Goal: Information Seeking & Learning: Find specific fact

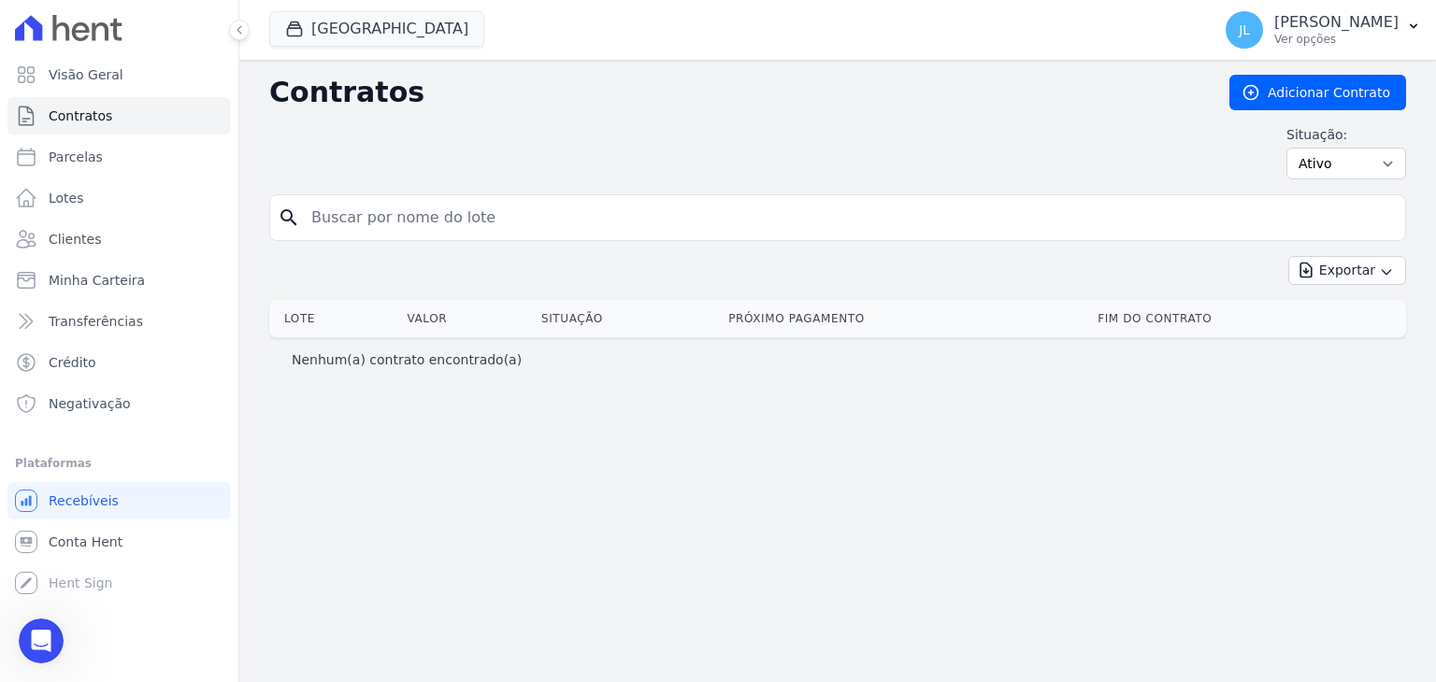
scroll to position [3376, 0]
click at [36, 631] on icon "Abertura do Messenger da Intercom" at bounding box center [41, 641] width 31 height 31
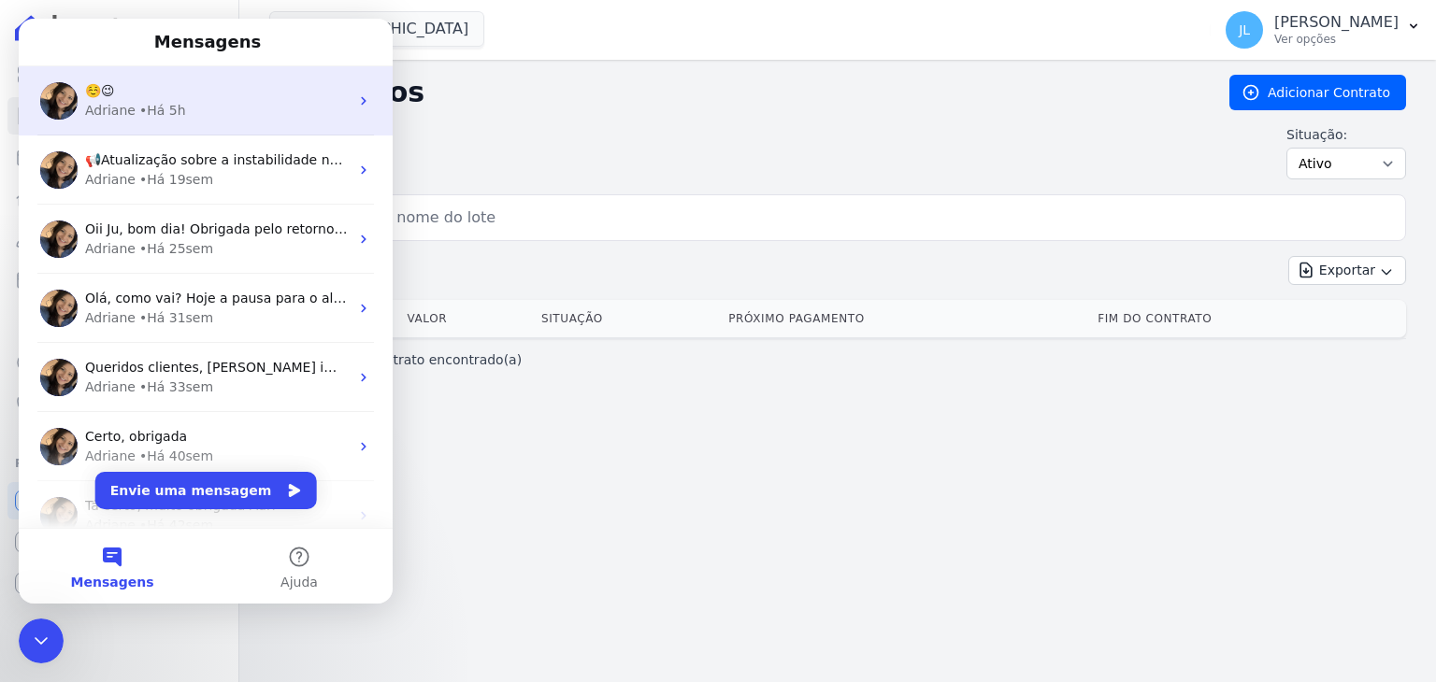
click at [164, 96] on div "☺️😉" at bounding box center [217, 91] width 264 height 20
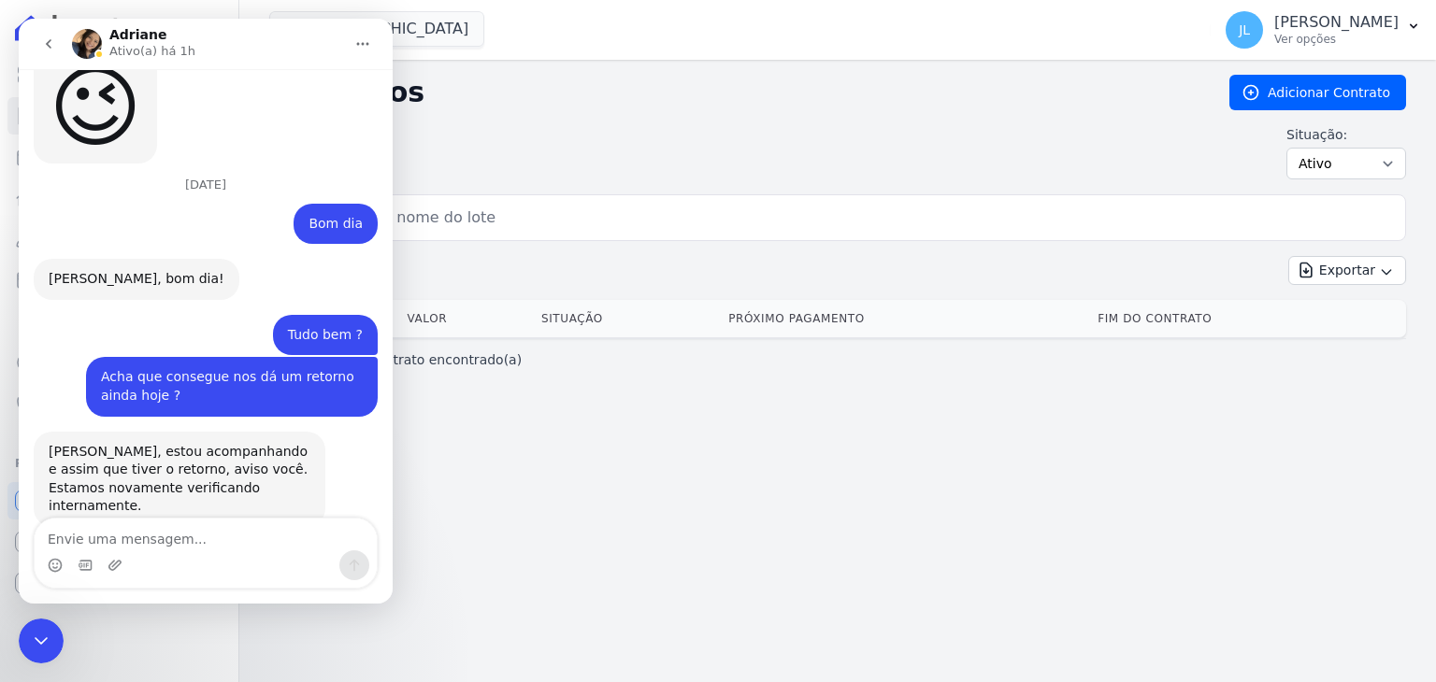
click at [172, 532] on textarea "Envie uma mensagem..." at bounding box center [206, 535] width 342 height 32
type textarea "Boa tarde, Adri."
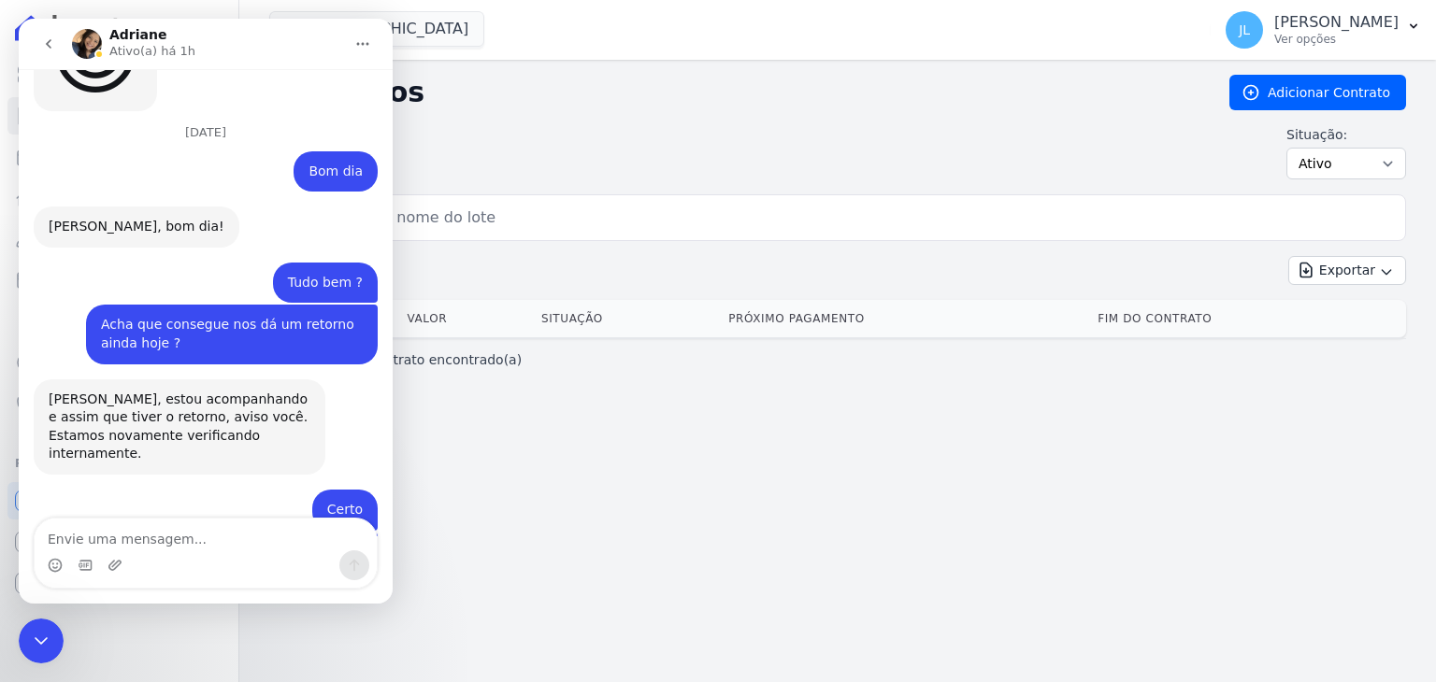
scroll to position [3432, 0]
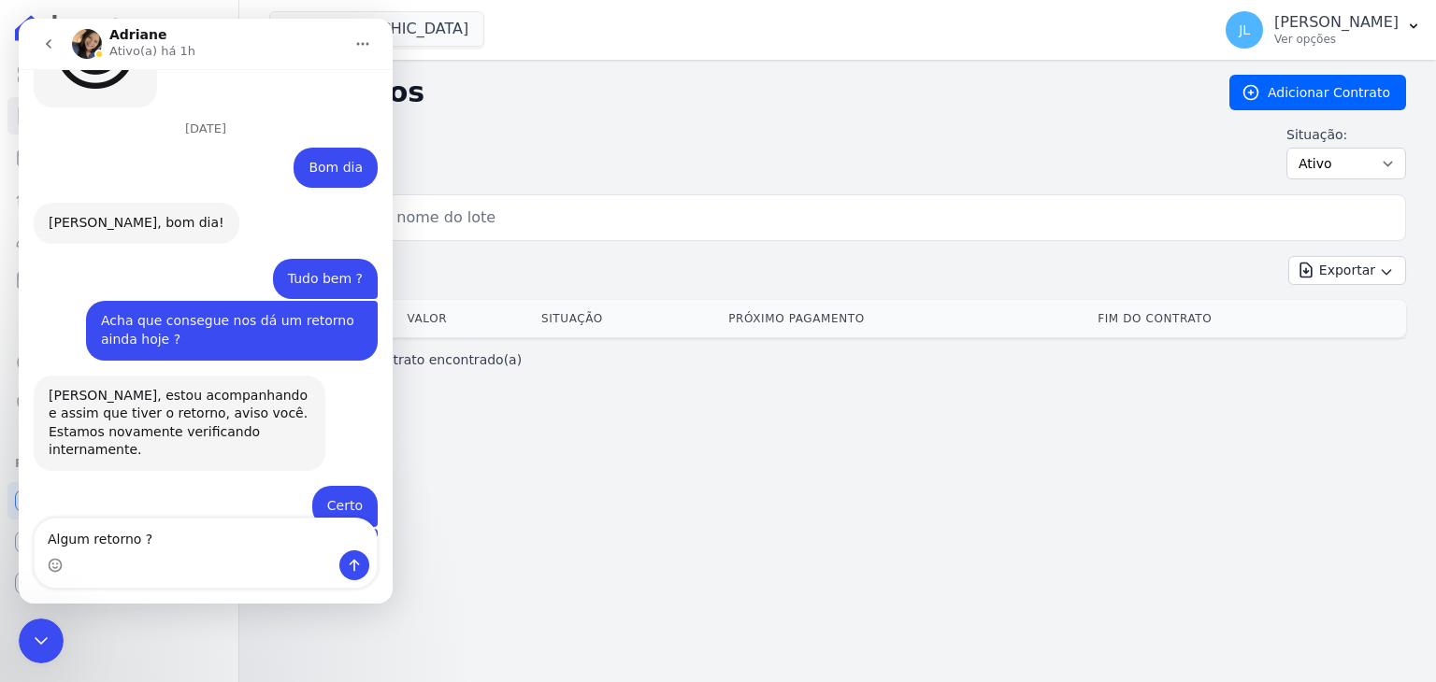
type textarea "Algum retorno ?"
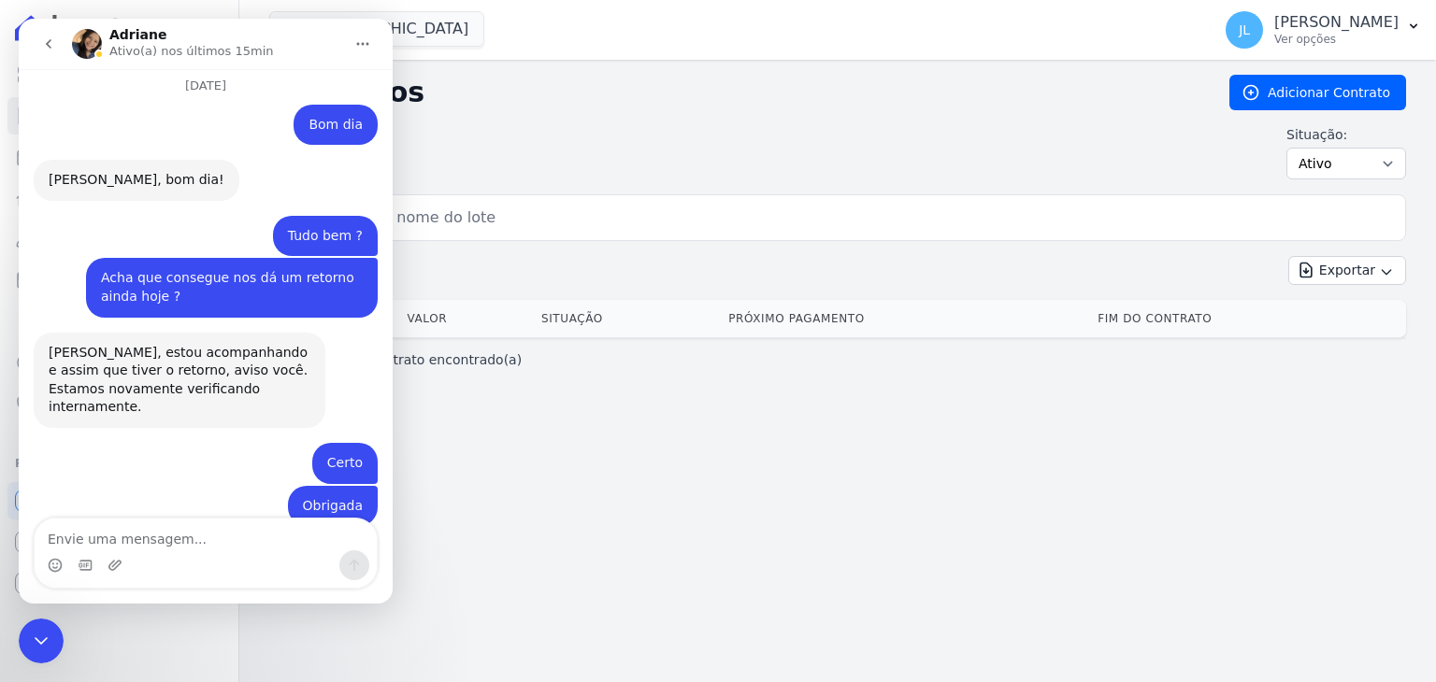
click at [36, 635] on icon "Encerramento do Messenger da Intercom" at bounding box center [41, 641] width 22 height 22
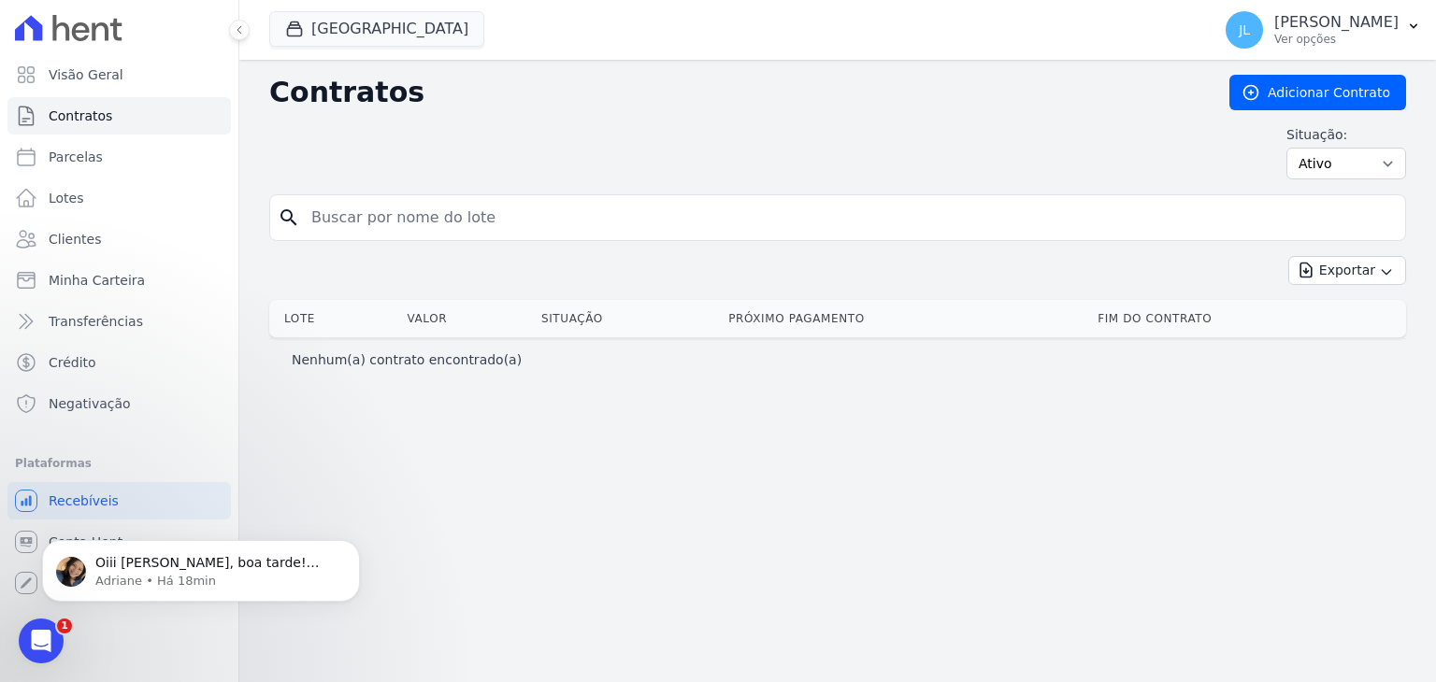
scroll to position [0, 0]
click at [174, 570] on p "Oiii Juliany, boa tarde! Acabei de verificar com o responsável e estou aguardan…" at bounding box center [215, 563] width 241 height 19
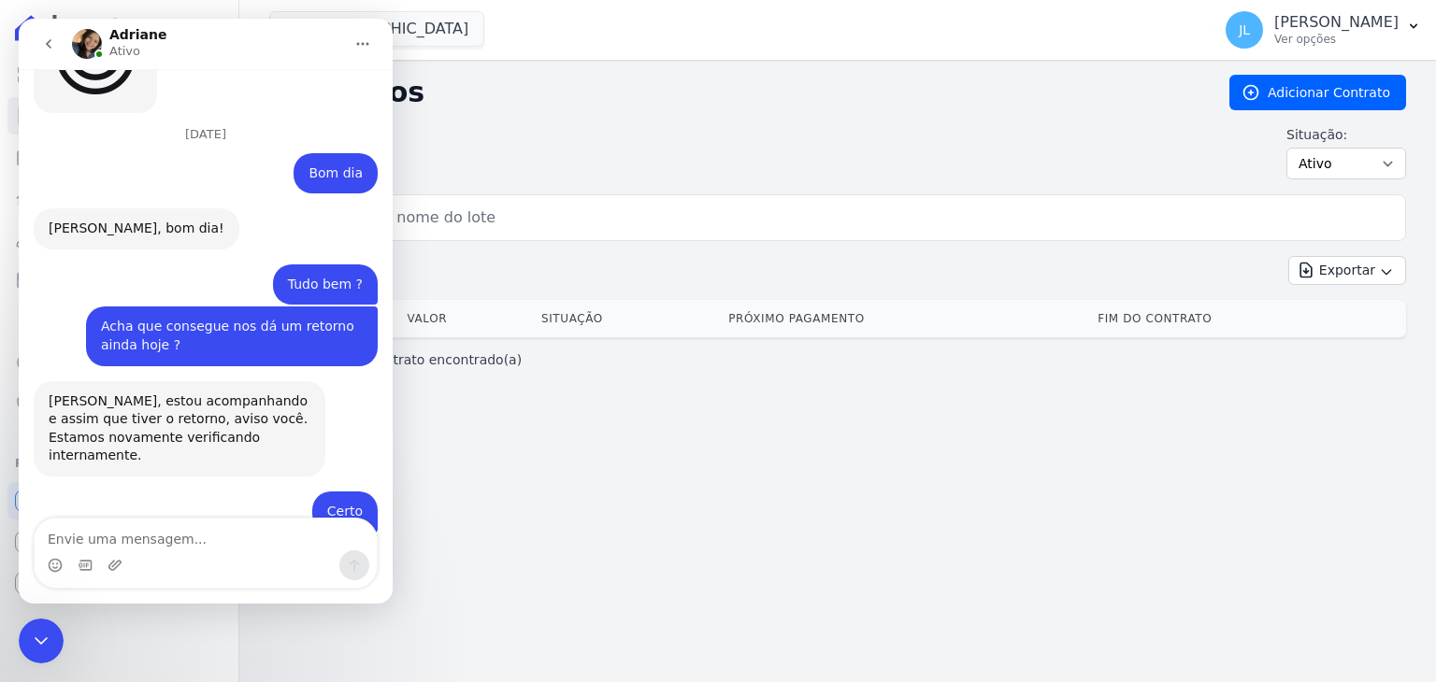
scroll to position [3625, 0]
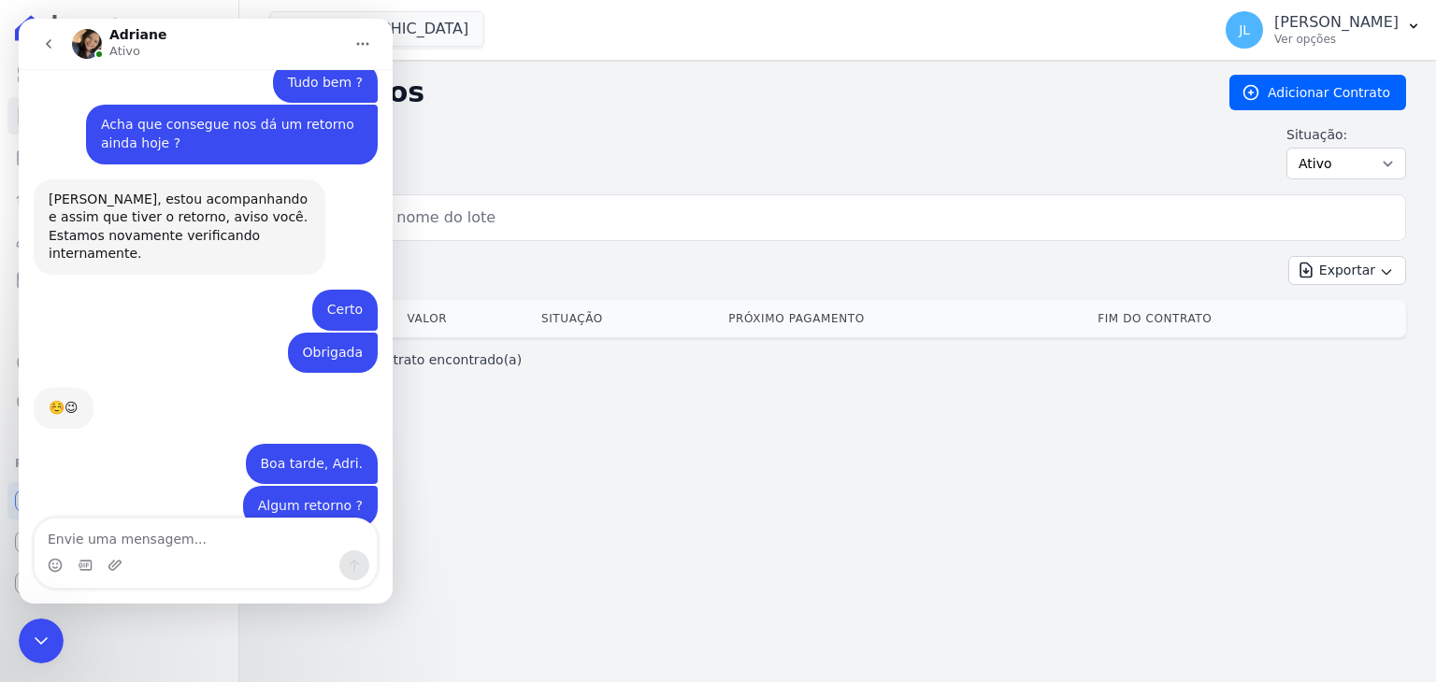
click at [139, 546] on textarea "Envie uma mensagem..." at bounding box center [206, 535] width 342 height 32
type textarea "Certo"
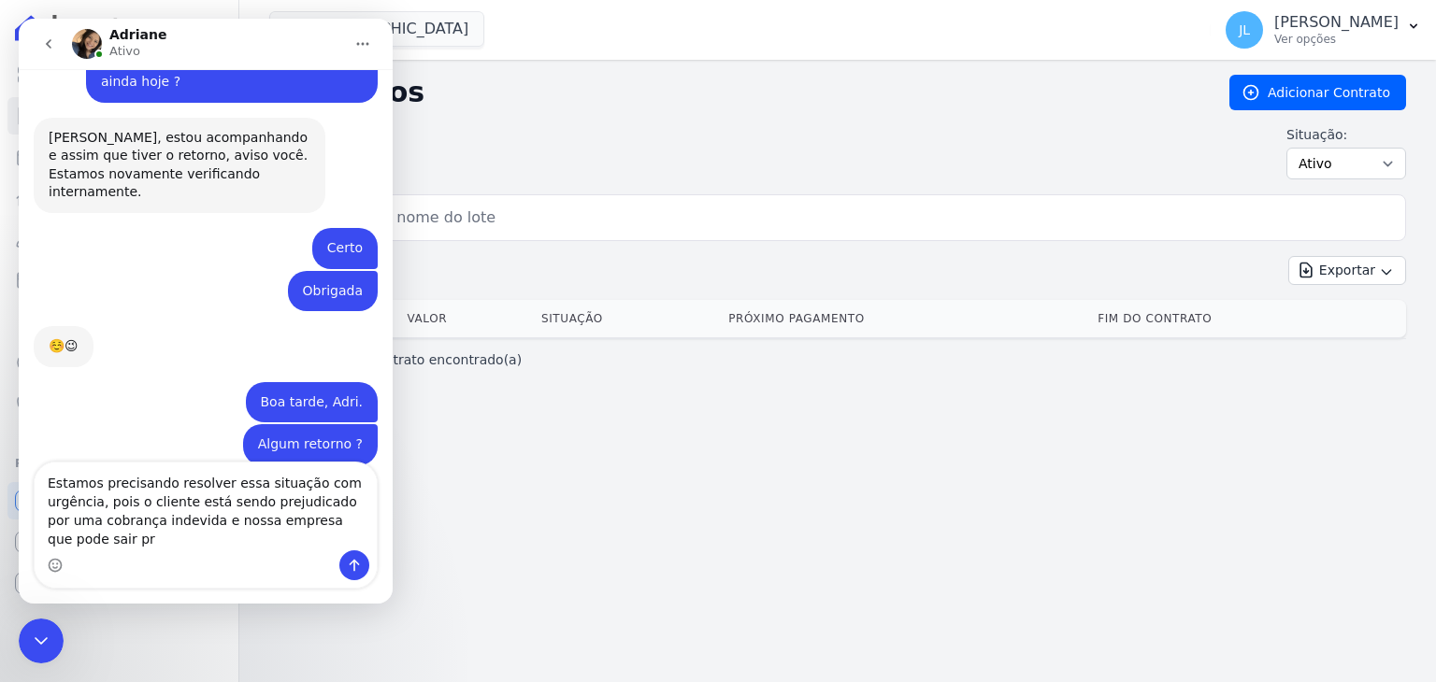
scroll to position [3707, 0]
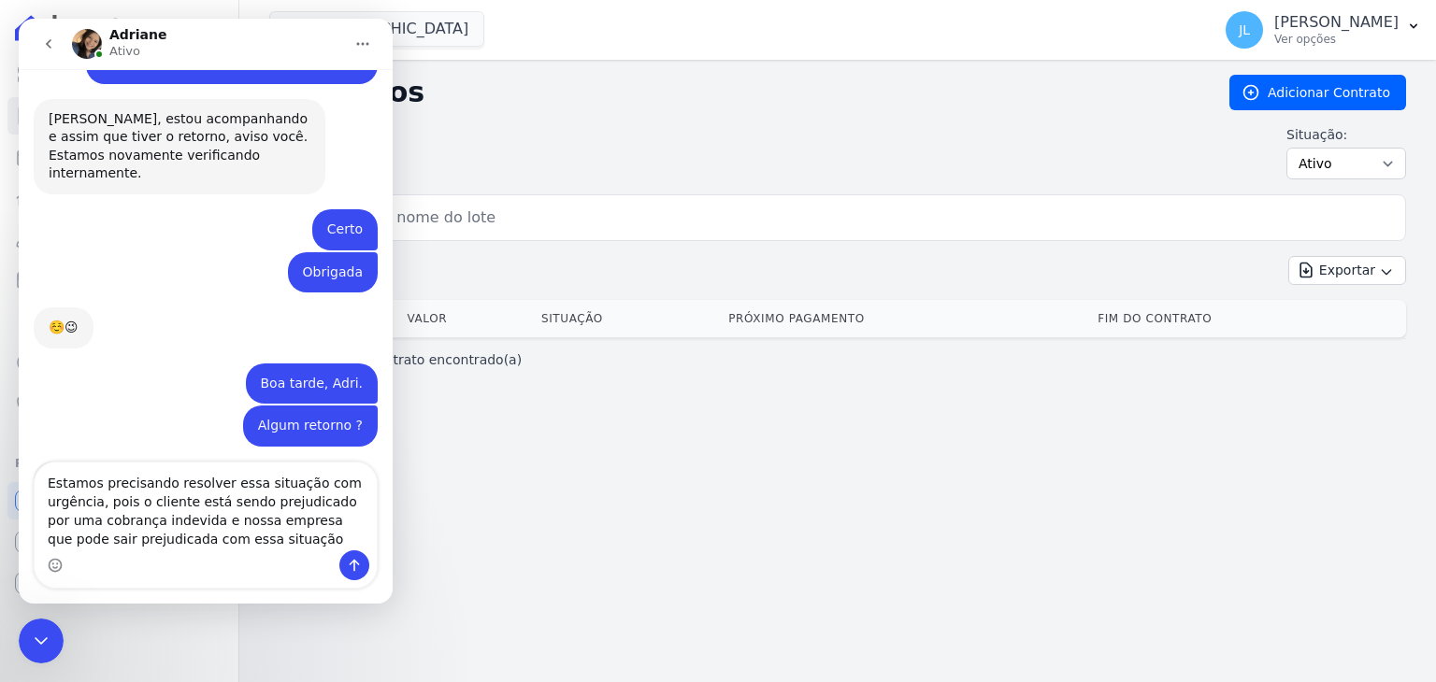
type textarea "Estamos precisando resolver essa situação com urgência, pois o cliente está sen…"
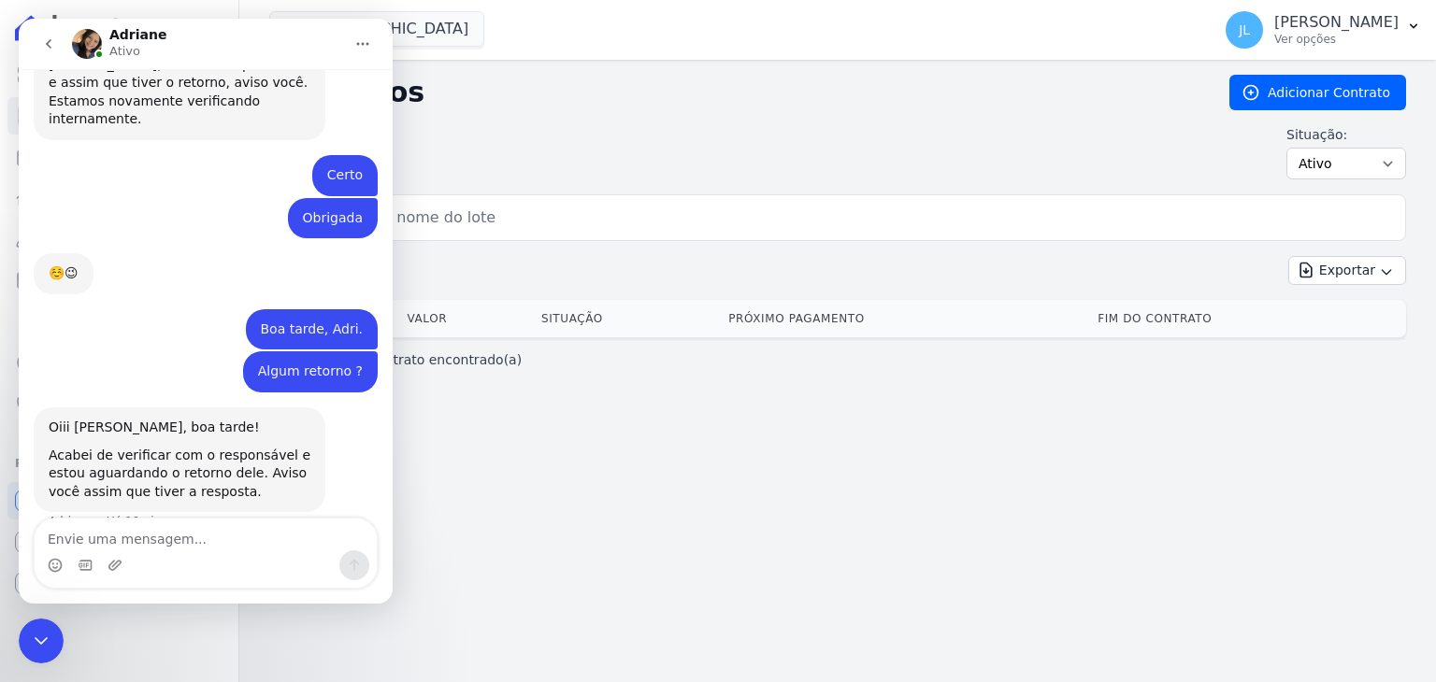
scroll to position [3766, 0]
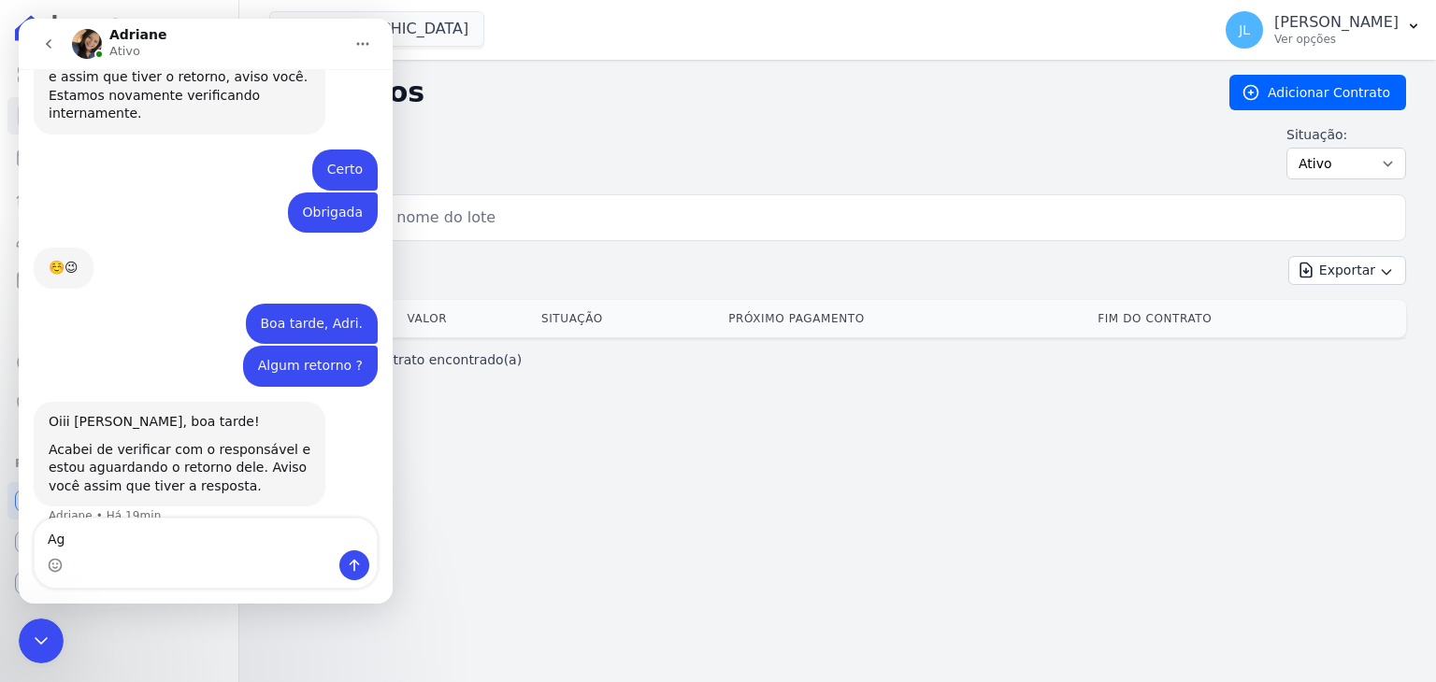
type textarea "A"
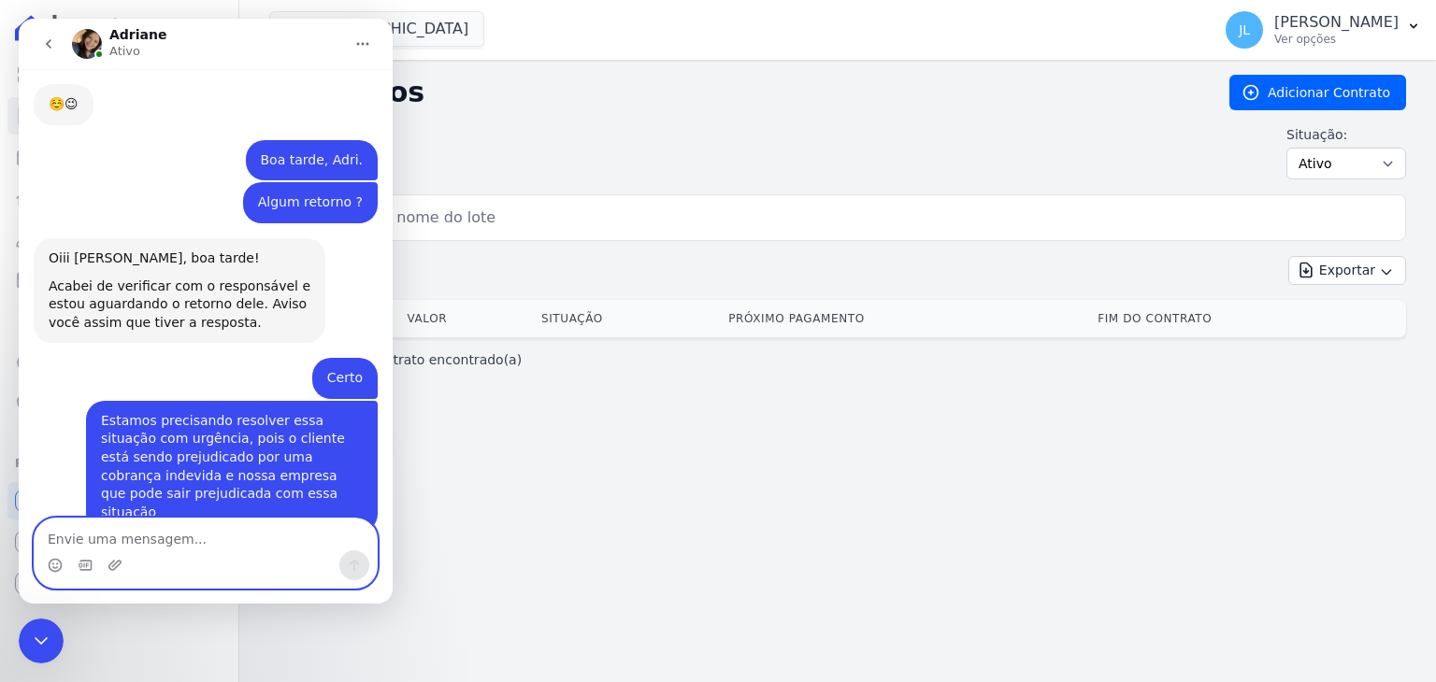
scroll to position [3989, 0]
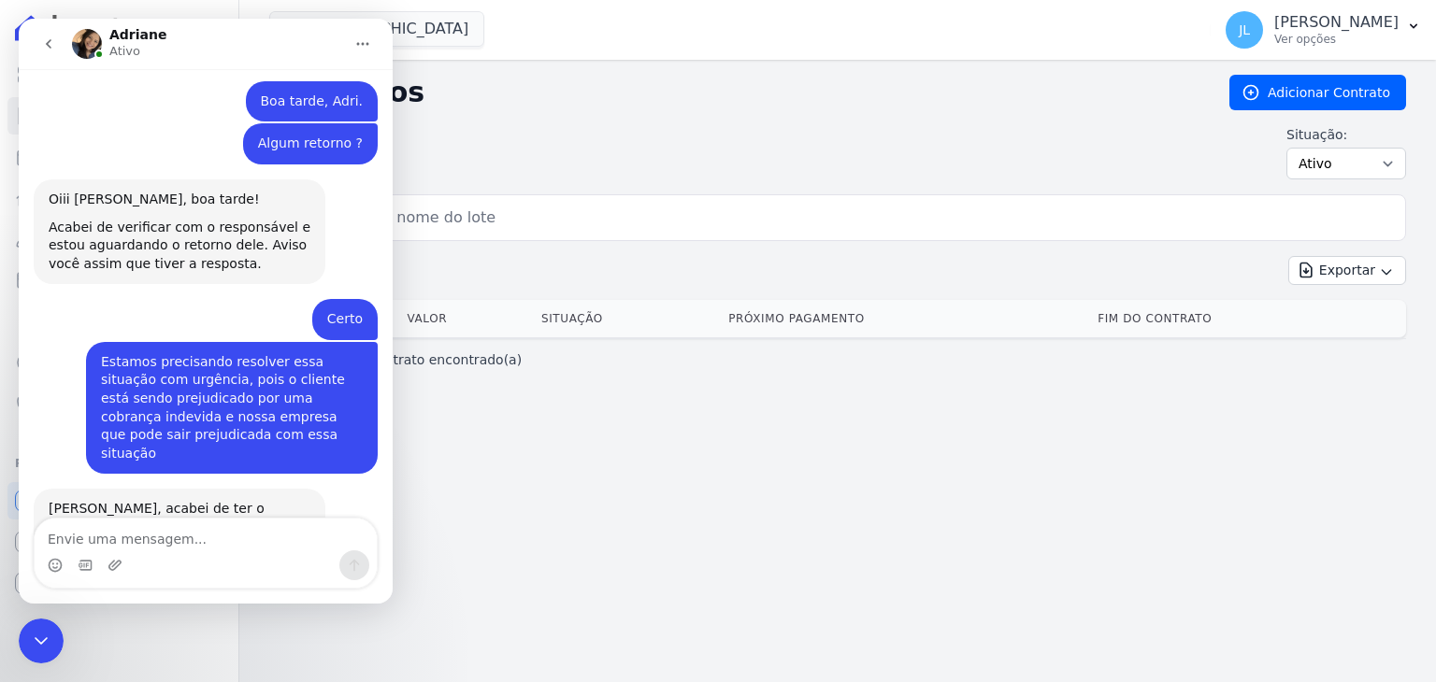
click at [632, 101] on h2 "Contratos" at bounding box center [734, 93] width 930 height 34
click at [719, 111] on div "Contratos Adicionar Contrato Situação: Ativo Todos Pausado Distratado Rascunho …" at bounding box center [837, 135] width 1136 height 120
click at [39, 632] on icon "Encerramento do Messenger da Intercom" at bounding box center [41, 641] width 22 height 22
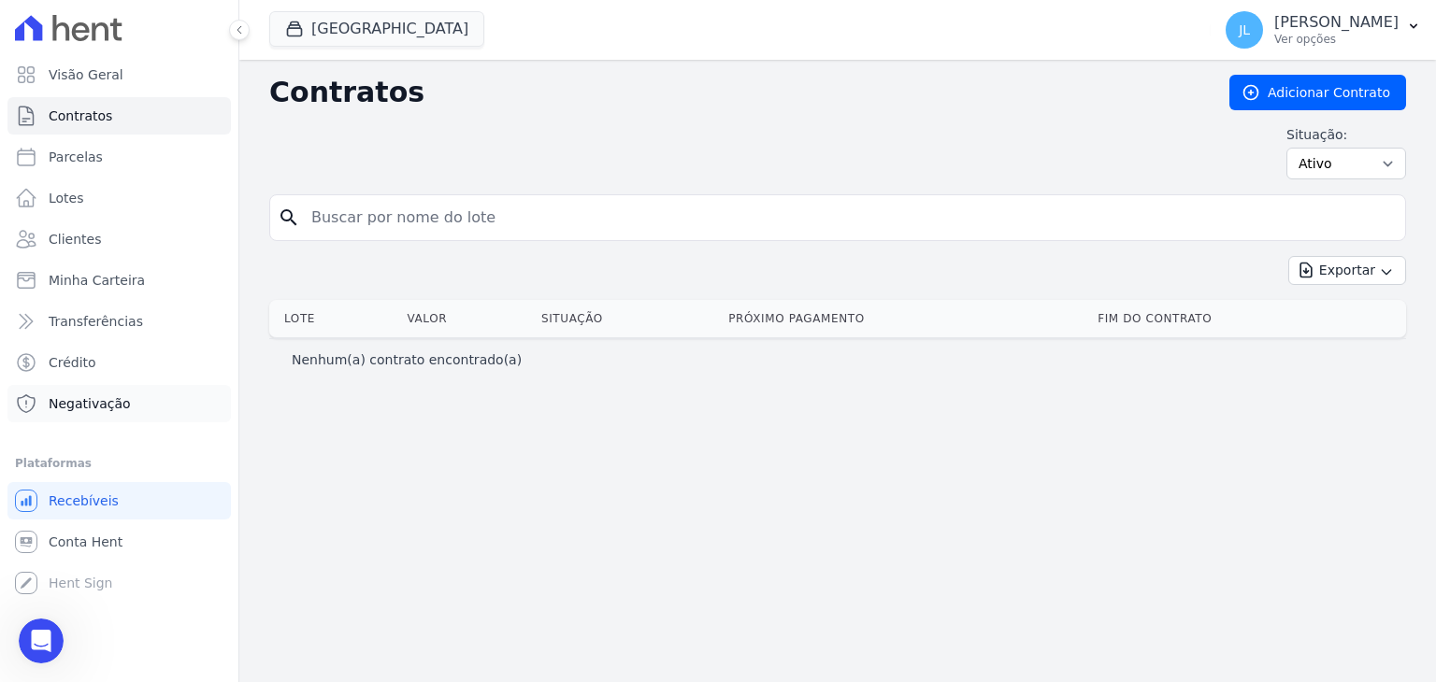
click at [94, 407] on span "Negativação" at bounding box center [90, 403] width 82 height 19
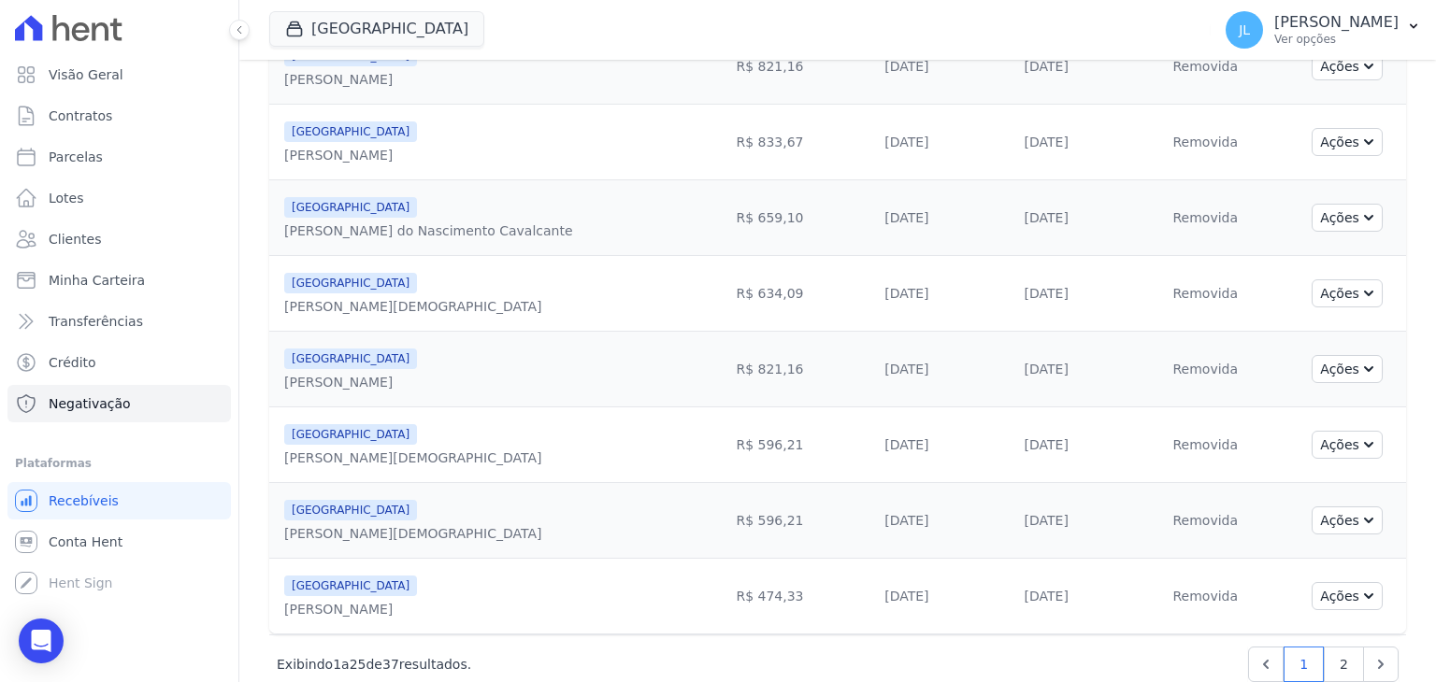
scroll to position [1591, 0]
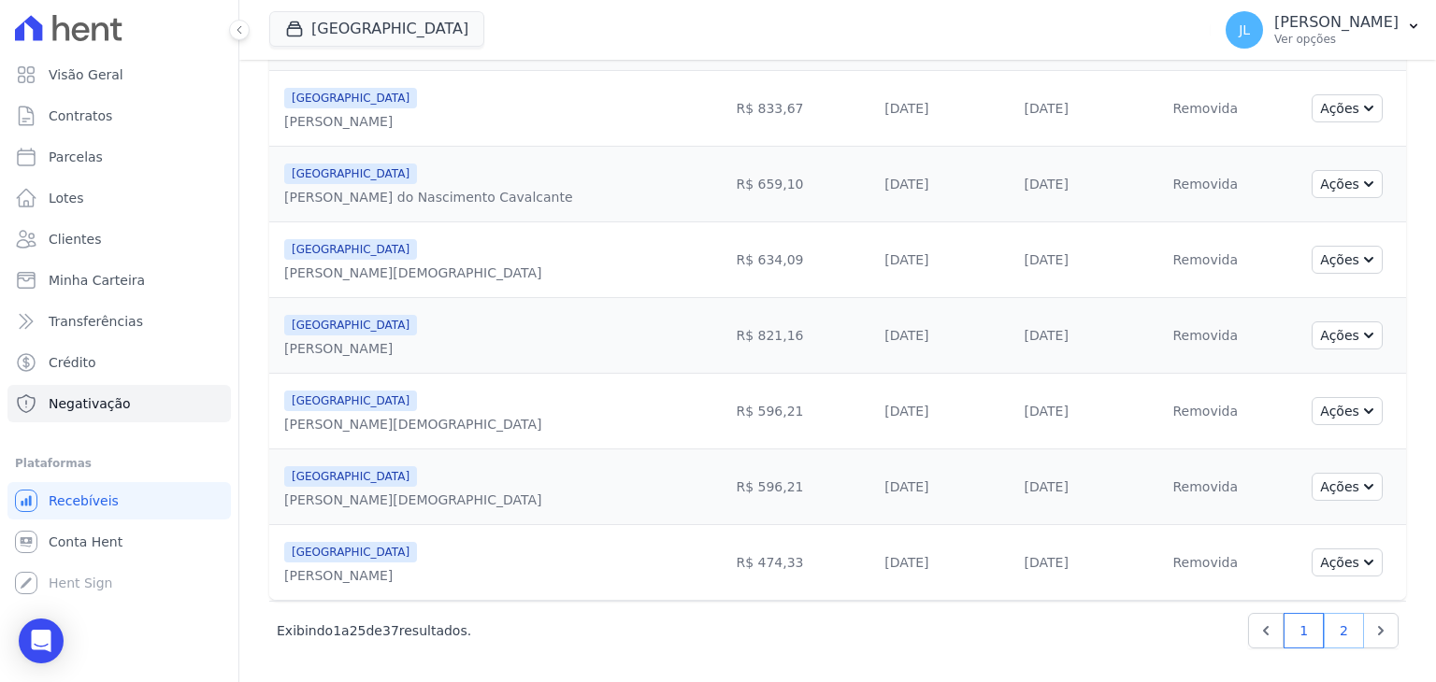
click at [1327, 630] on link "2" at bounding box center [1343, 631] width 40 height 36
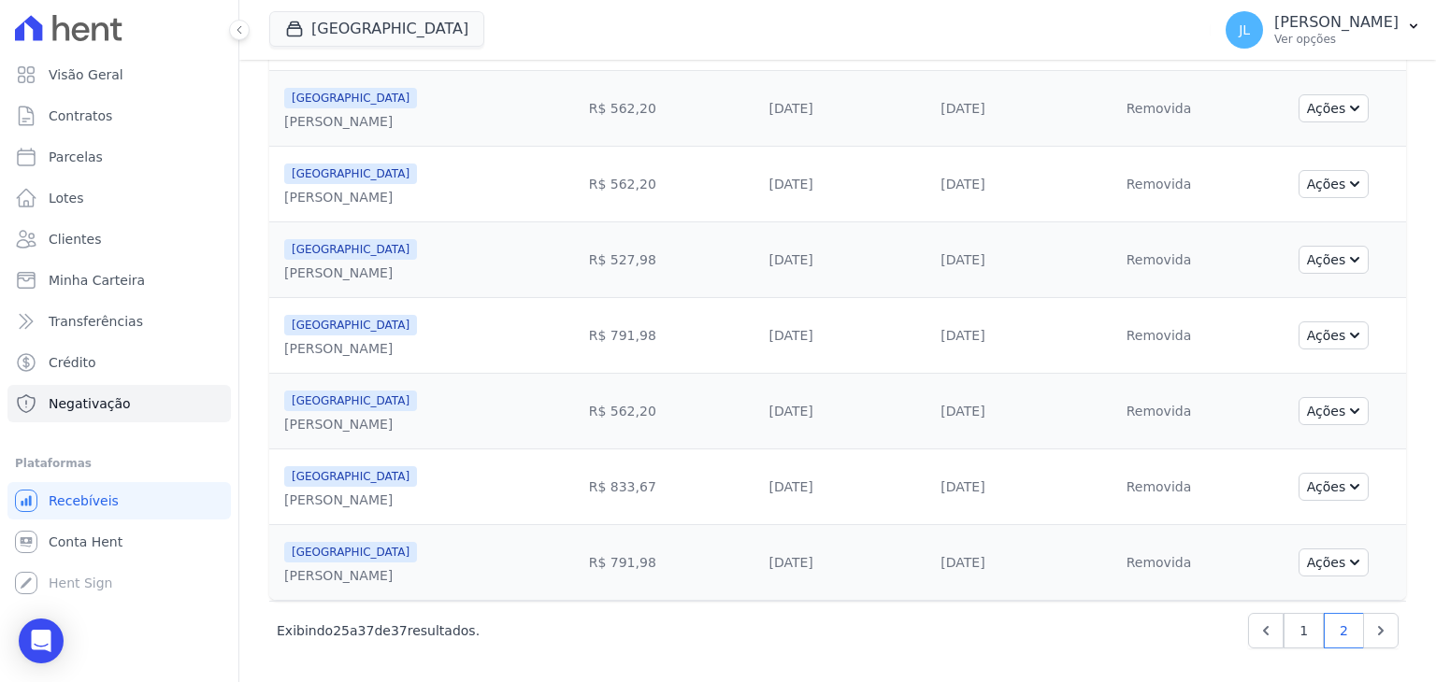
scroll to position [599, 0]
click at [49, 629] on div "Open Intercom Messenger" at bounding box center [42, 642] width 50 height 50
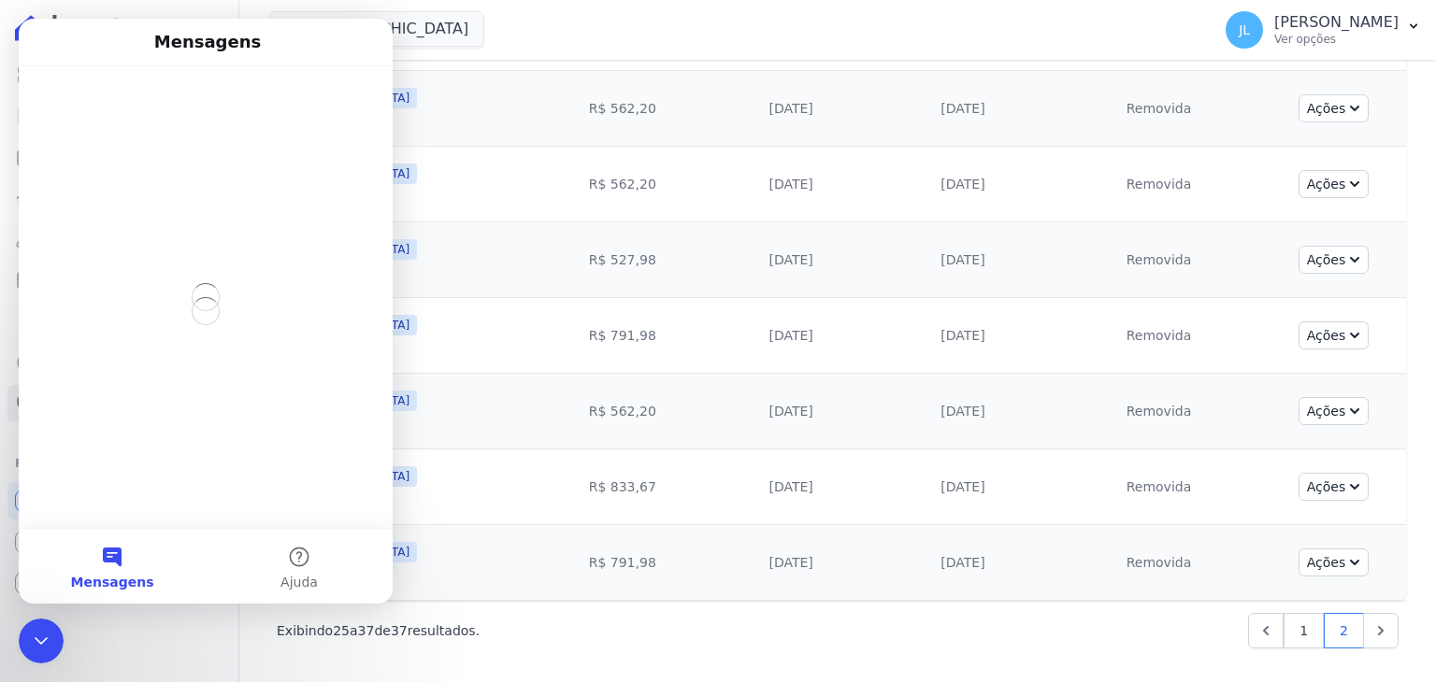
scroll to position [0, 0]
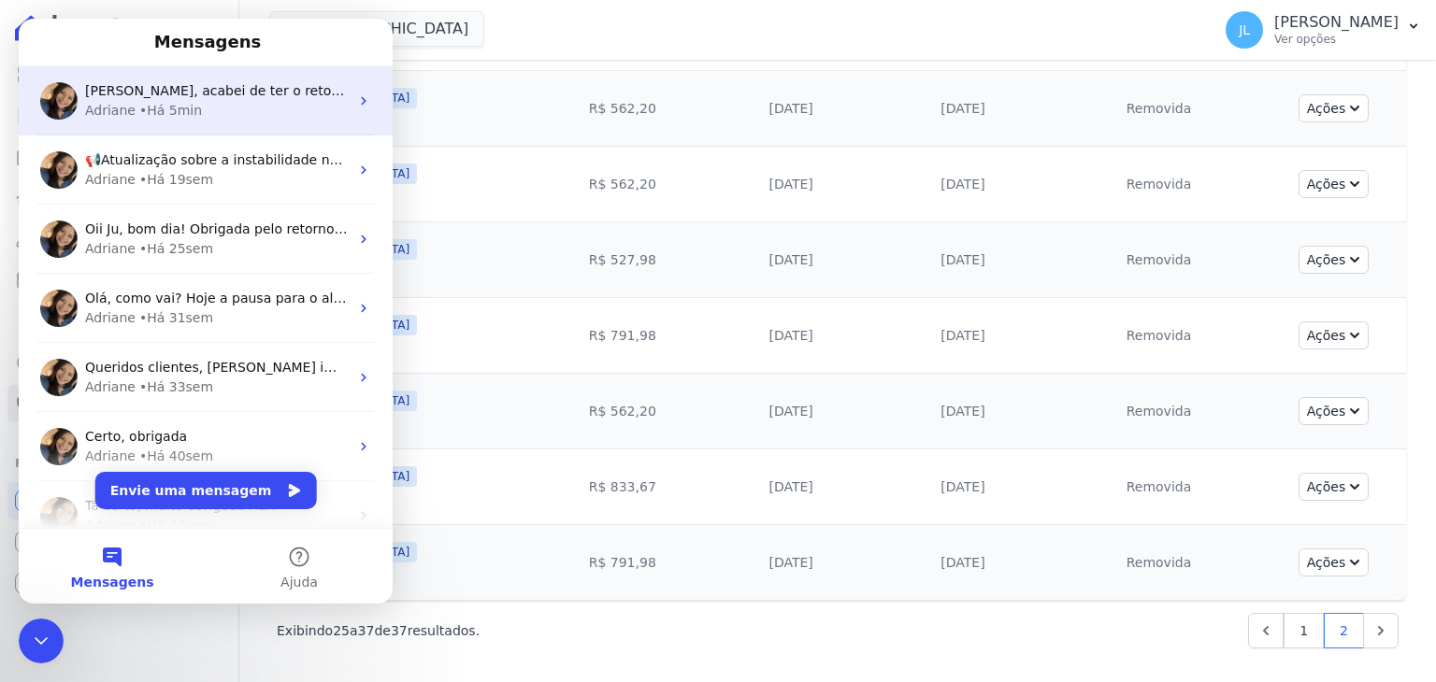
click at [201, 101] on div "Adriane • Há 5min" at bounding box center [217, 111] width 264 height 20
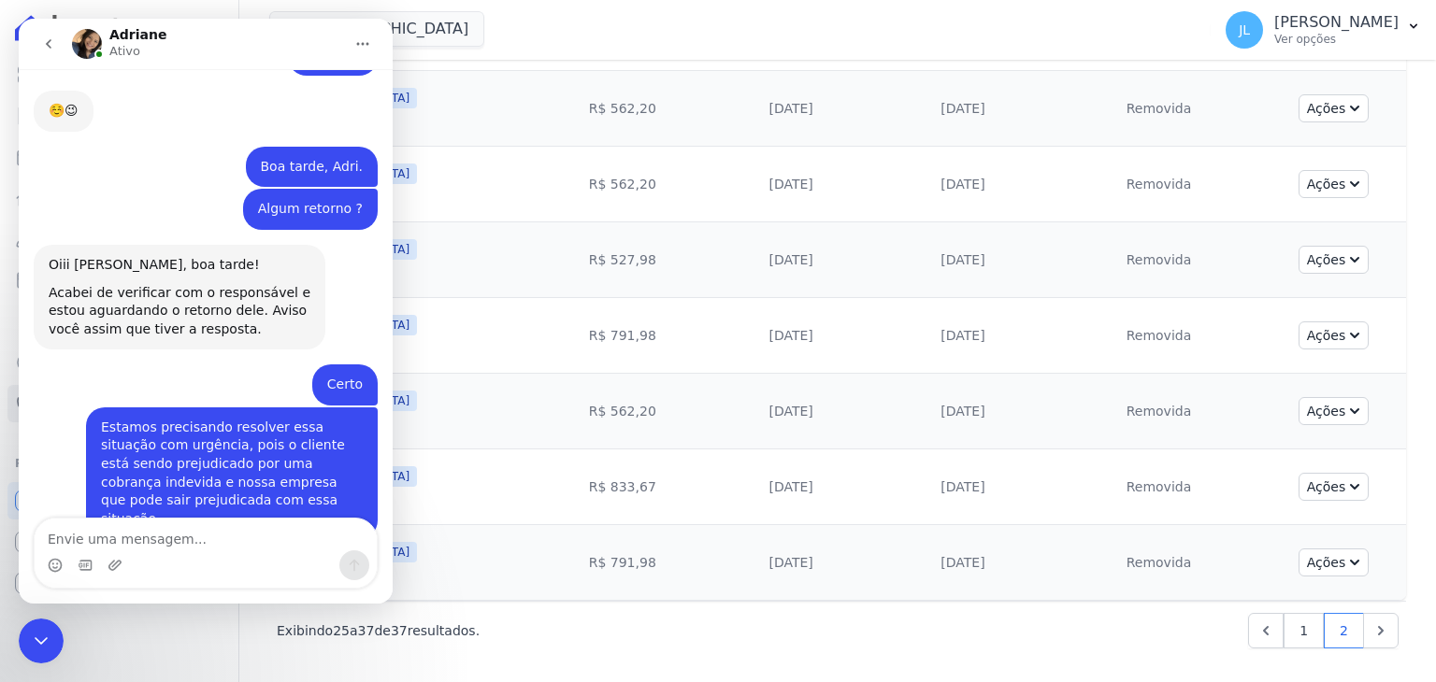
scroll to position [3989, 0]
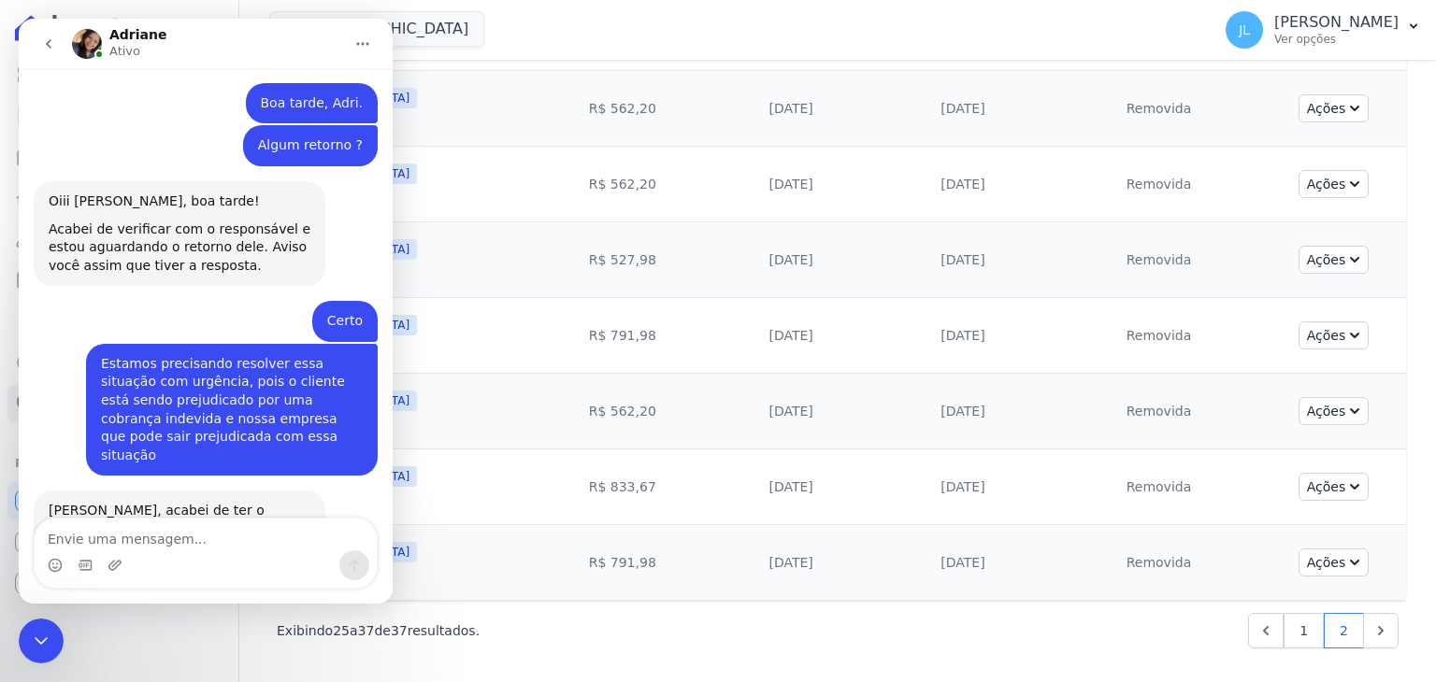
click at [132, 534] on textarea "Envie uma mensagem..." at bounding box center [206, 535] width 342 height 32
type textarea "Isso que tô achando estranho"
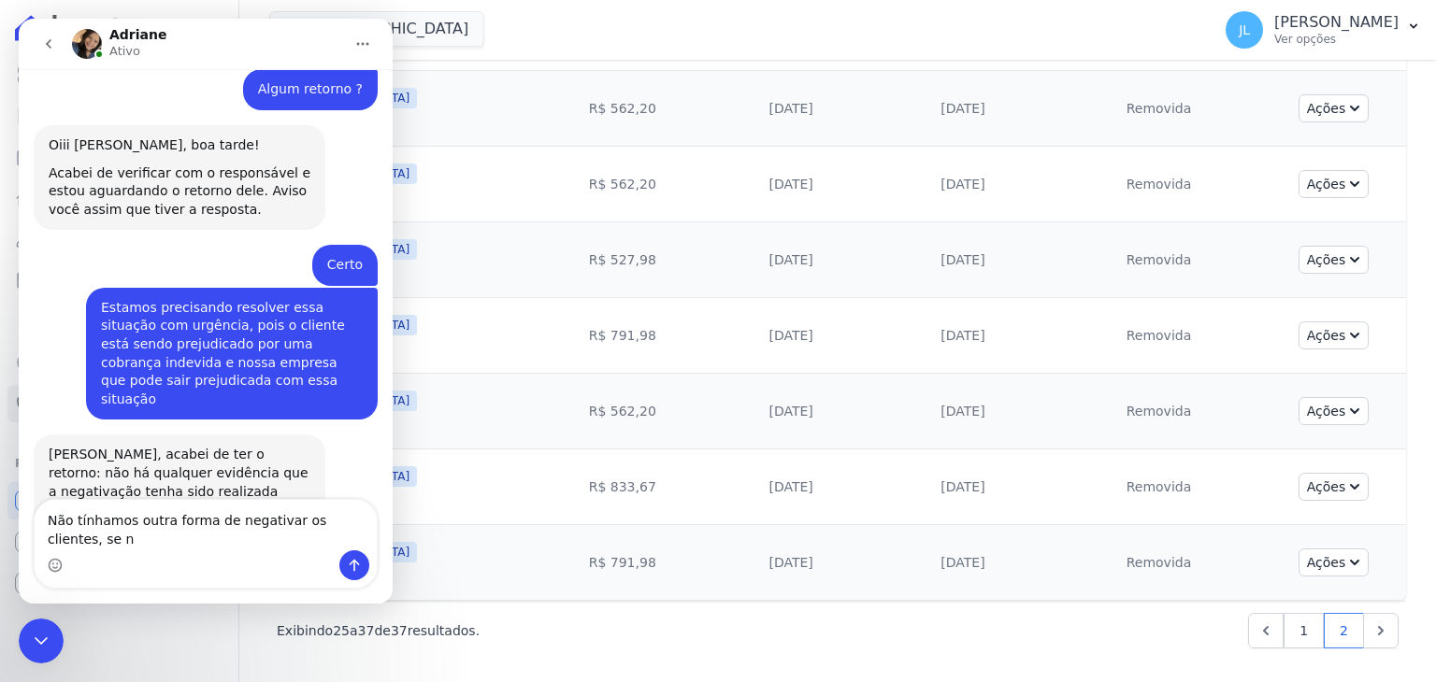
scroll to position [4064, 0]
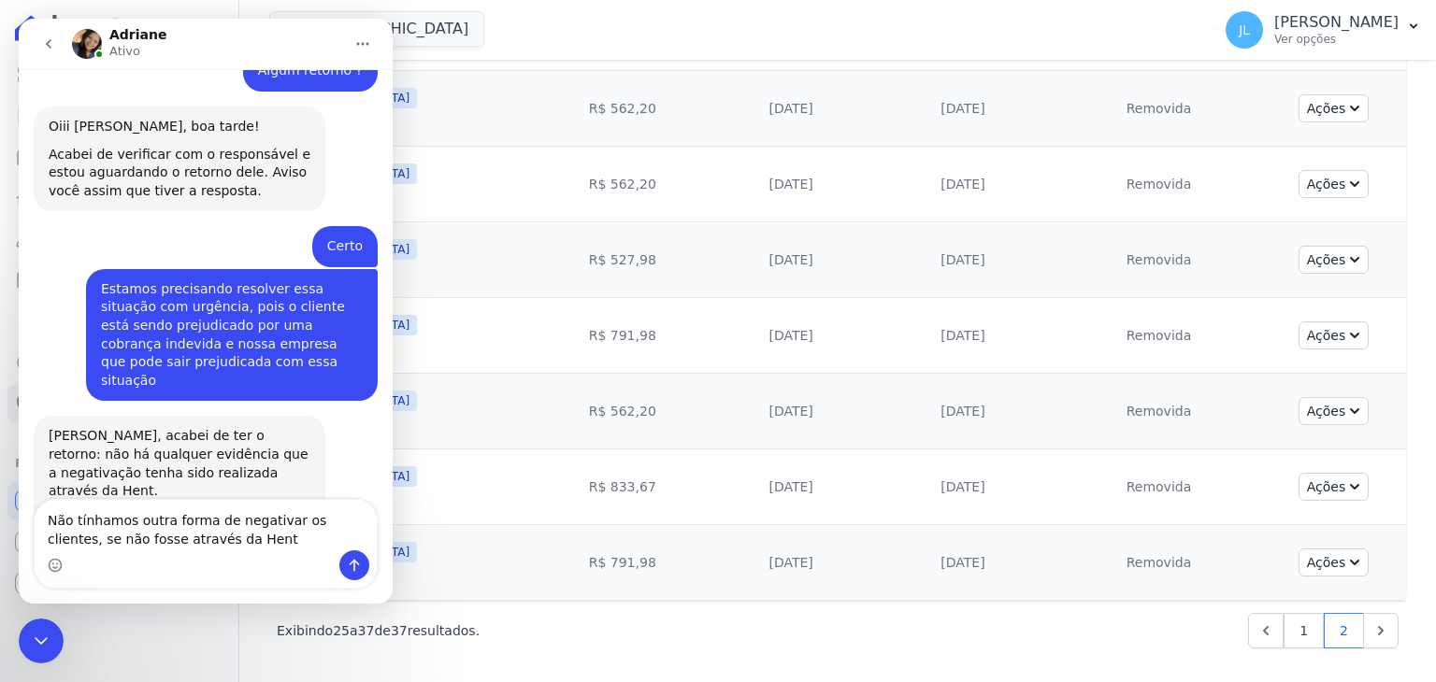
type textarea "Não tínhamos outra forma de negativar os clientes, se não fosse através da Hent"
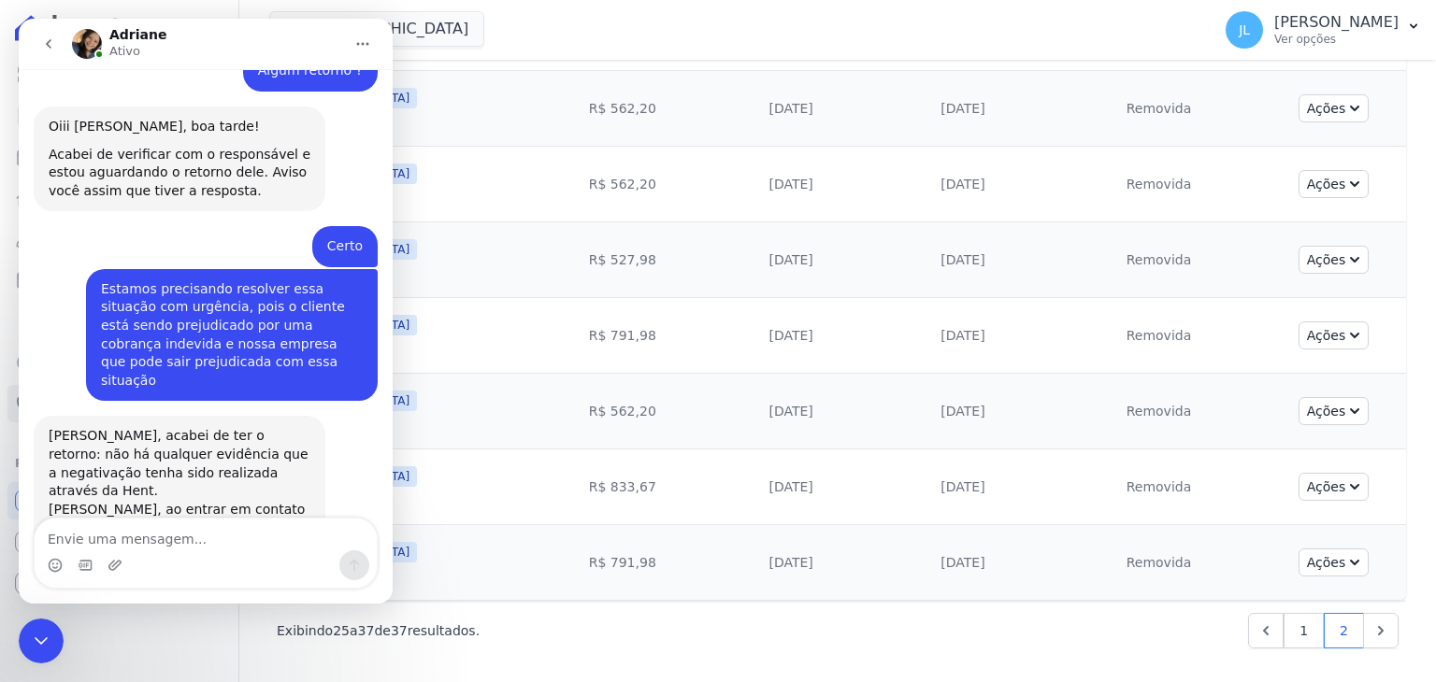
scroll to position [4106, 0]
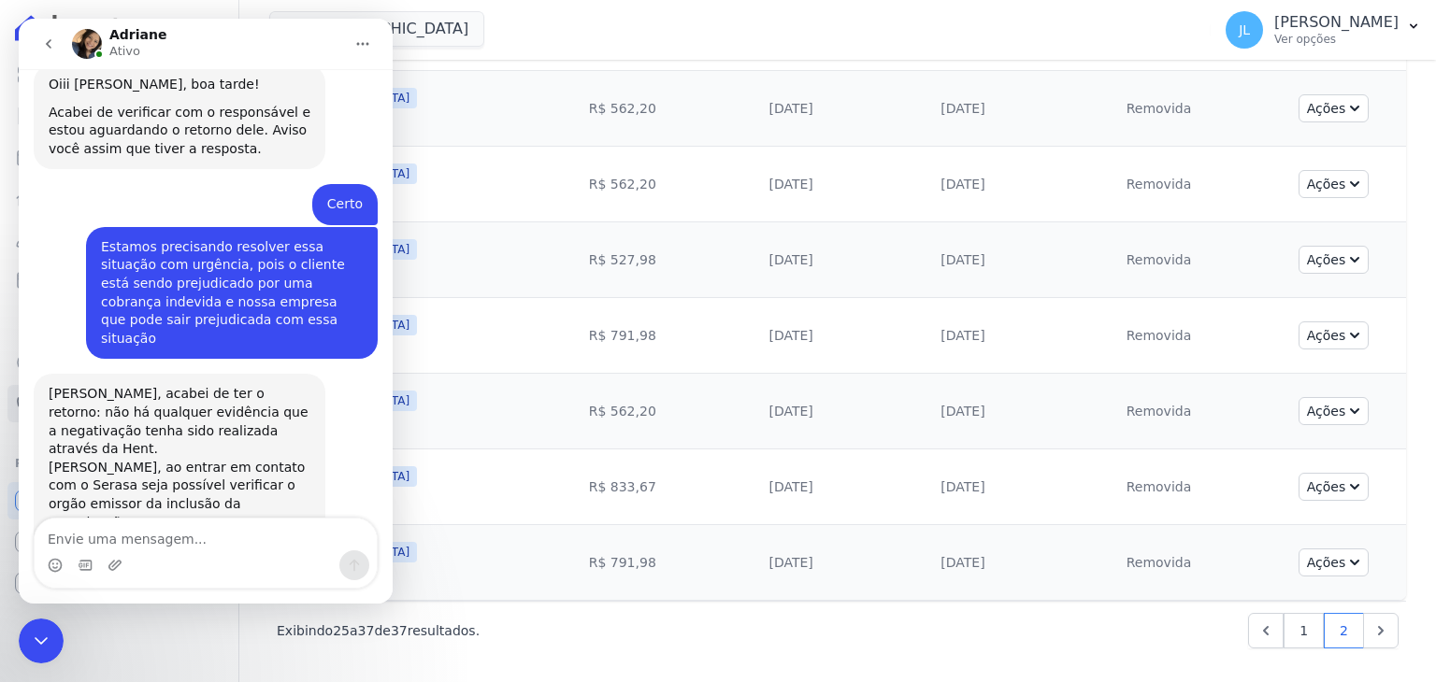
click at [192, 529] on textarea "Envie uma mensagem..." at bounding box center [206, 535] width 342 height 32
type textarea "S"
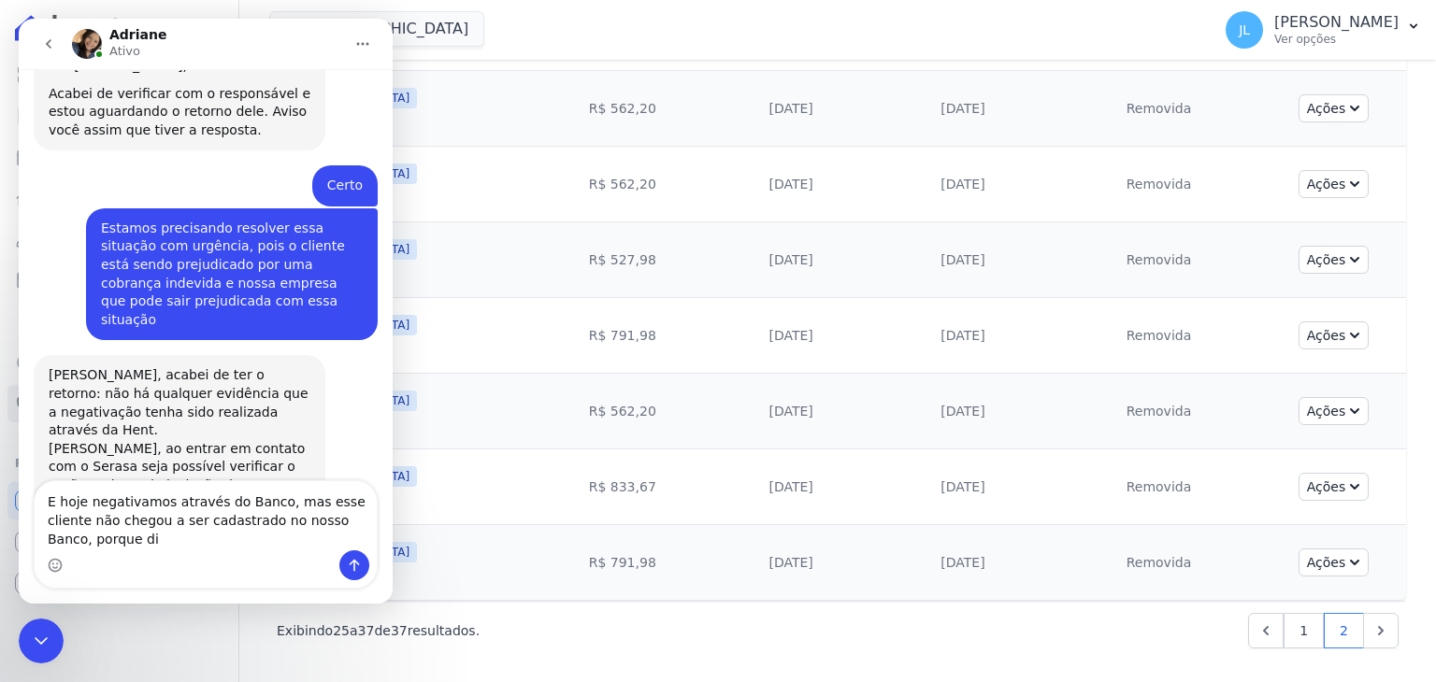
scroll to position [4143, 0]
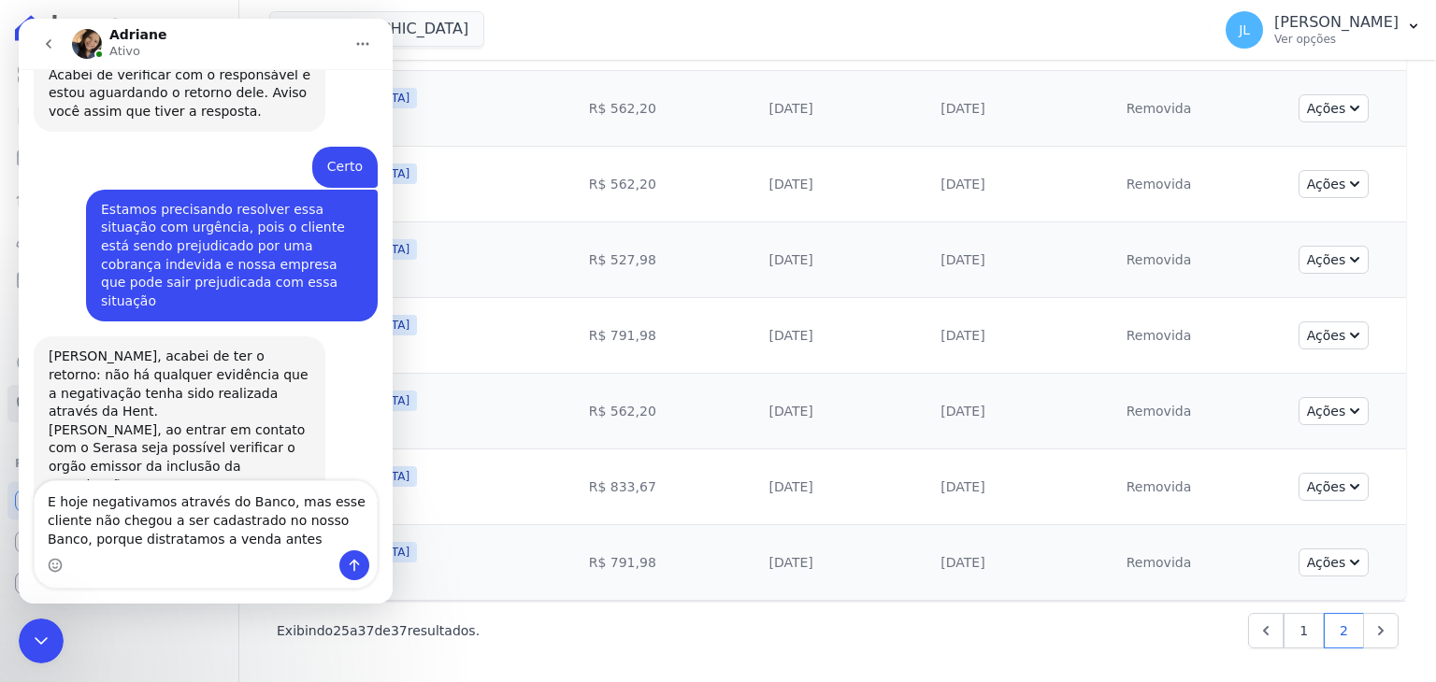
type textarea "E hoje negativamos através do Banco, mas esse cliente não chegou a ser cadastra…"
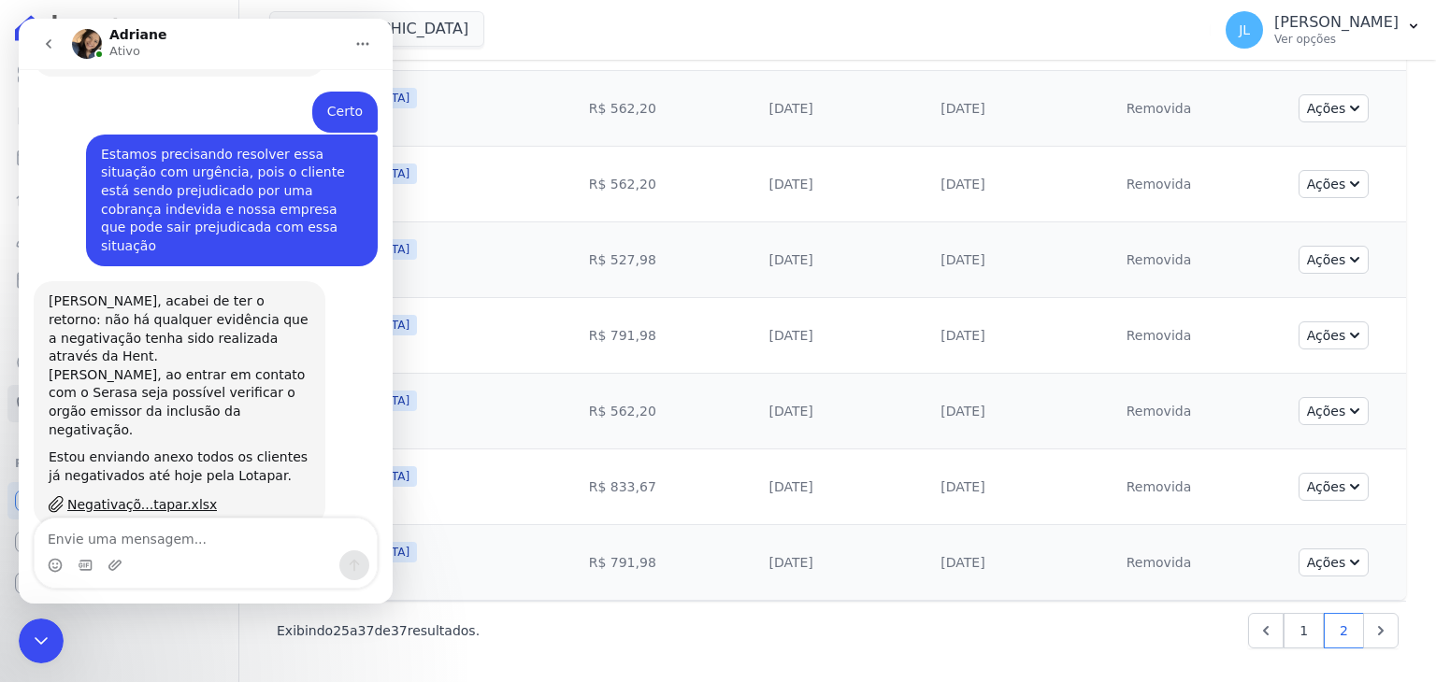
scroll to position [4204, 0]
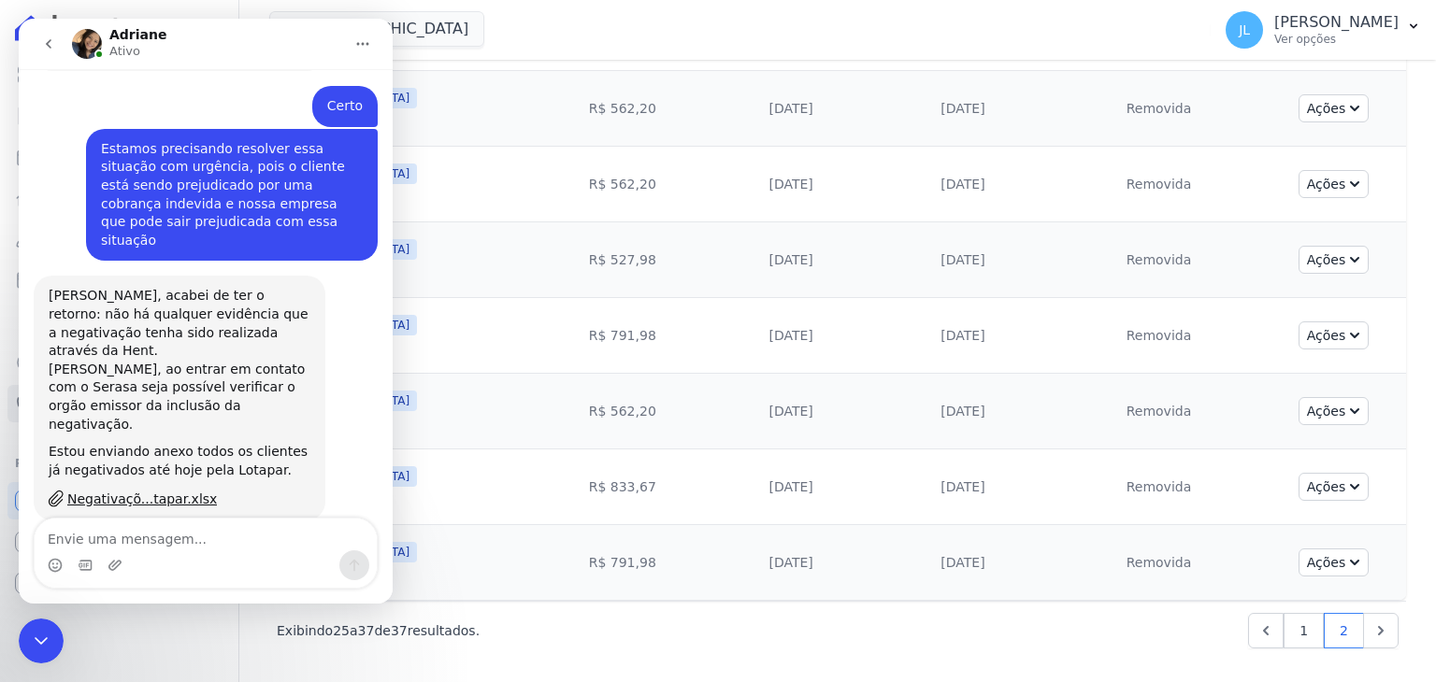
click at [27, 637] on div "Encerramento do Messenger da Intercom" at bounding box center [41, 641] width 45 height 45
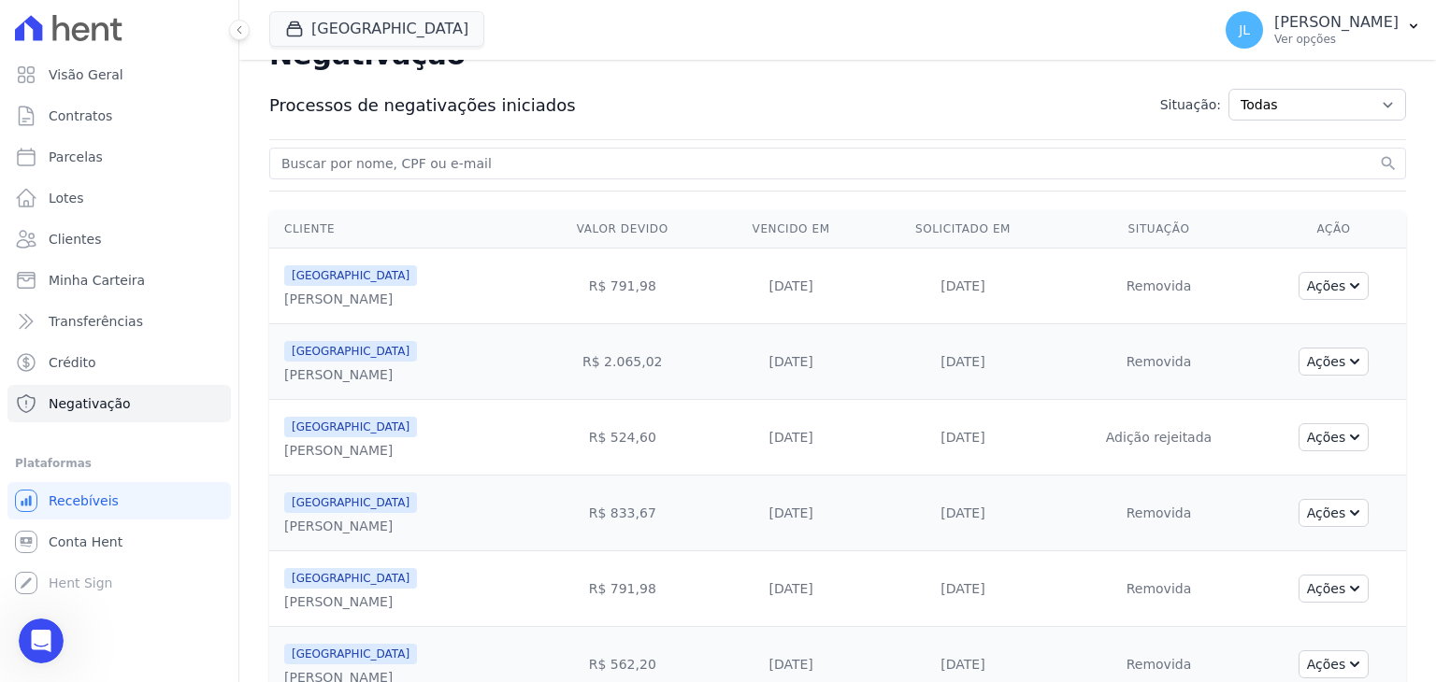
scroll to position [0, 0]
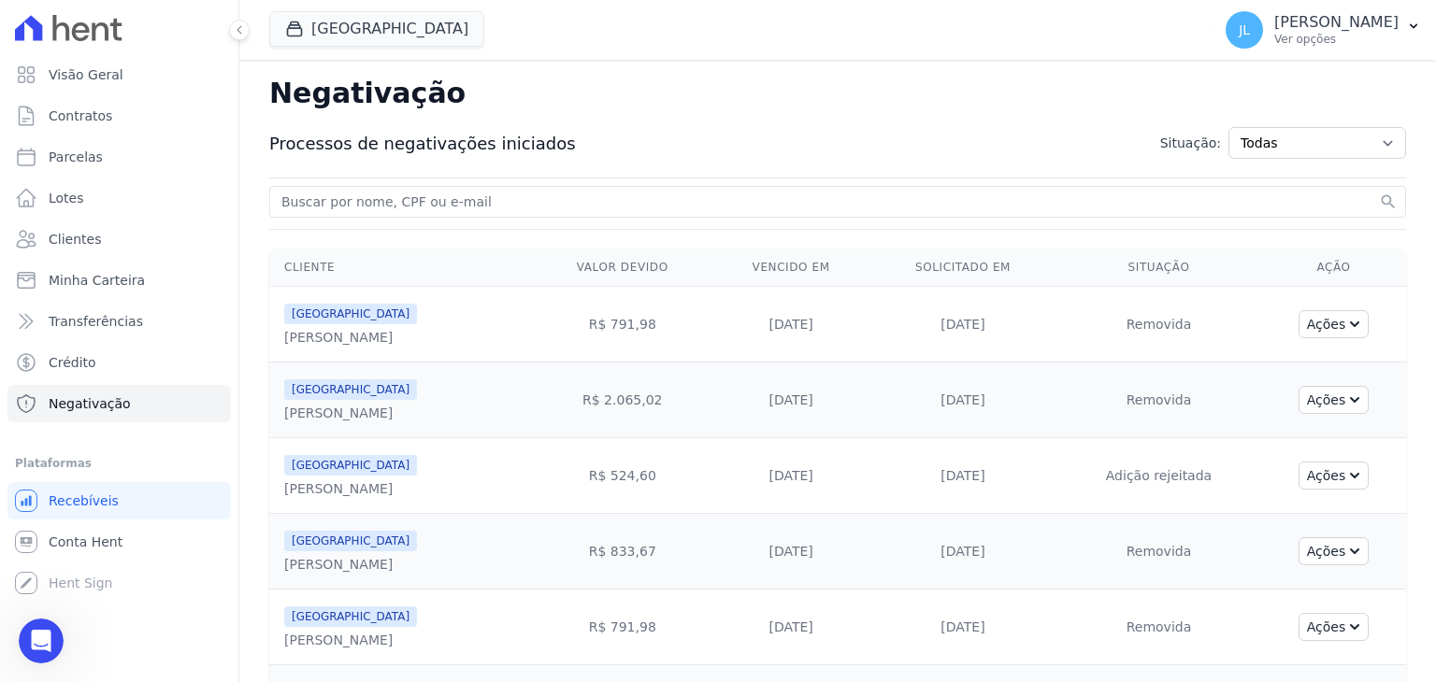
click at [396, 199] on input "search" at bounding box center [826, 202] width 1097 height 22
type input "peterson"
click at [1379, 193] on button "search" at bounding box center [1388, 202] width 19 height 19
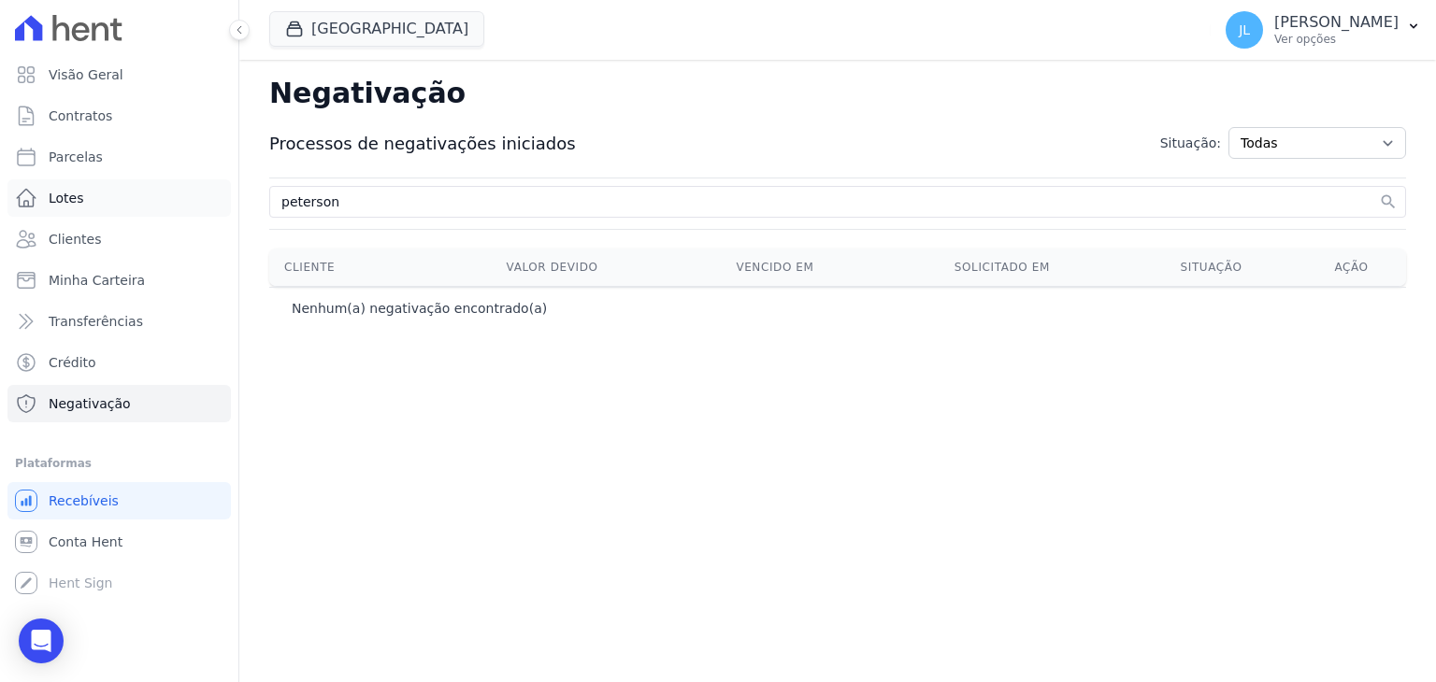
drag, startPoint x: 377, startPoint y: 199, endPoint x: 145, endPoint y: 183, distance: 232.3
click at [146, 183] on div "Visão Geral Contratos Parcelas Lotes Clientes Minha Carteira Transferências Cré…" at bounding box center [718, 341] width 1436 height 682
click at [43, 634] on icon "Open Intercom Messenger" at bounding box center [40, 641] width 21 height 24
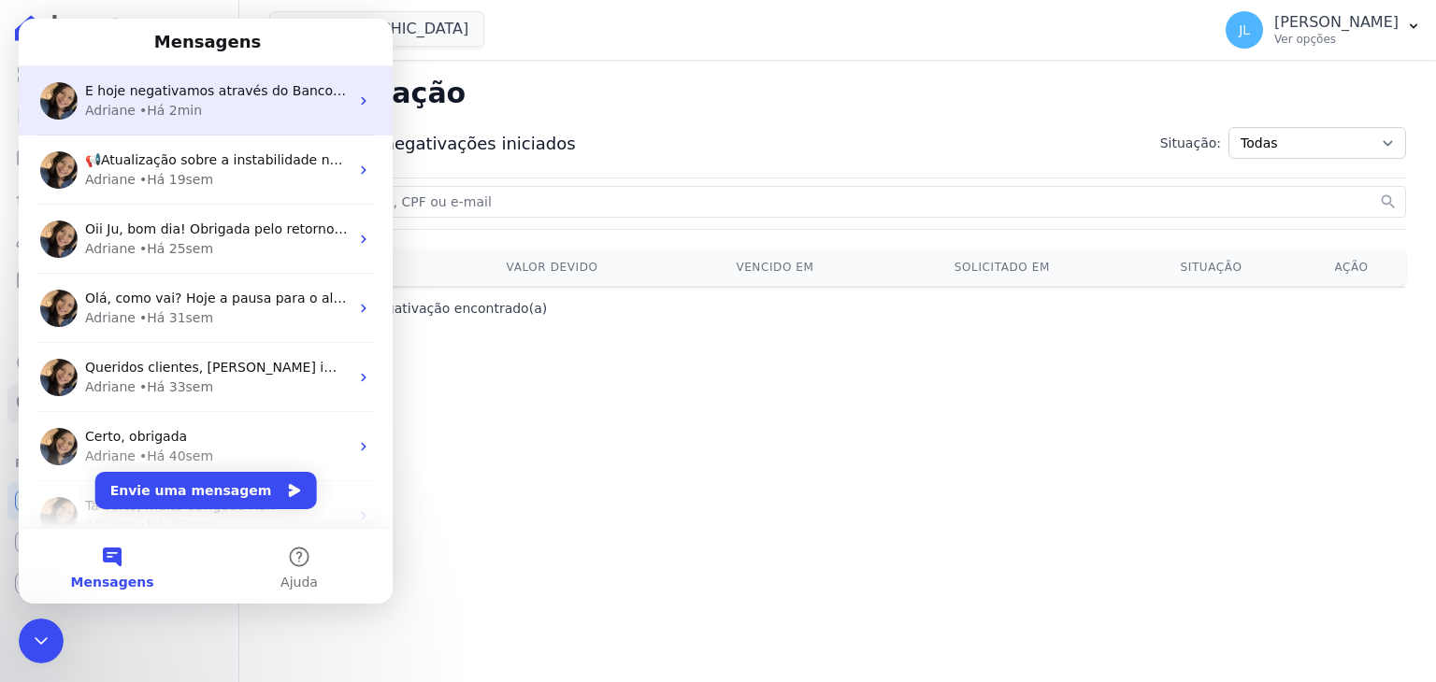
click at [194, 106] on div "Adriane • Há 2min" at bounding box center [217, 111] width 264 height 20
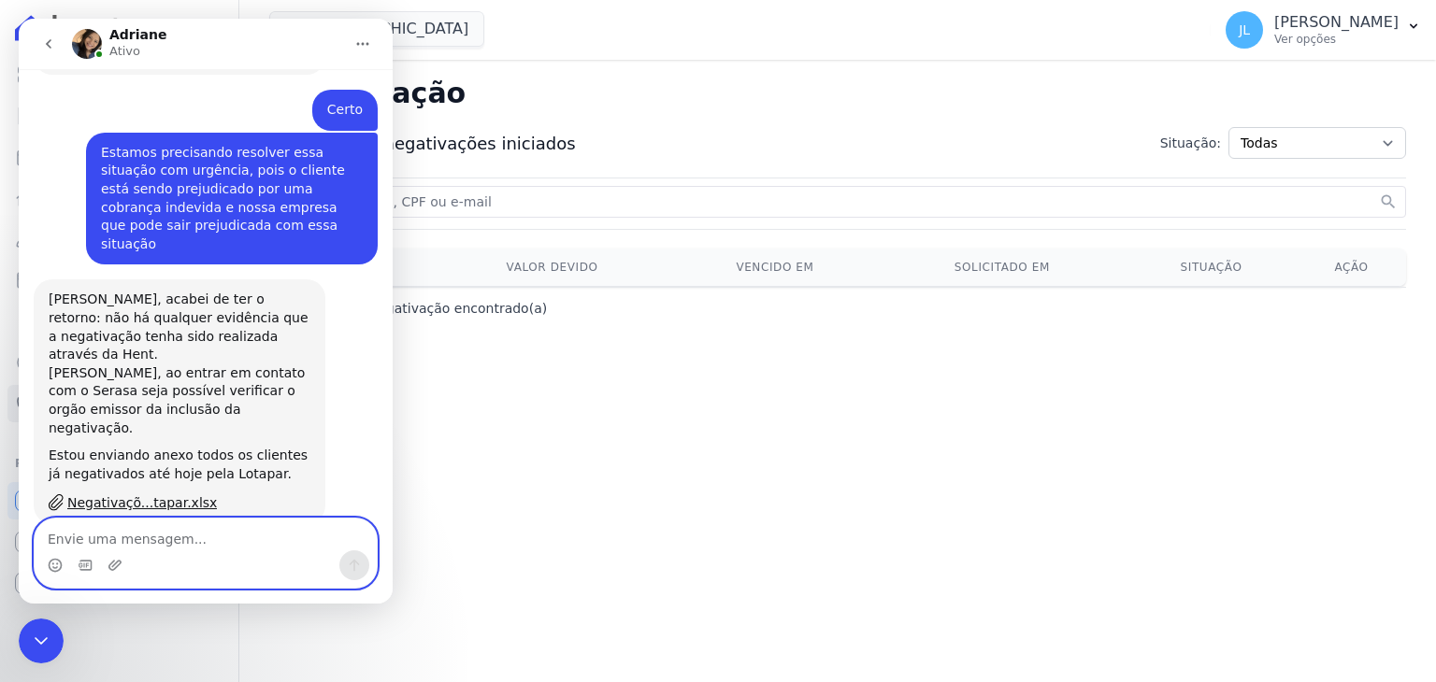
scroll to position [4203, 0]
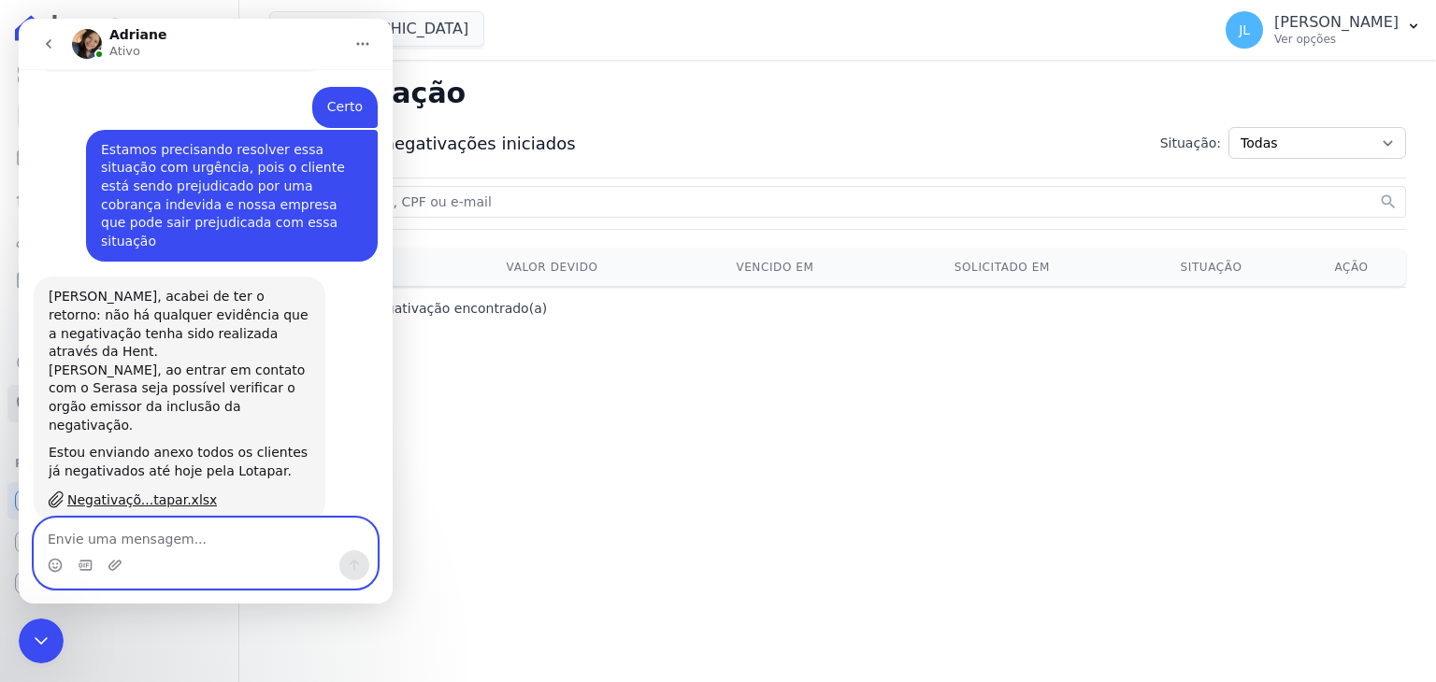
click at [140, 536] on textarea "Envie uma mensagem..." at bounding box center [206, 535] width 342 height 32
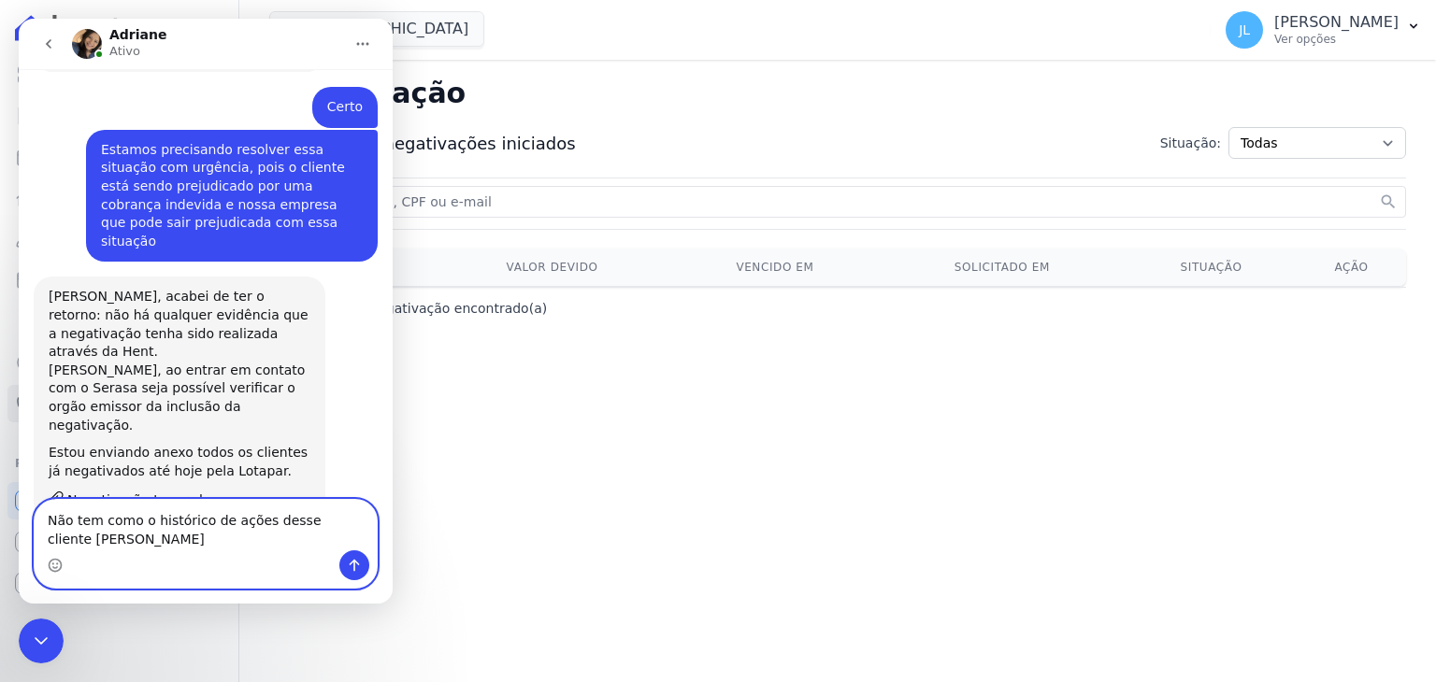
scroll to position [4223, 0]
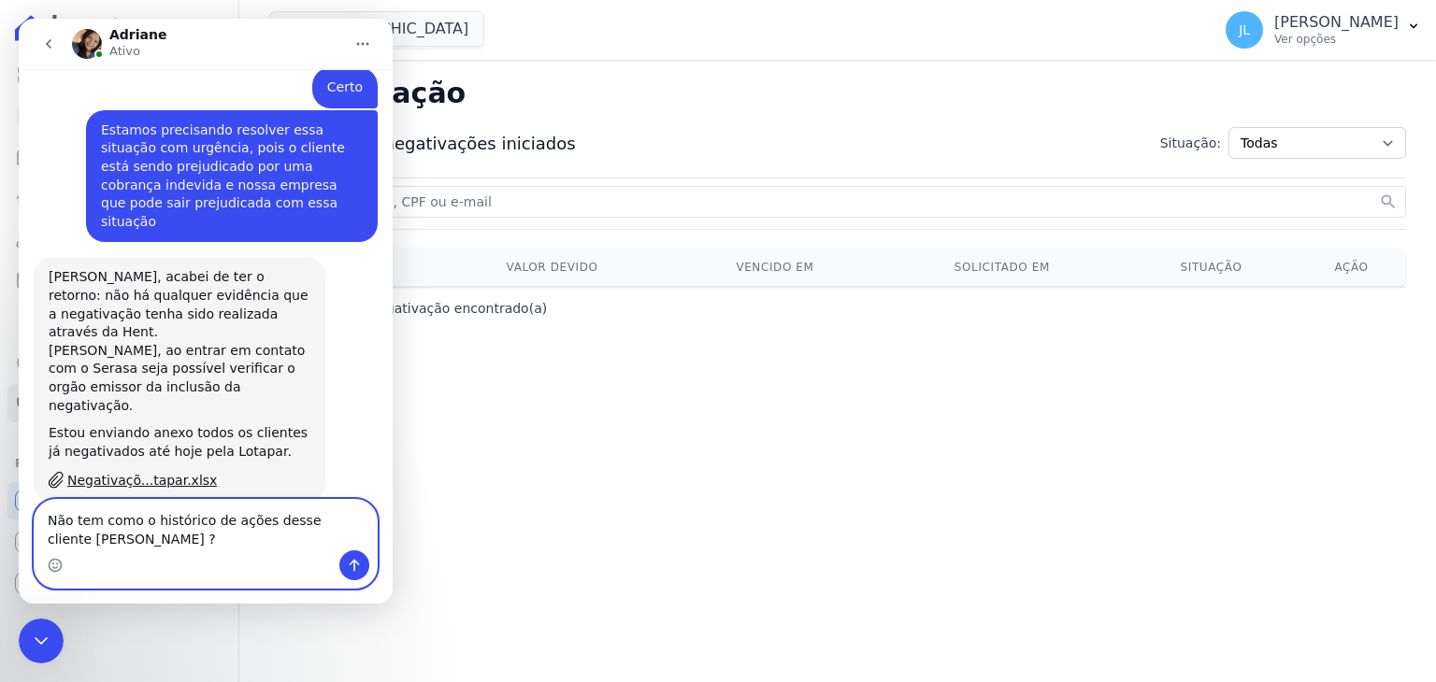
type textarea "Não tem como o histórico de ações desse cliente [PERSON_NAME] ?"
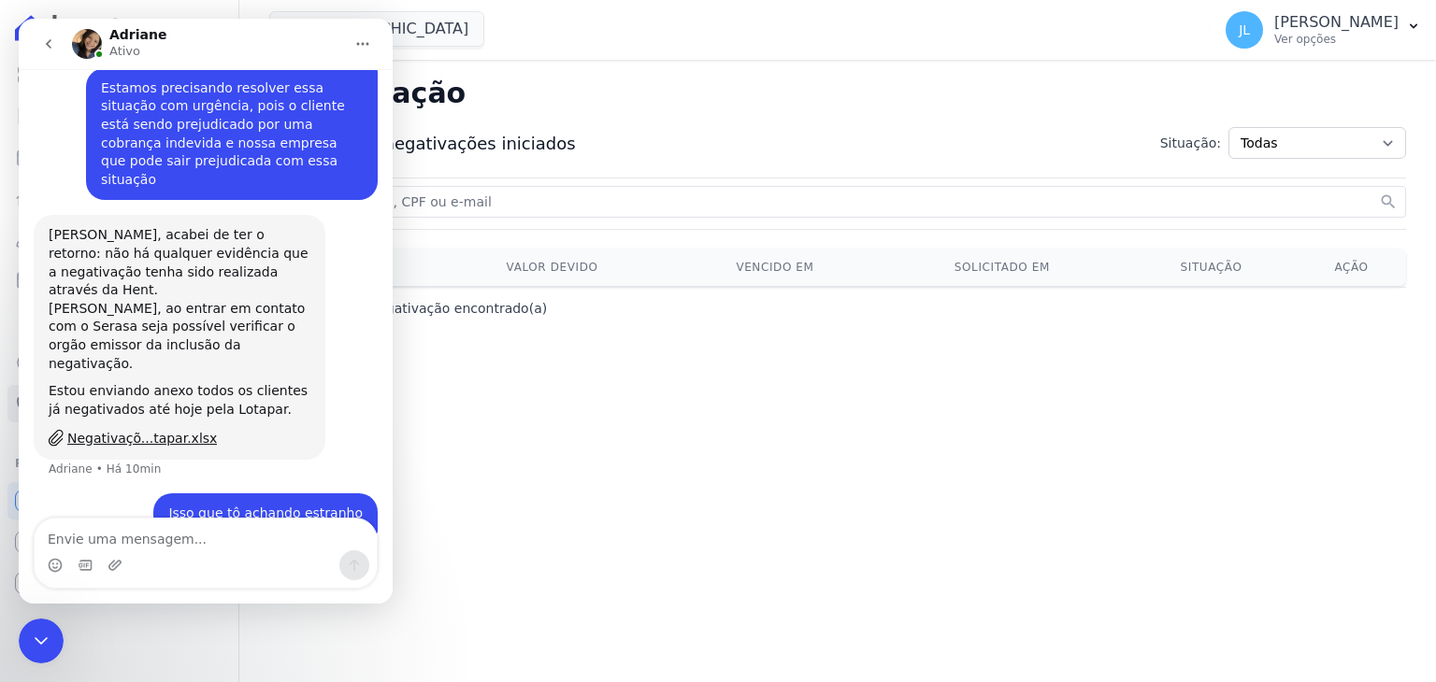
click at [657, 124] on div "Processos de negativações iniciados Situação: Todas Adição solicitada Adicionad…" at bounding box center [837, 143] width 1136 height 62
click at [43, 649] on icon "Encerramento do Messenger da Intercom" at bounding box center [41, 641] width 22 height 22
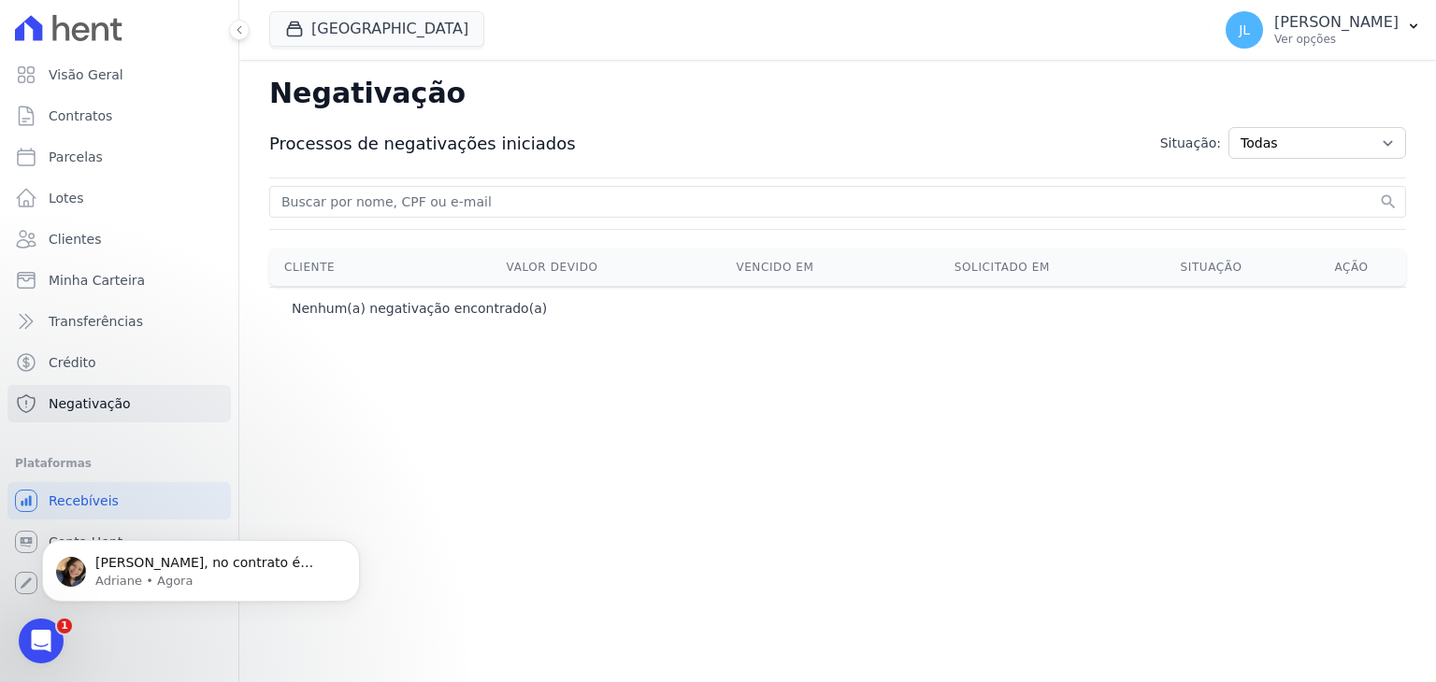
scroll to position [4357, 0]
click at [146, 569] on p "[PERSON_NAME], no contrato é possível visualizar o historico de atividades, com…" at bounding box center [215, 563] width 241 height 19
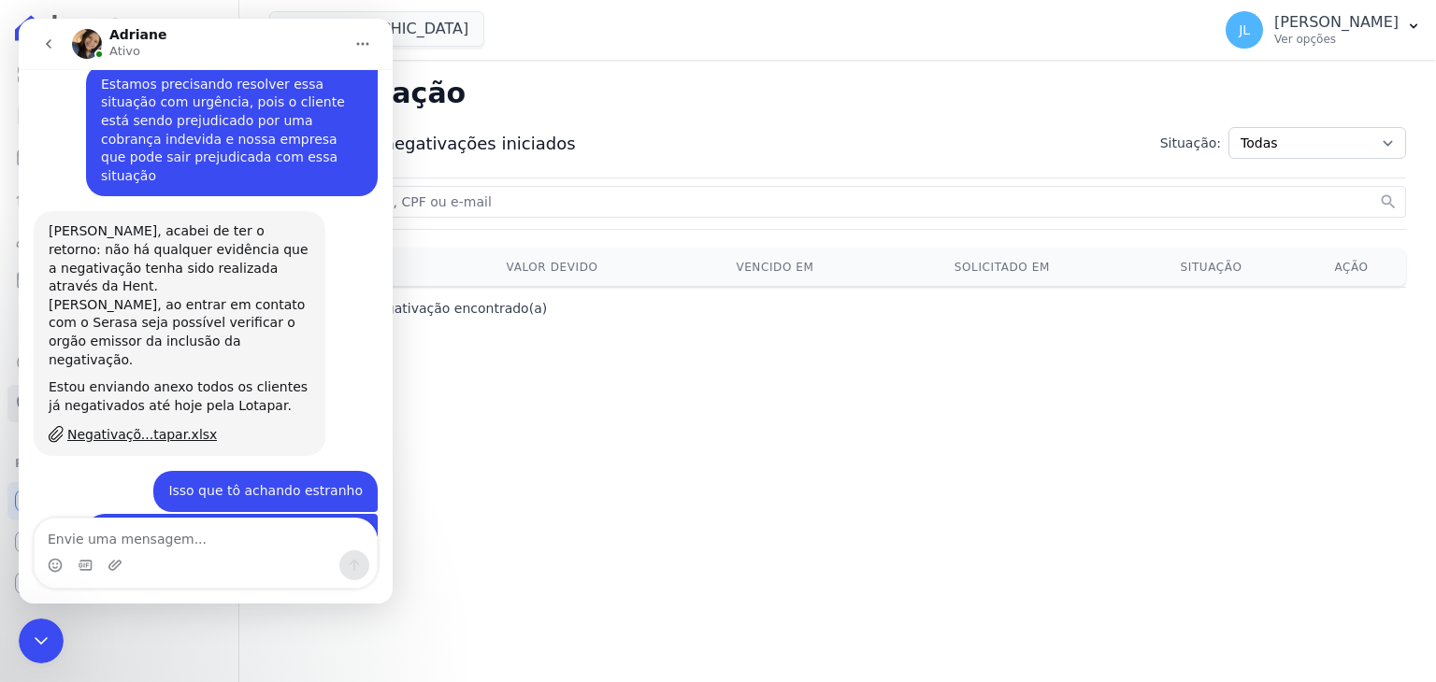
scroll to position [4388, 0]
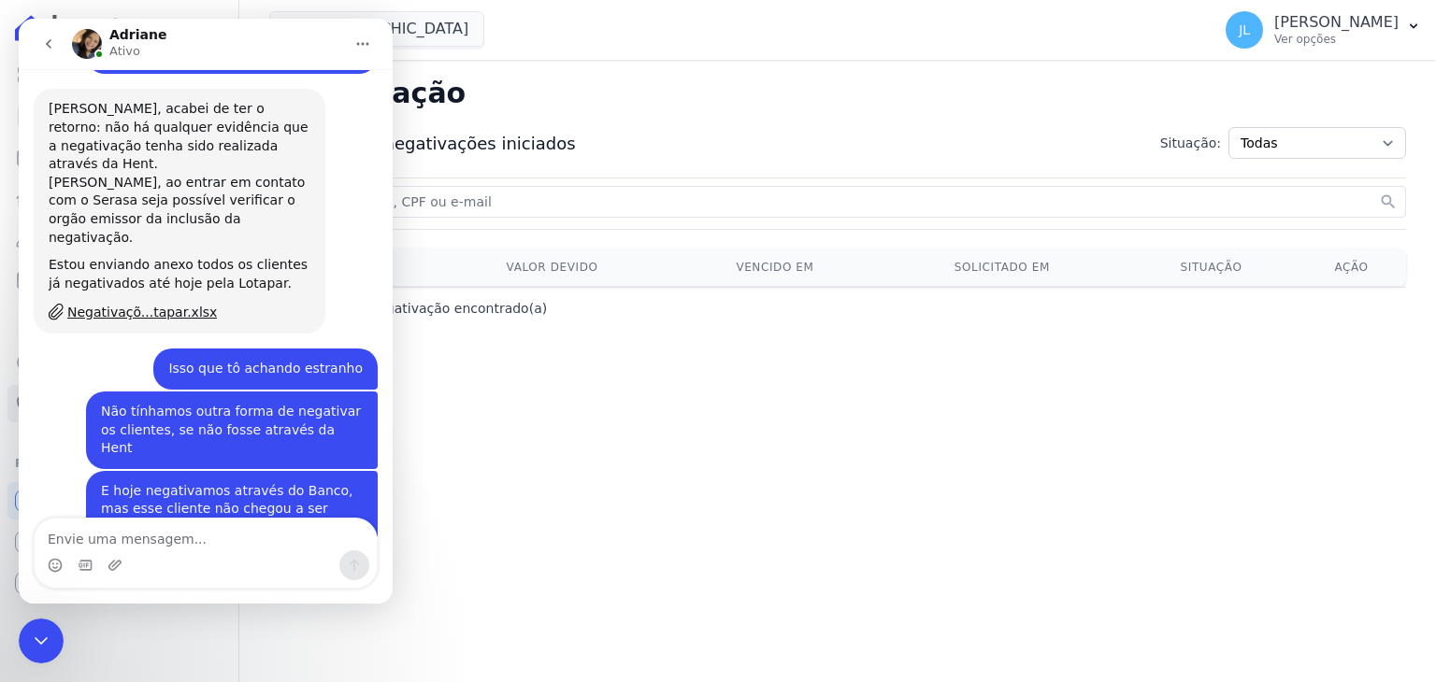
click at [161, 536] on textarea "Envie uma mensagem..." at bounding box center [206, 535] width 342 height 32
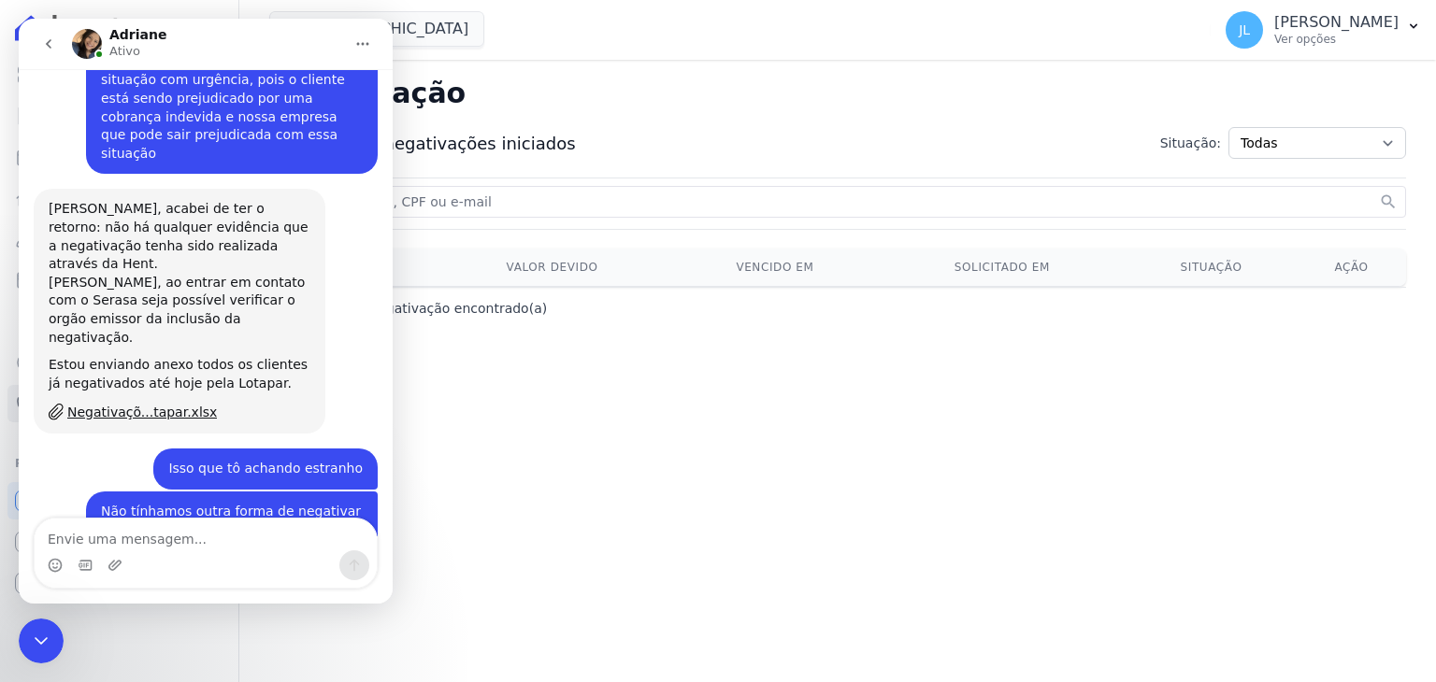
scroll to position [4387, 0]
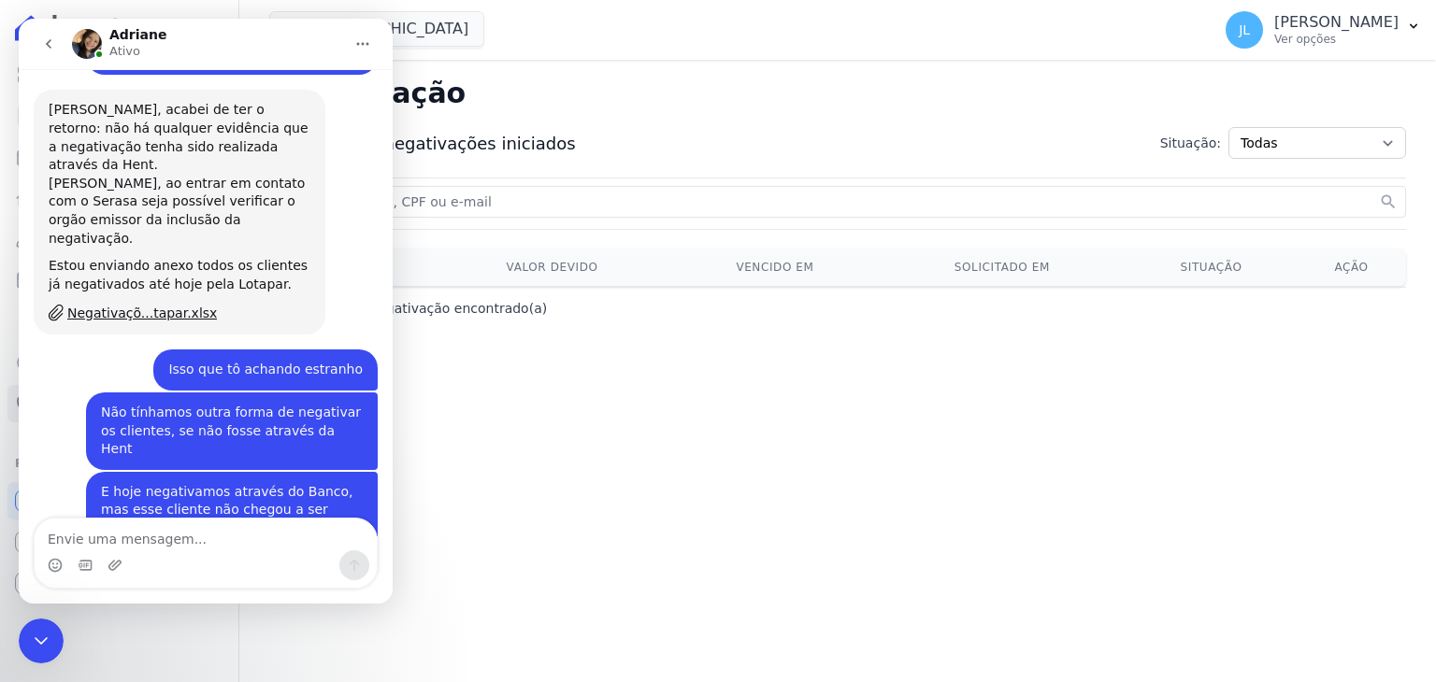
click at [121, 539] on textarea "Envie uma mensagem..." at bounding box center [206, 535] width 342 height 32
click at [44, 640] on icon "Encerramento do Messenger da Intercom" at bounding box center [41, 640] width 13 height 7
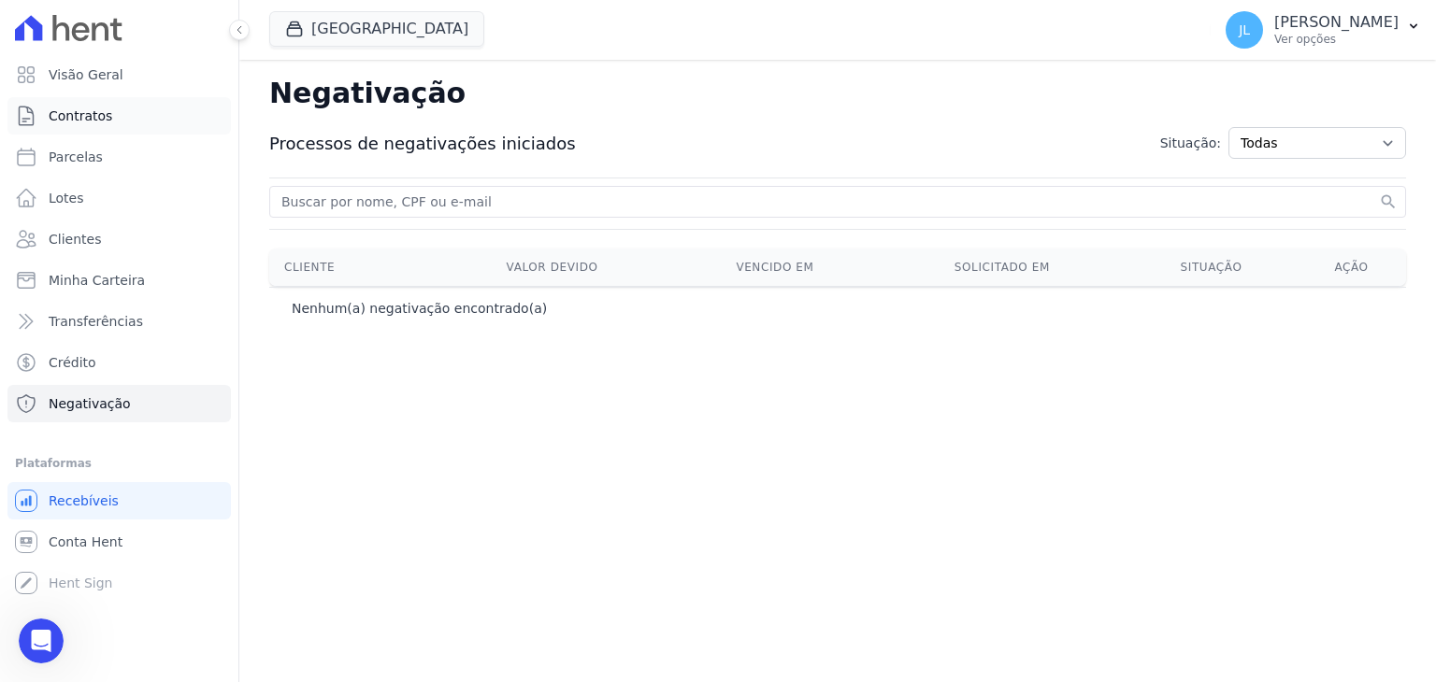
click at [136, 111] on link "Contratos" at bounding box center [118, 115] width 223 height 37
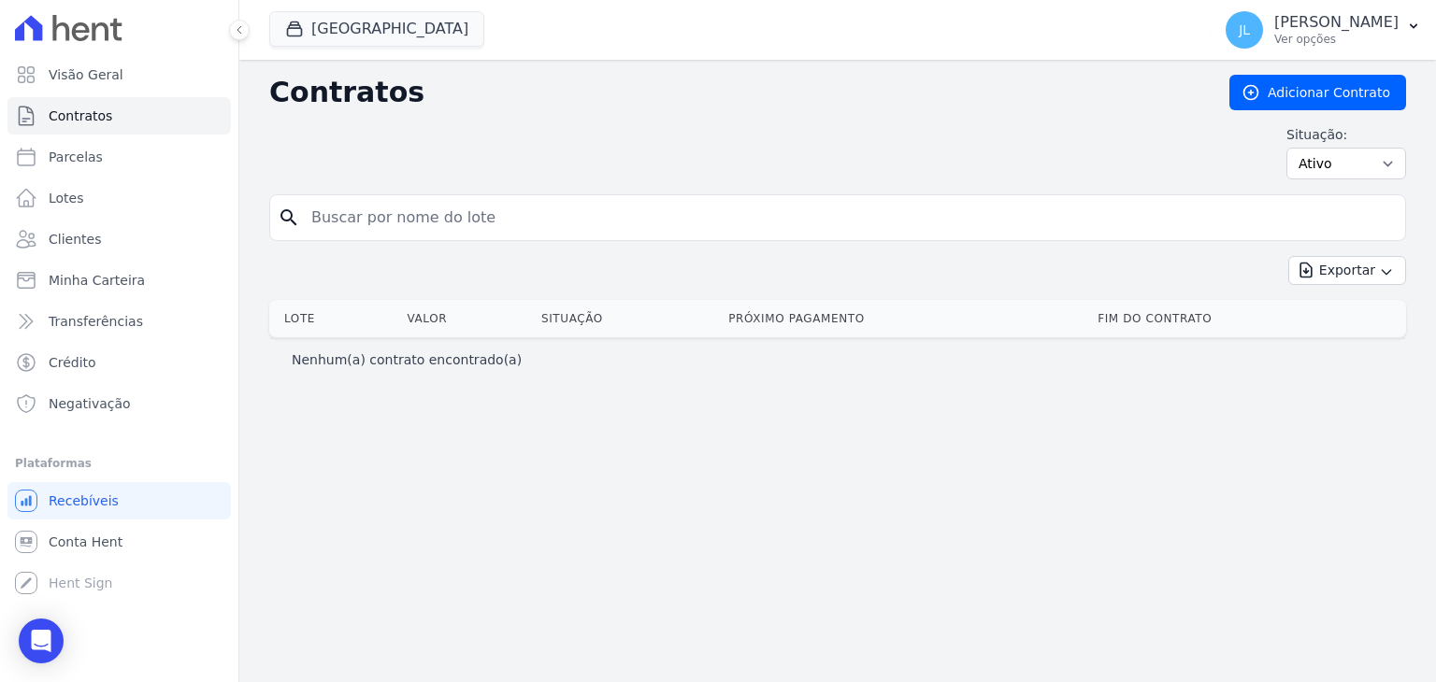
click at [441, 219] on input "search" at bounding box center [848, 217] width 1097 height 37
type input "quadra p lote 15"
click at [456, 215] on input "quadra p lote 15" at bounding box center [848, 217] width 1097 height 37
click at [1343, 162] on select "Ativo Todos Pausado Distratado Rascunho Expirado Encerrado" at bounding box center [1346, 164] width 120 height 32
select select "all"
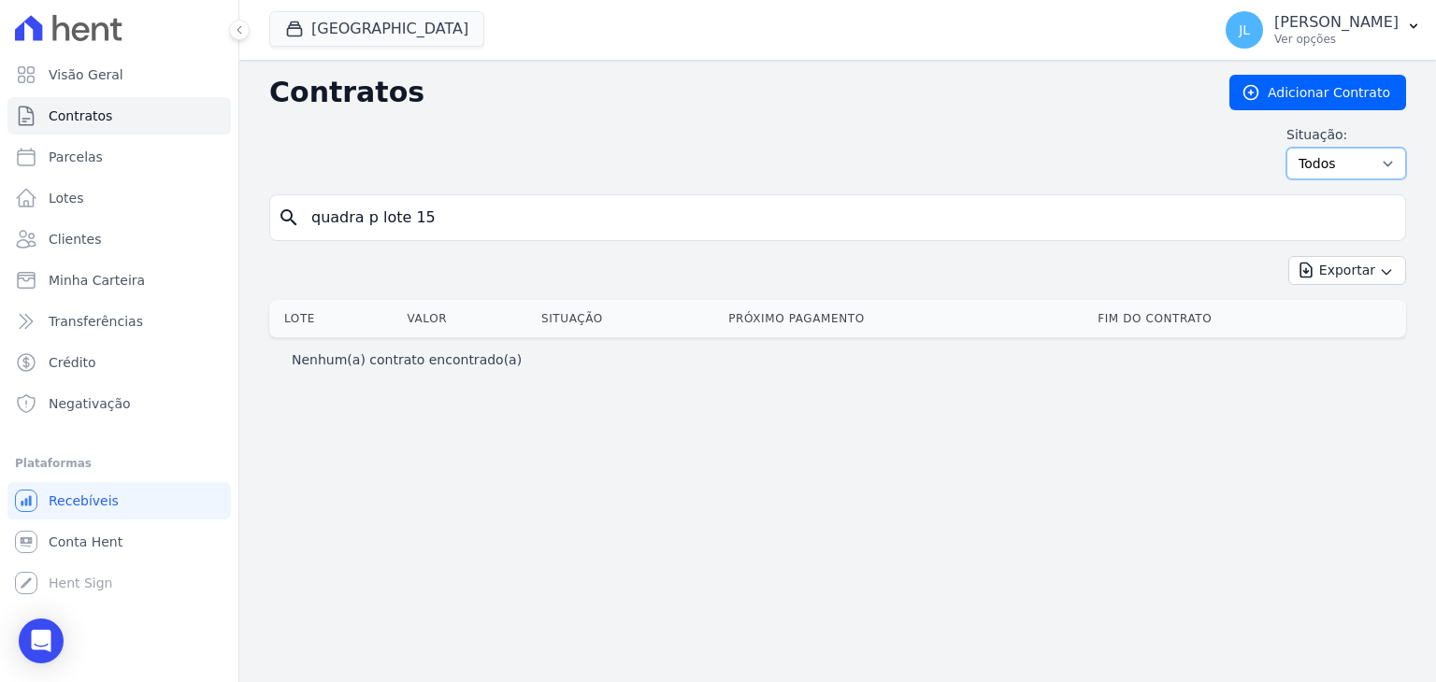
click at [1294, 148] on select "Ativo Todos Pausado Distratado Rascunho Expirado Encerrado" at bounding box center [1346, 164] width 120 height 32
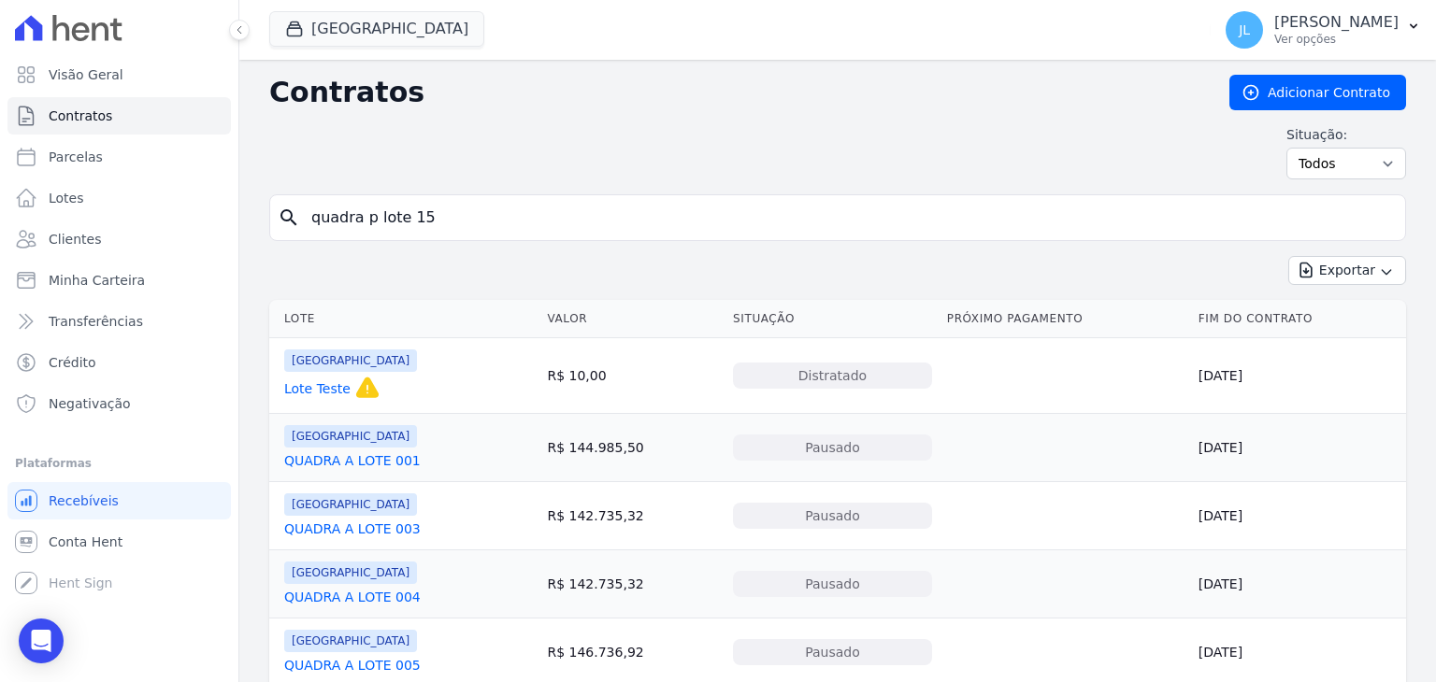
type input "quadra p lote 15"
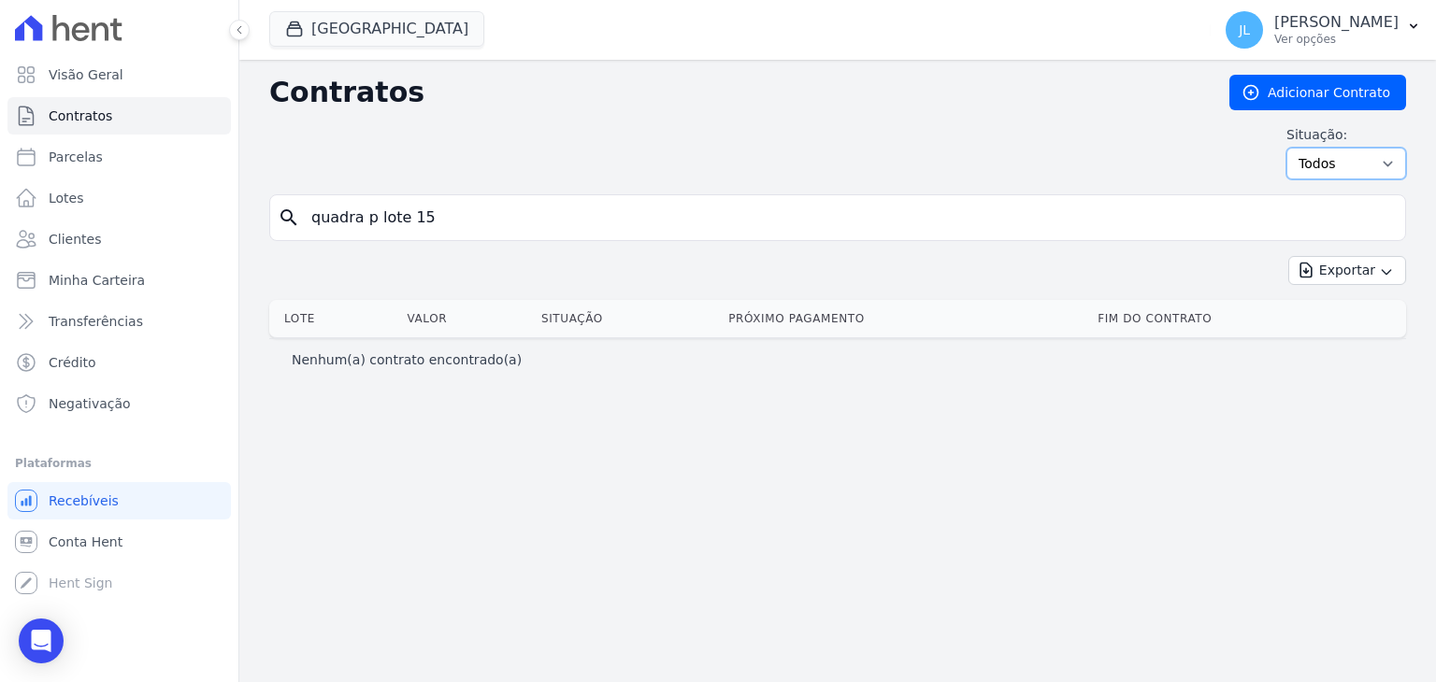
click at [1348, 165] on select "Ativo Todos Pausado Distratado Rascunho Expirado Encerrado" at bounding box center [1346, 164] width 120 height 32
select select "cancelled"
click at [1294, 148] on select "Ativo Todos Pausado Distratado Rascunho Expirado Encerrado" at bounding box center [1346, 164] width 120 height 32
click at [509, 217] on input "quadra p lote 15" at bounding box center [848, 217] width 1097 height 37
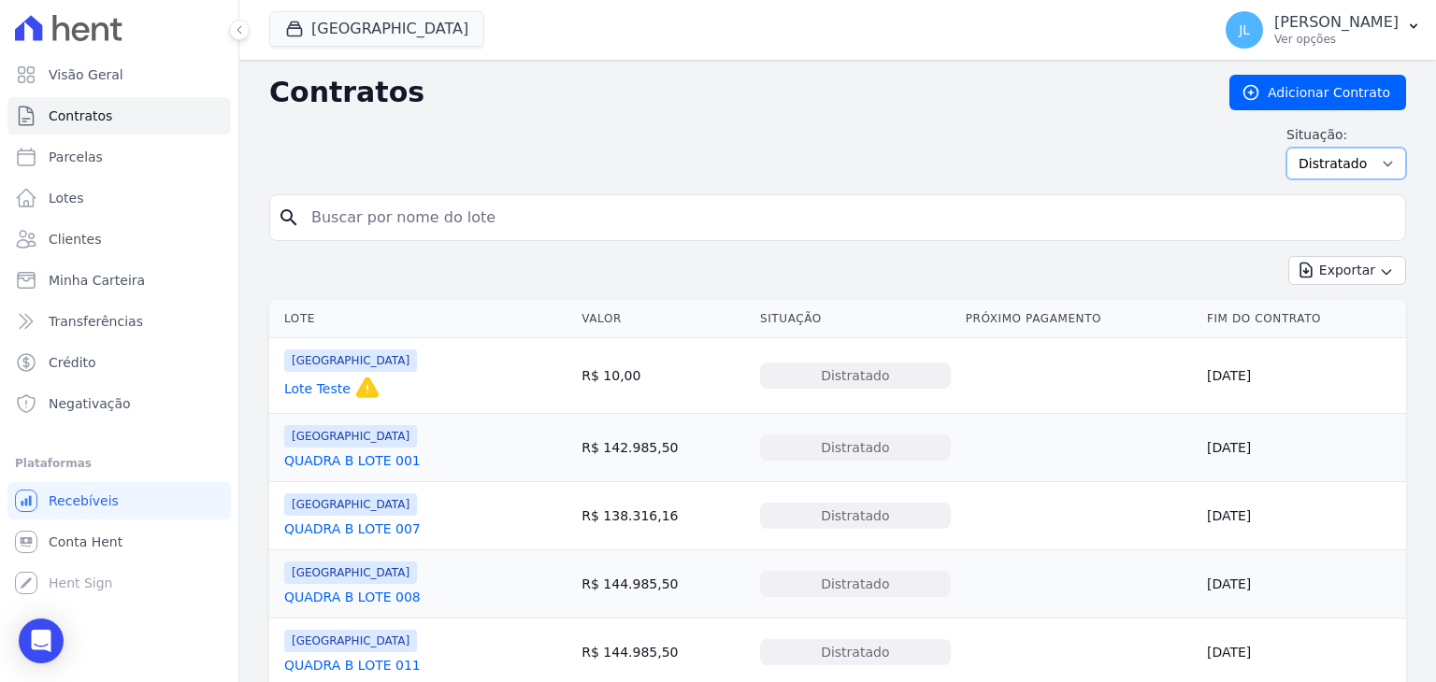
click at [1316, 169] on select "Ativo Todos Pausado Distratado Rascunho Expirado Encerrado" at bounding box center [1346, 164] width 120 height 32
select select
click at [1286, 148] on select "Ativo Todos Pausado Distratado Rascunho Expirado Encerrado" at bounding box center [1346, 164] width 120 height 32
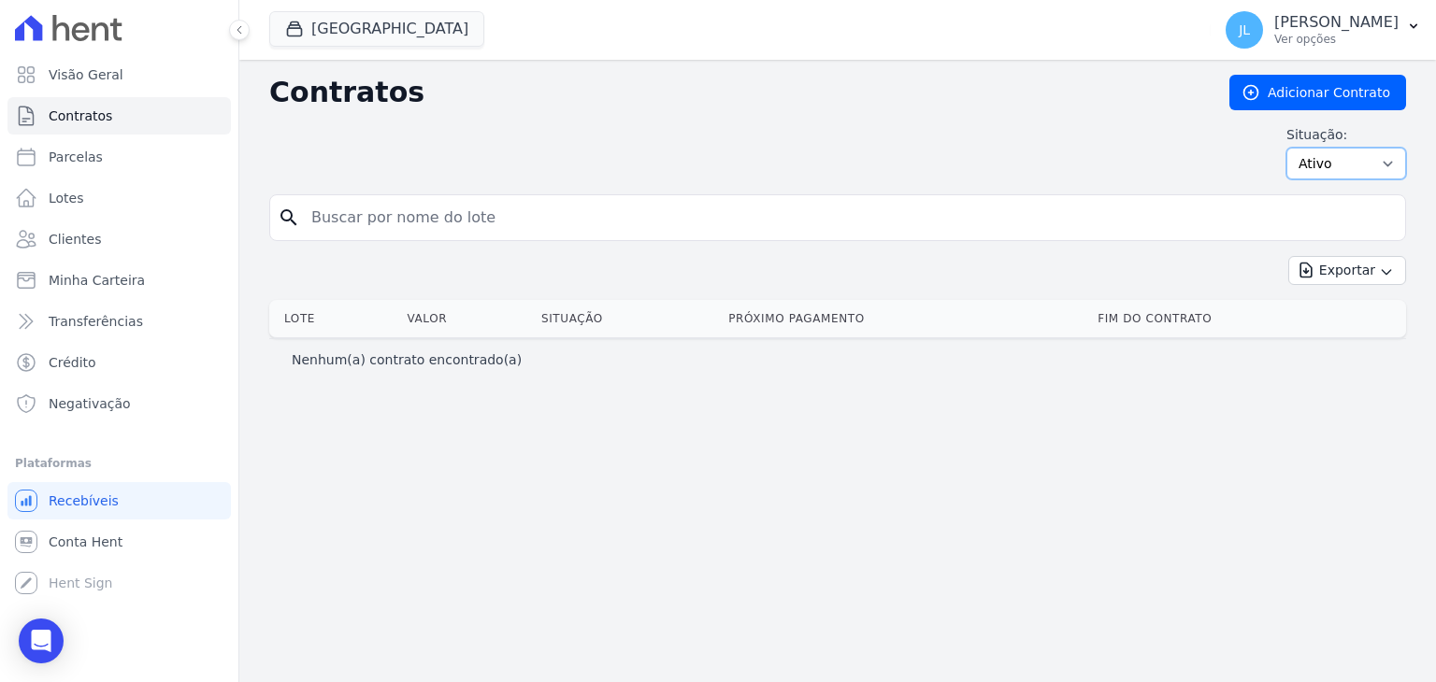
click at [1327, 165] on select "Ativo Todos Pausado Distratado Rascunho Expirado Encerrado" at bounding box center [1346, 164] width 120 height 32
select select "all"
click at [1294, 148] on select "Ativo Todos Pausado Distratado Rascunho Expirado Encerrado" at bounding box center [1346, 164] width 120 height 32
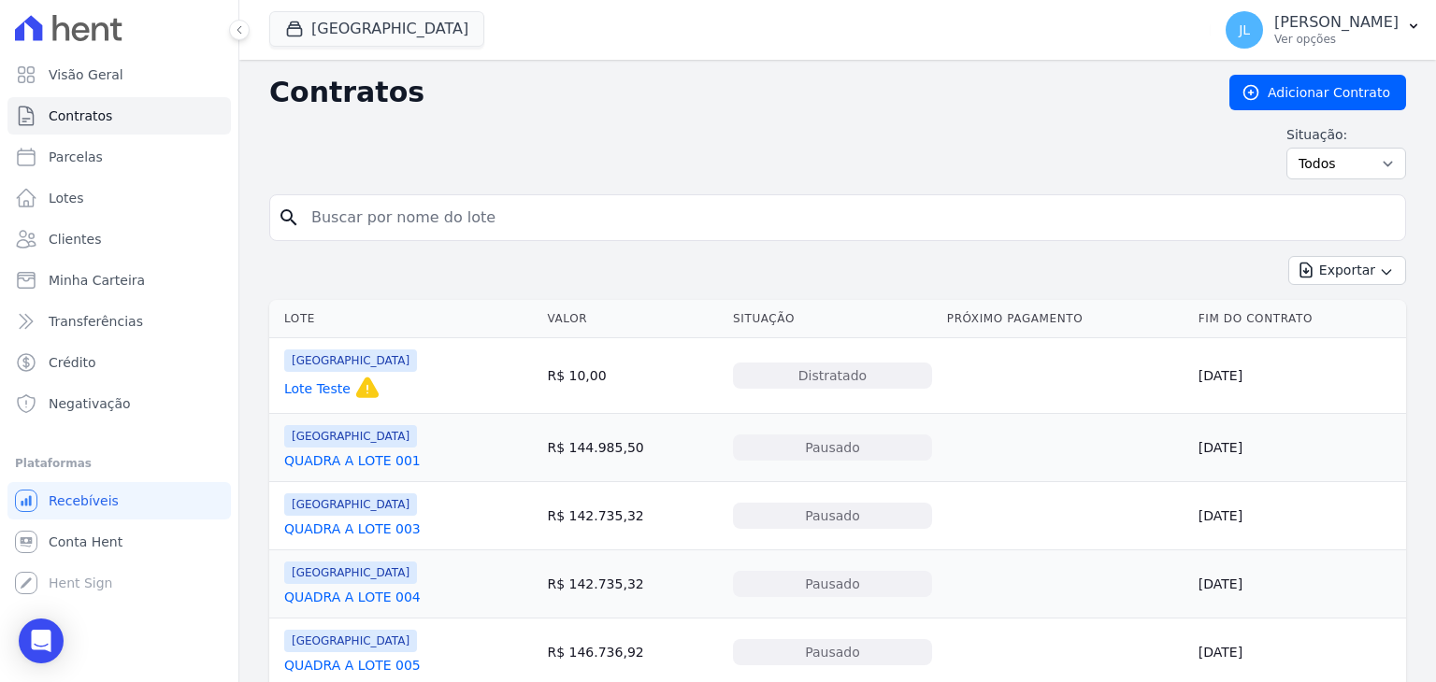
click at [433, 222] on input "search" at bounding box center [848, 217] width 1097 height 37
type input "quadra p lote 015"
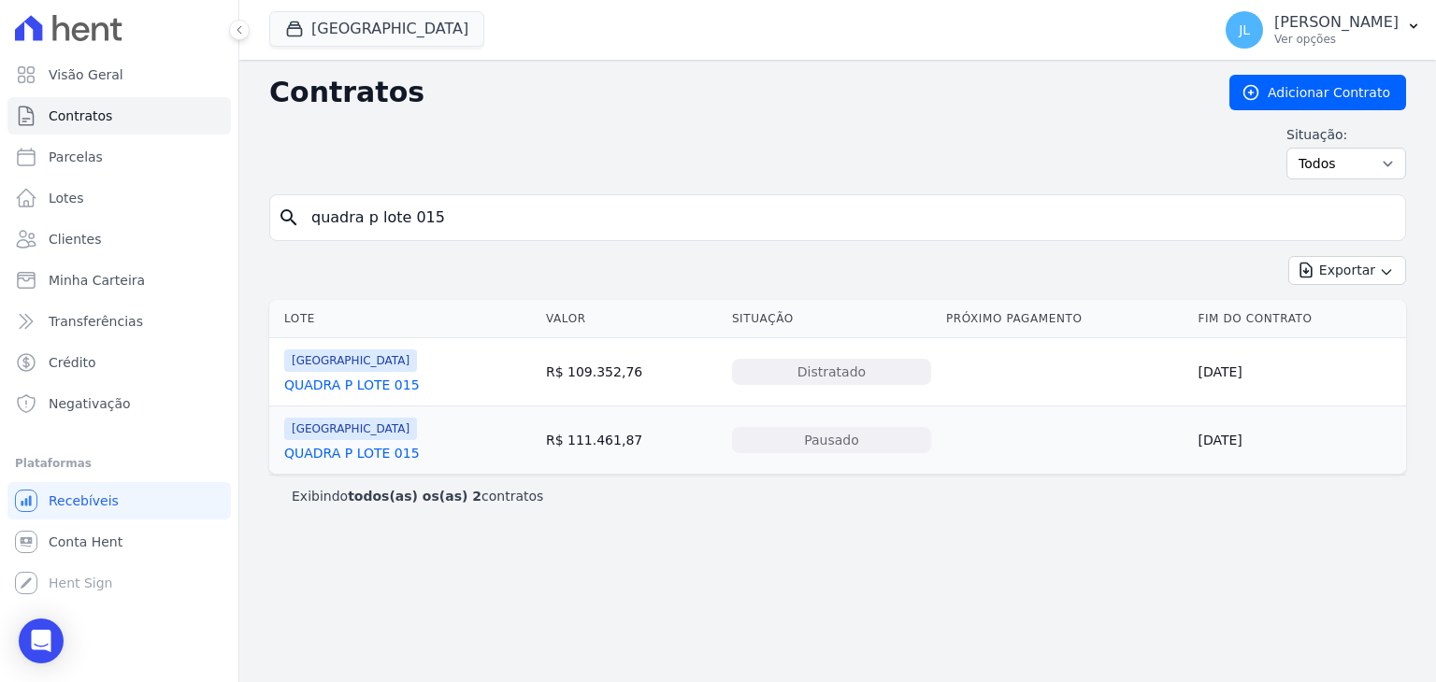
click at [370, 446] on link "QUADRA P LOTE 015" at bounding box center [352, 453] width 136 height 19
click at [366, 379] on link "QUADRA P LOTE 015" at bounding box center [352, 385] width 136 height 19
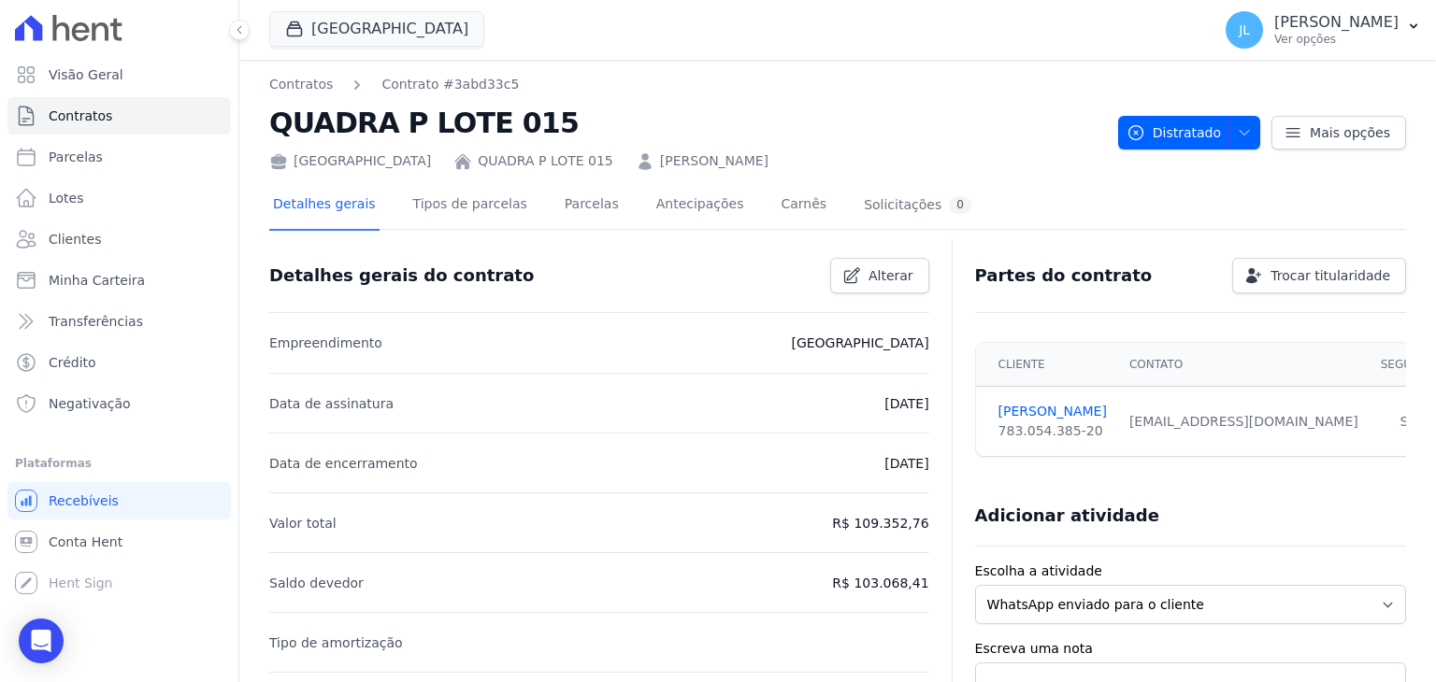
click at [530, 162] on link "QUADRA P LOTE 015" at bounding box center [546, 161] width 136 height 20
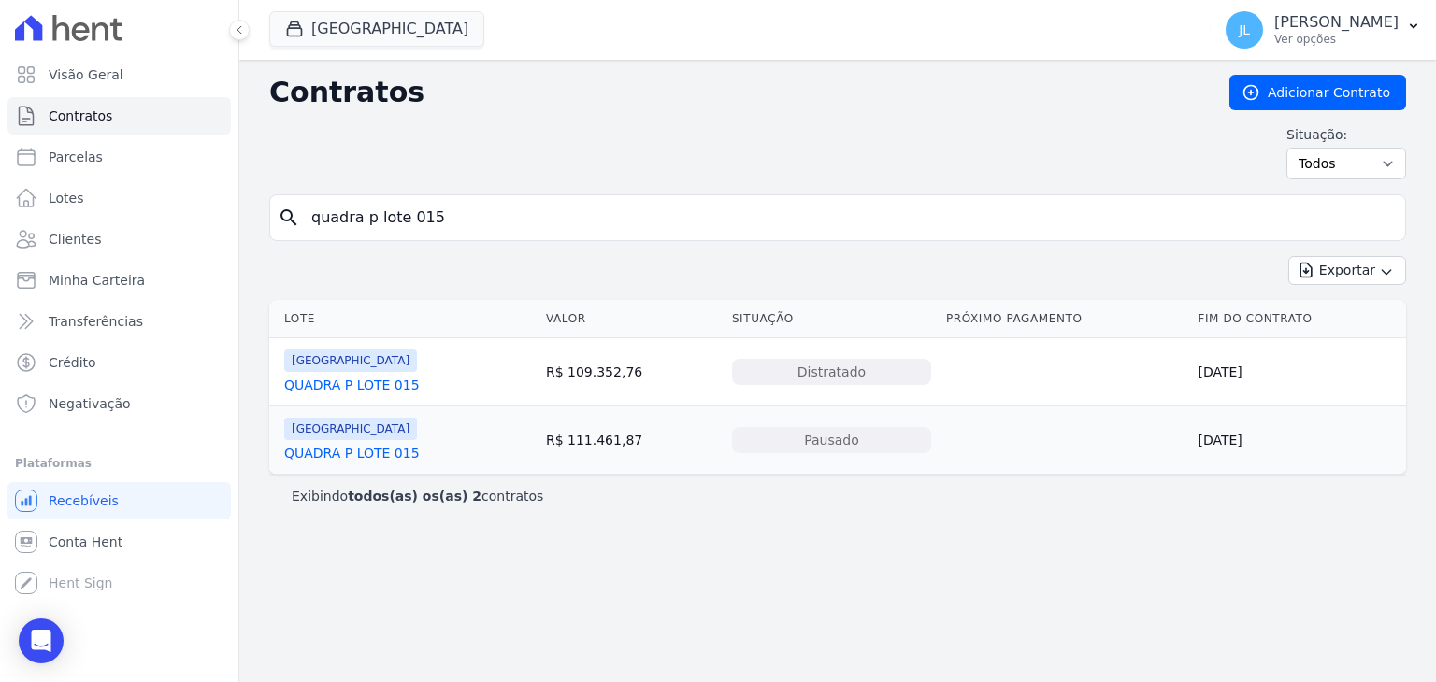
click at [455, 226] on input "quadra p lote 015" at bounding box center [848, 217] width 1097 height 37
type input "quadra p lote 016"
click at [370, 376] on link "QUADRA P LOTE 016" at bounding box center [352, 385] width 136 height 19
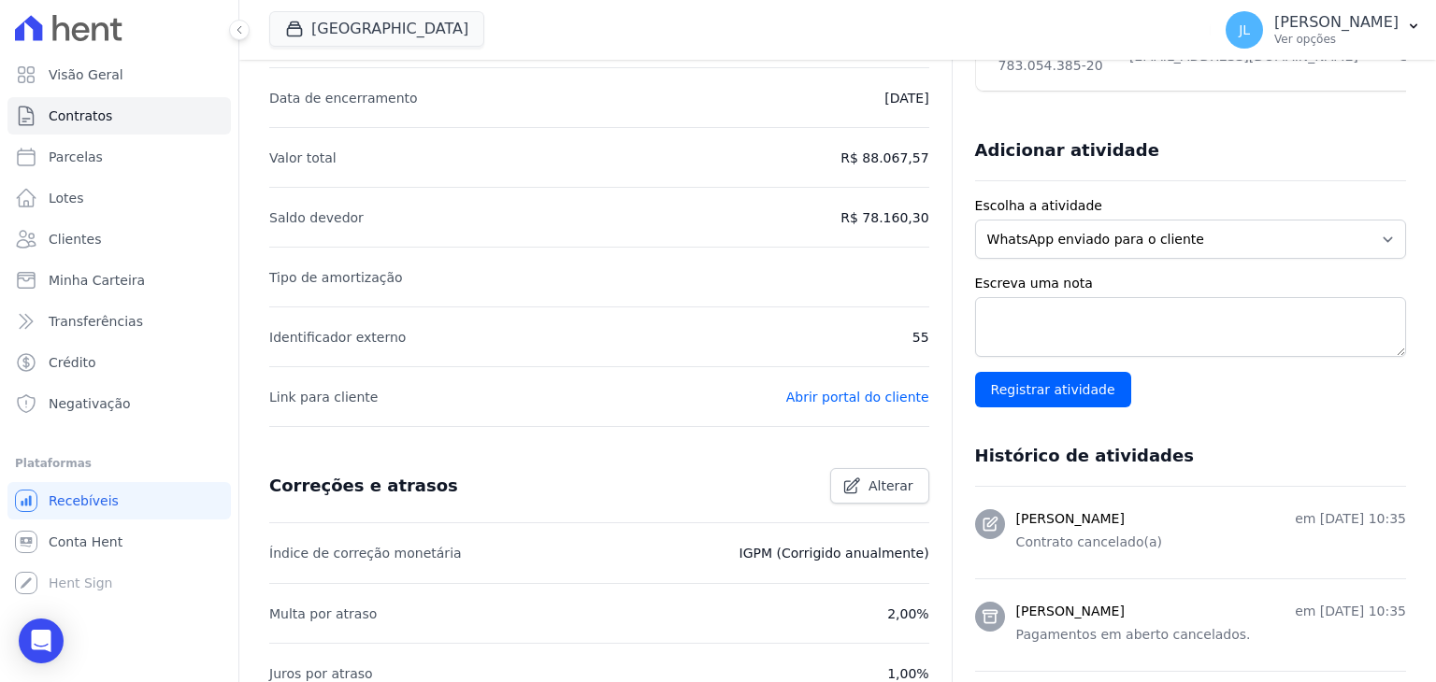
scroll to position [615, 0]
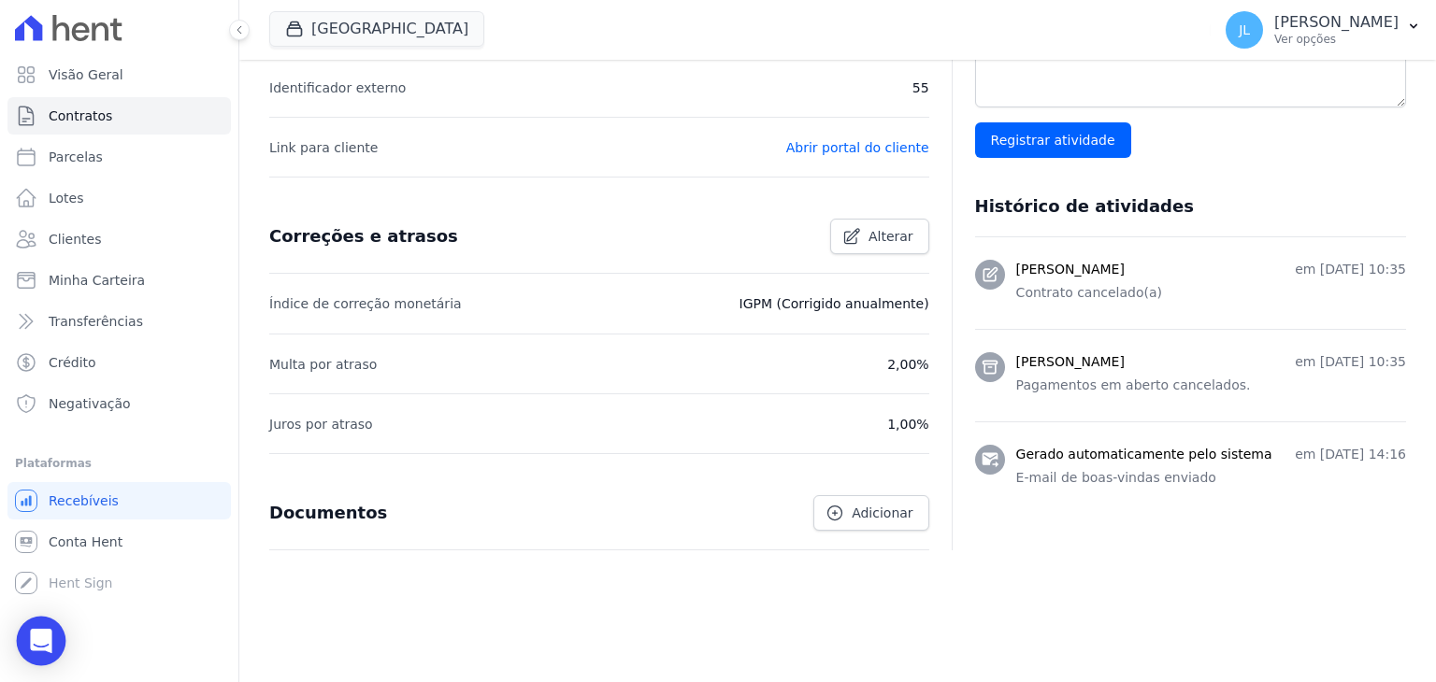
drag, startPoint x: 31, startPoint y: 641, endPoint x: 40, endPoint y: 636, distance: 10.9
click at [31, 640] on icon "Open Intercom Messenger" at bounding box center [40, 641] width 21 height 24
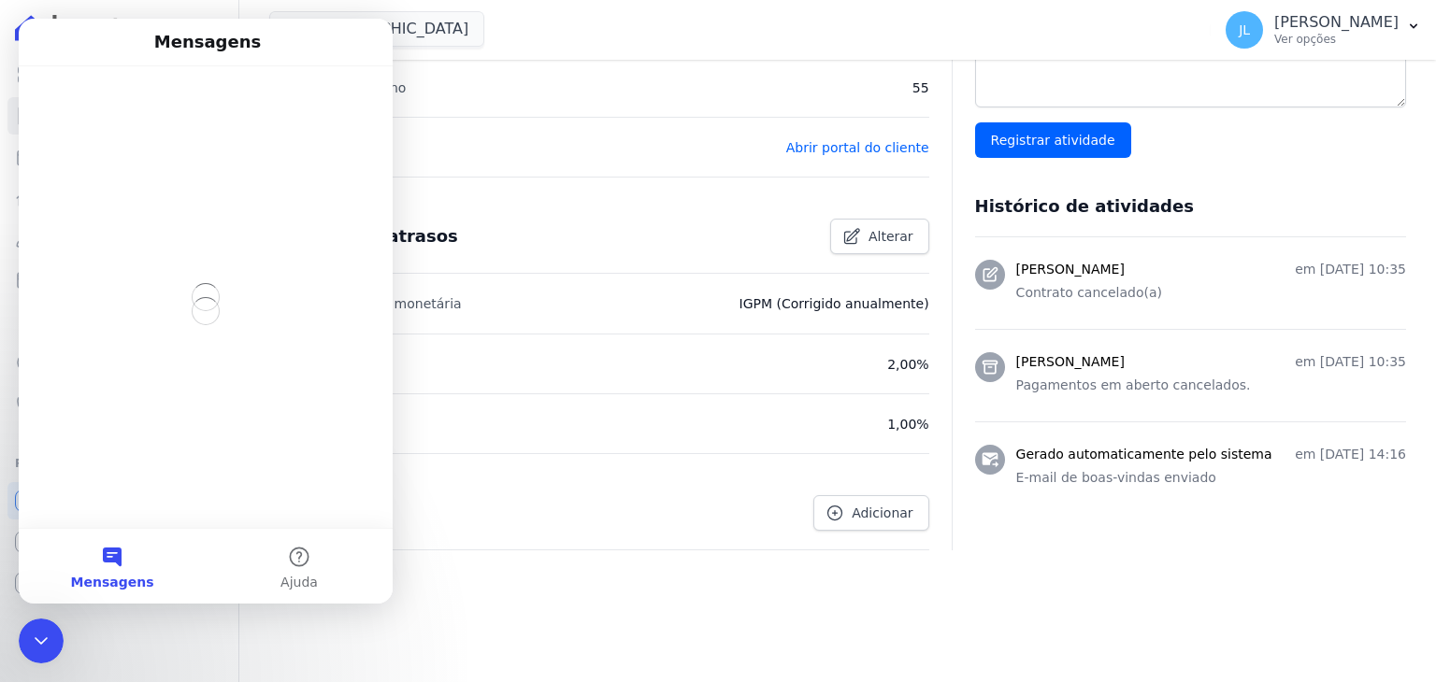
scroll to position [0, 0]
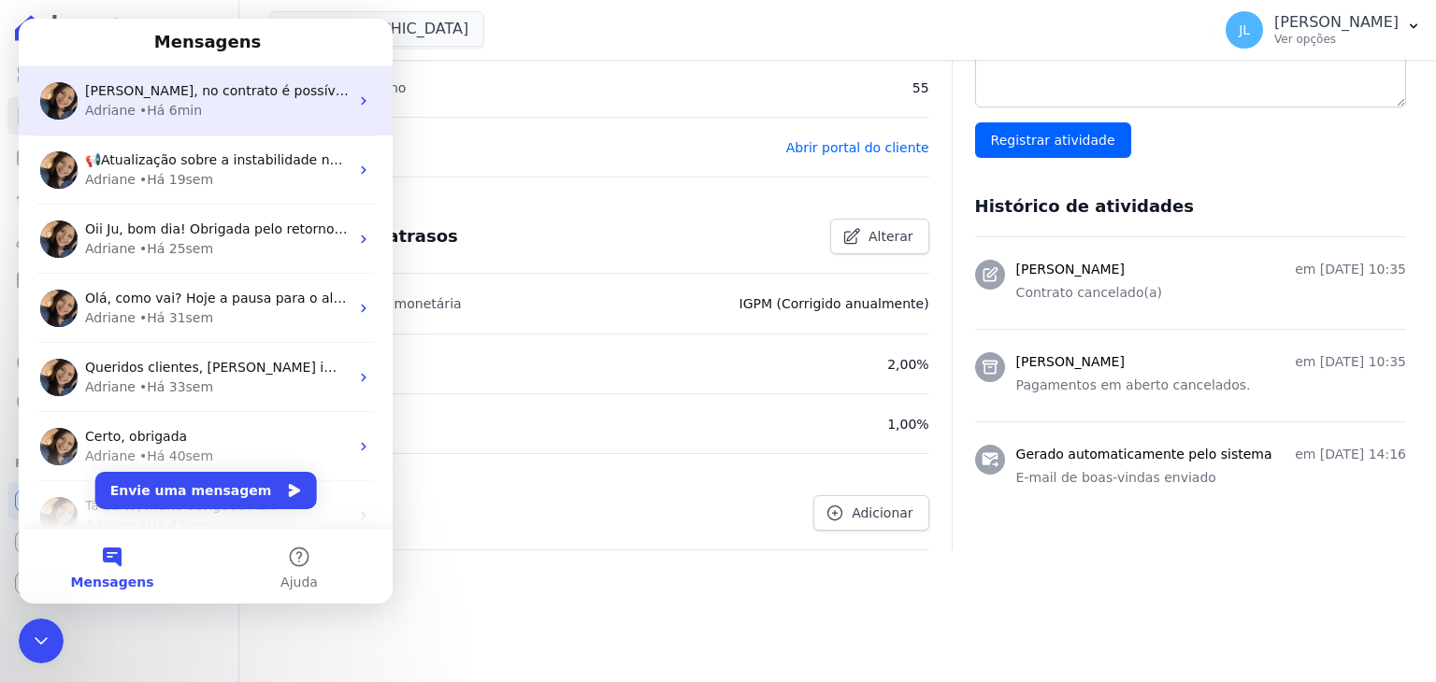
click at [181, 110] on div "• Há 6min" at bounding box center [170, 111] width 63 height 20
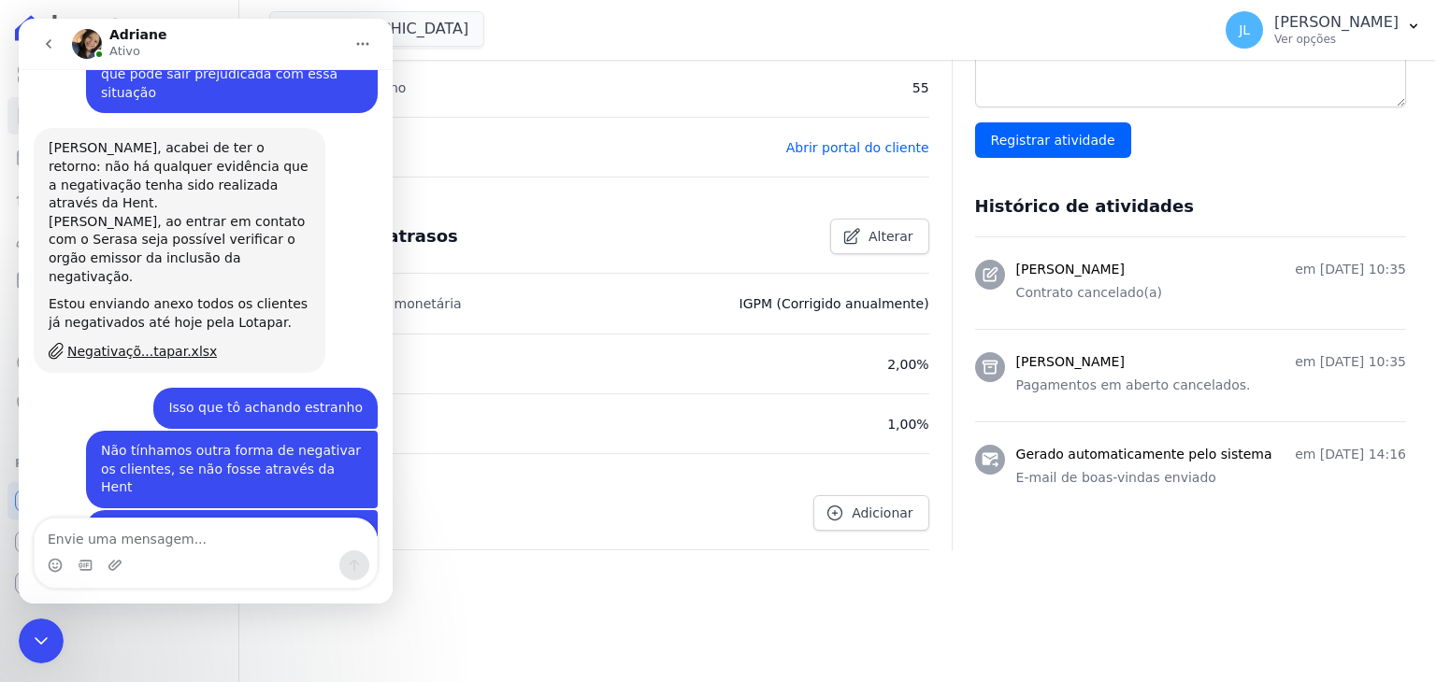
scroll to position [4357, 0]
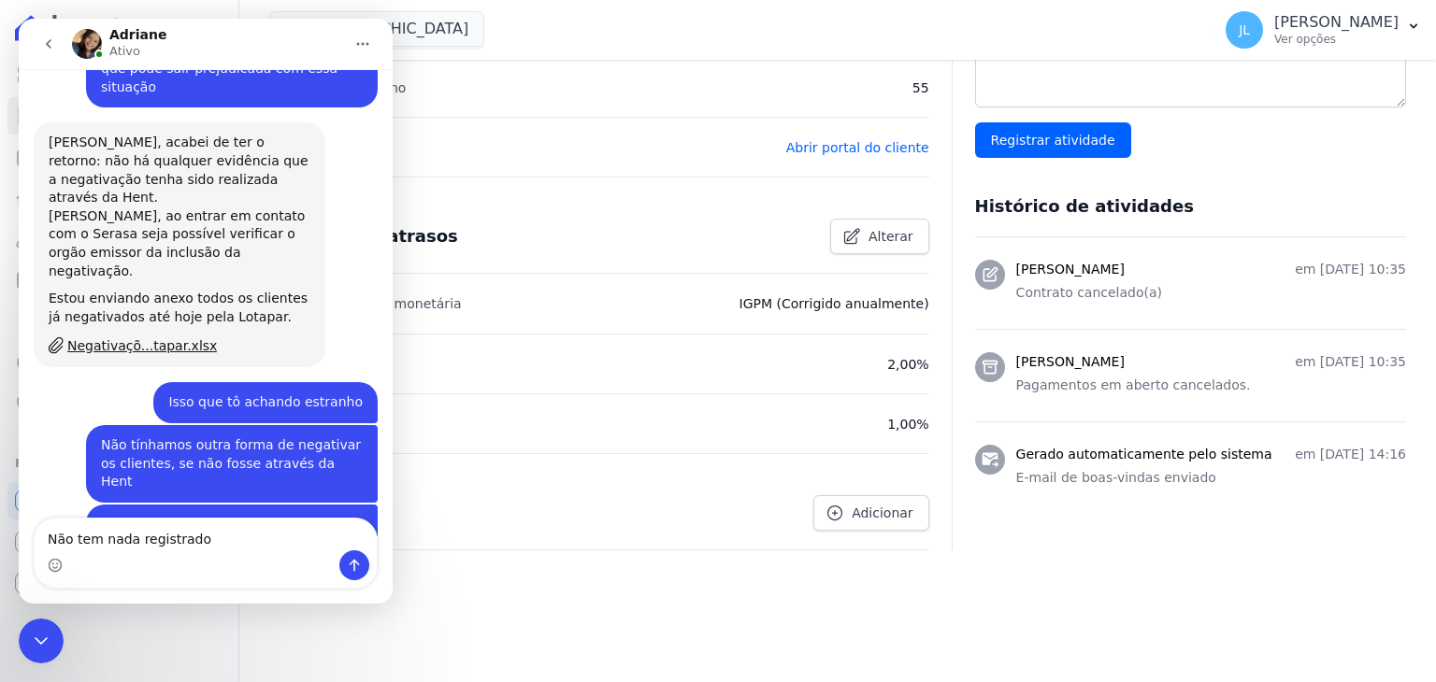
type textarea "Não tem nada registrado"
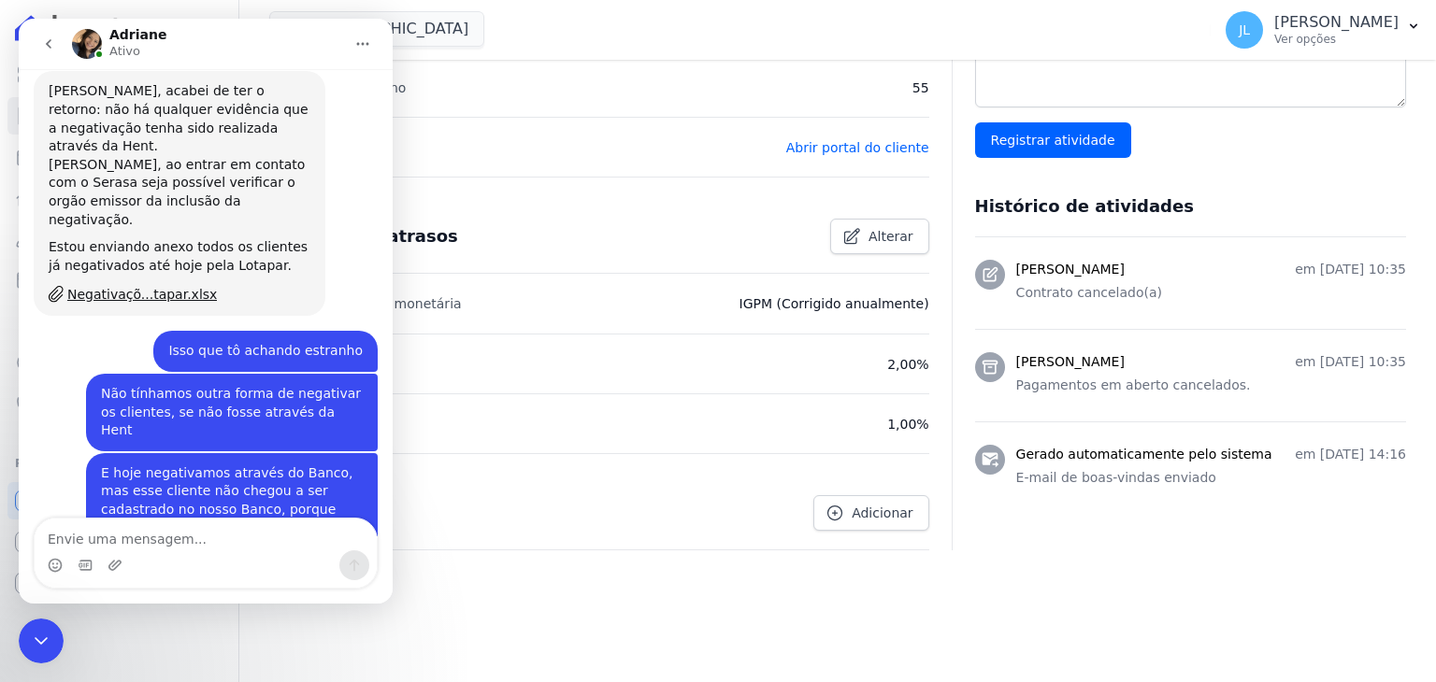
scroll to position [4412, 0]
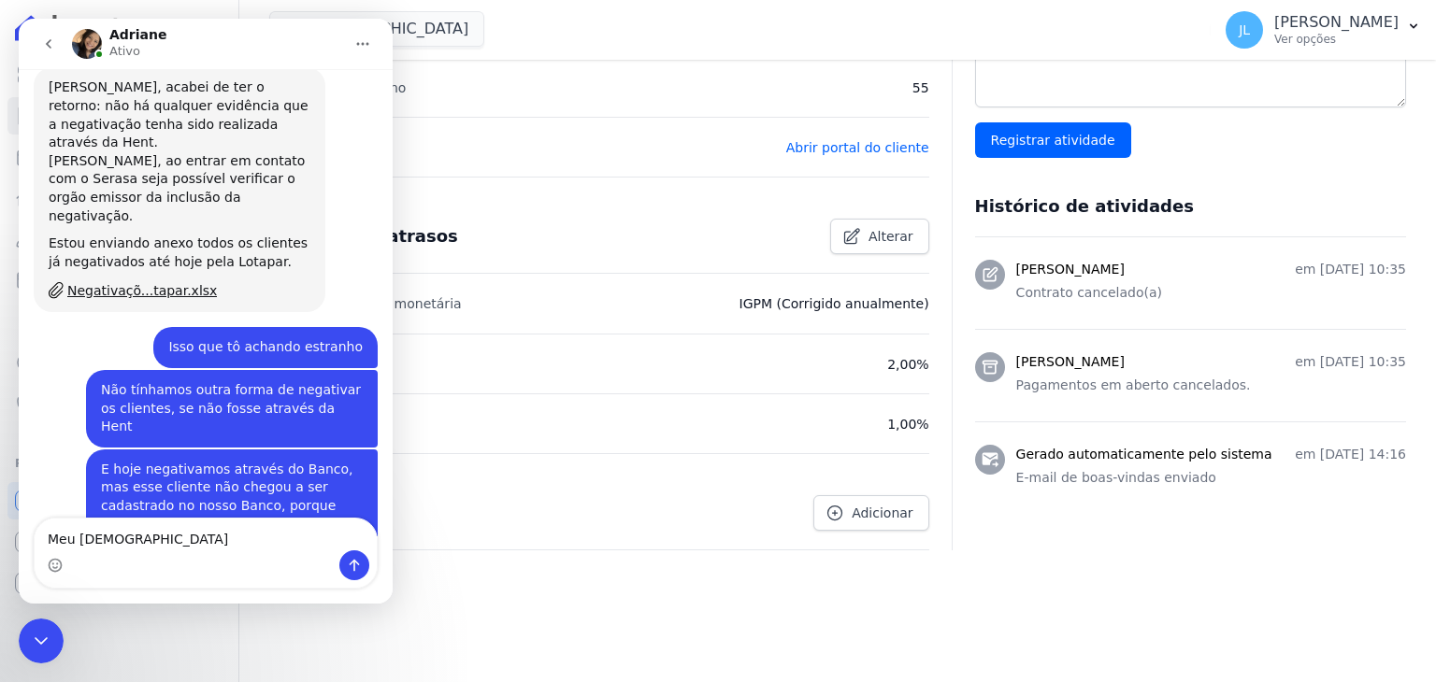
type textarea "Meu [DEMOGRAPHIC_DATA]"
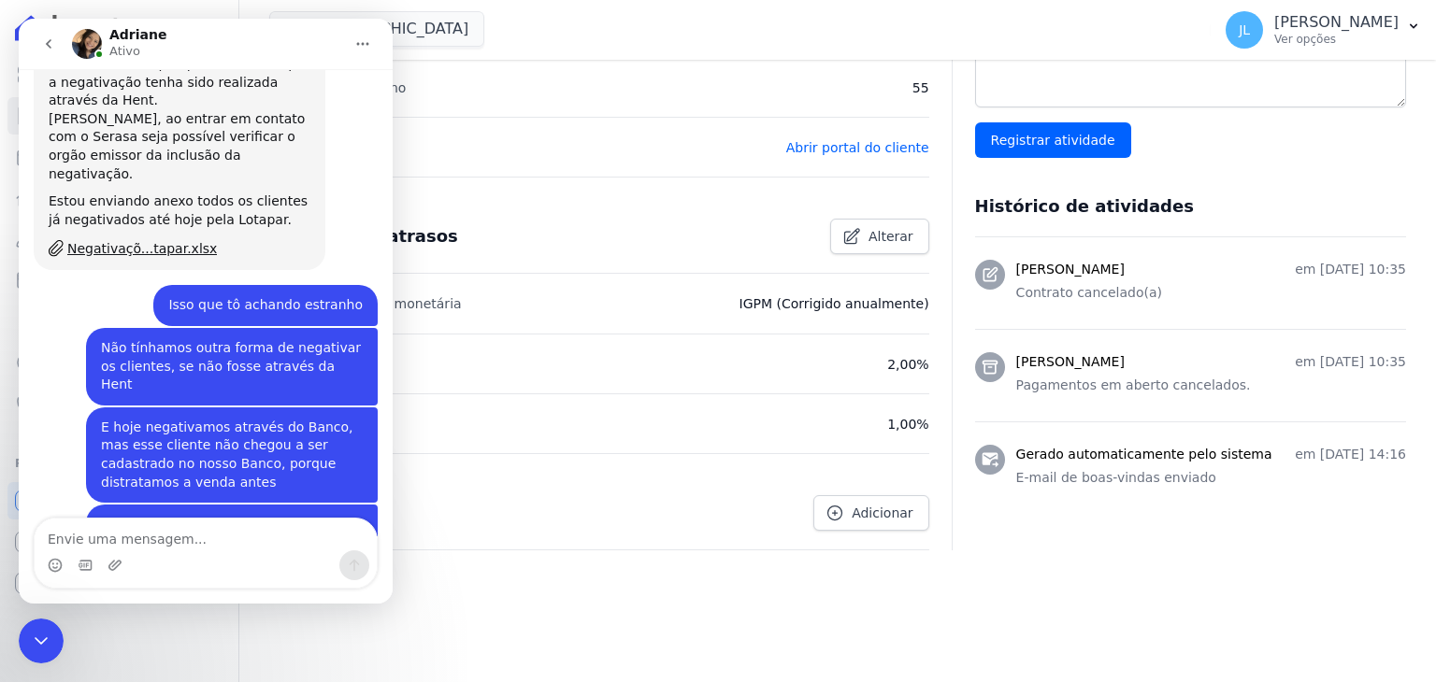
scroll to position [4455, 0]
type textarea "Vou ter que ligar para o Serasa"
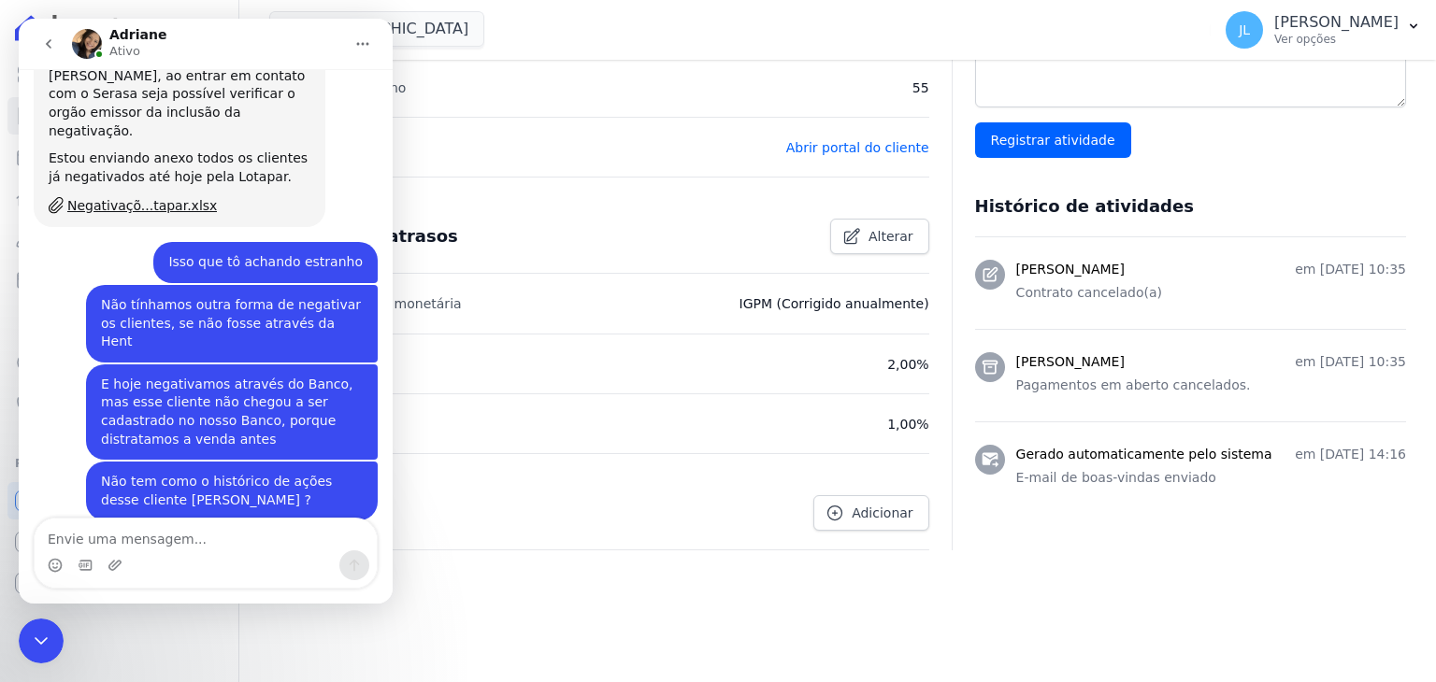
scroll to position [4497, 0]
click at [34, 632] on icon "Encerramento do Messenger da Intercom" at bounding box center [41, 641] width 22 height 22
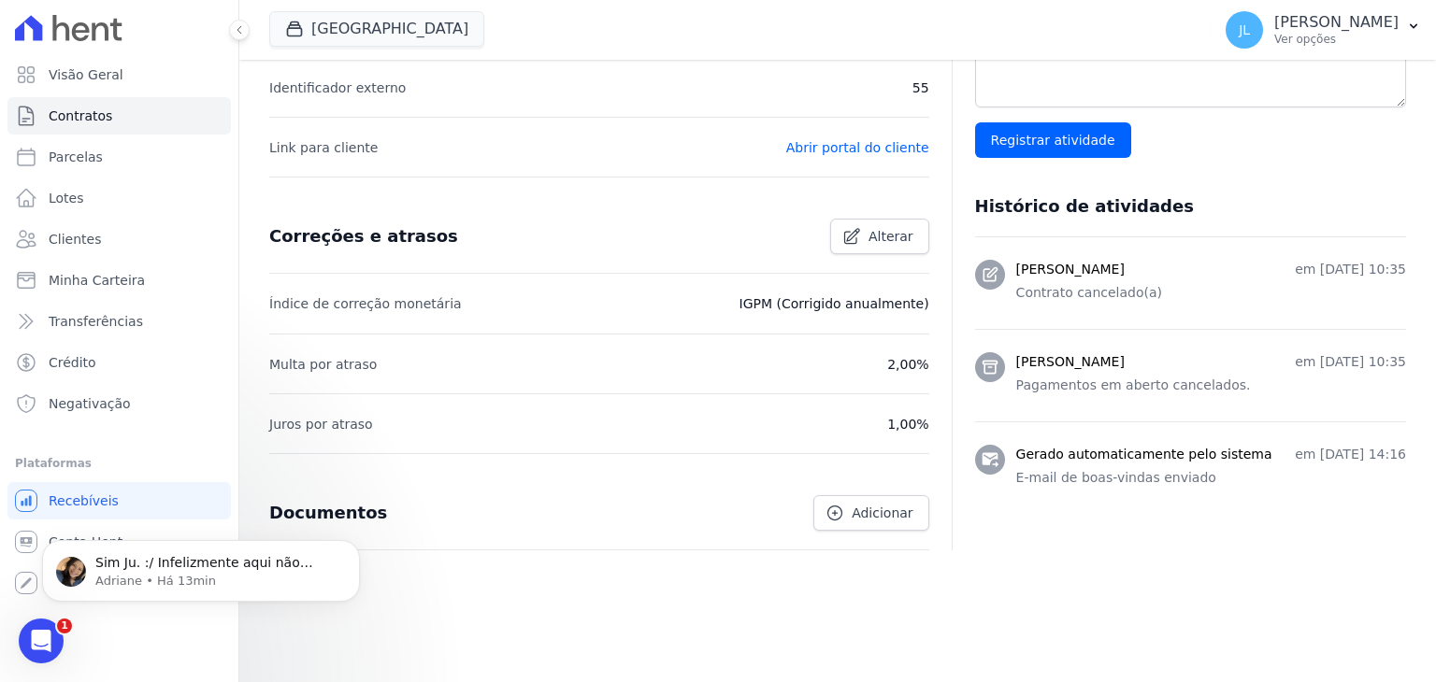
scroll to position [0, 0]
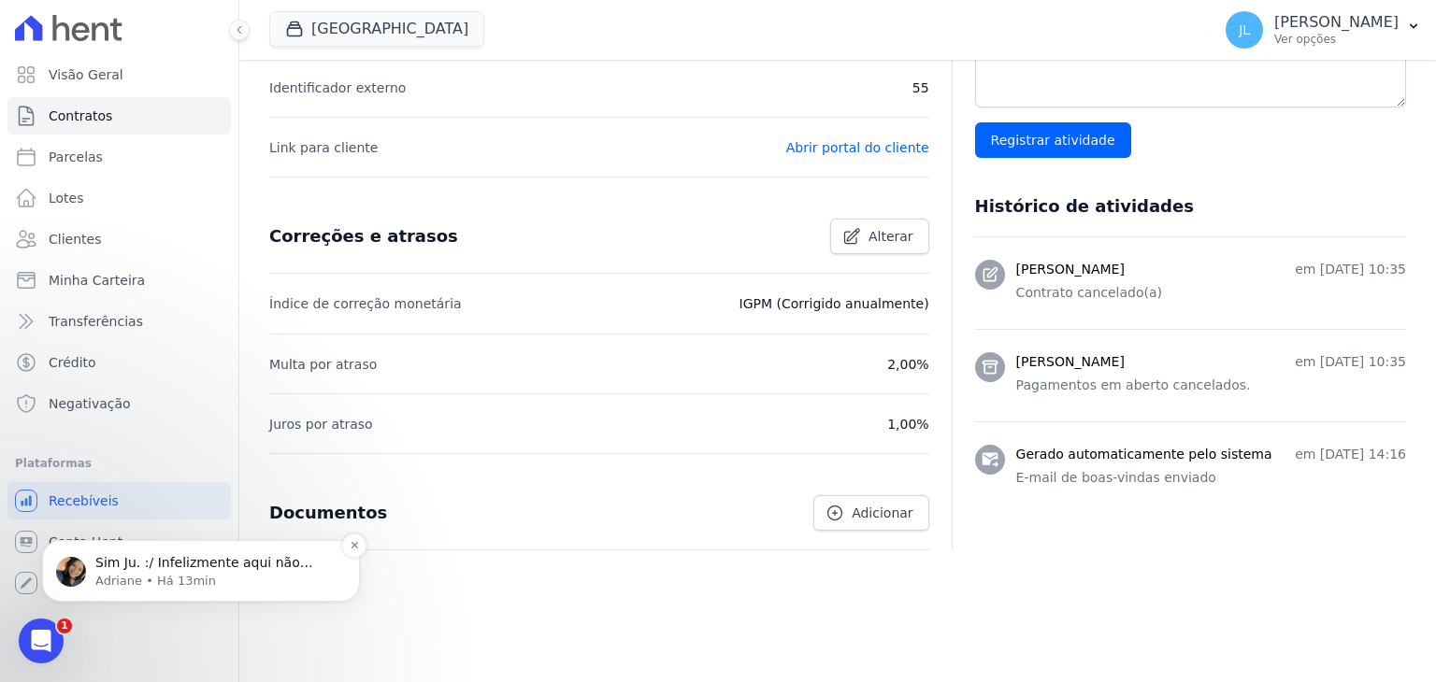
click at [146, 566] on p "Sim Ju. :/ Infelizmente aqui não consta nenhuma registro sobre a negativação pa…" at bounding box center [215, 563] width 241 height 19
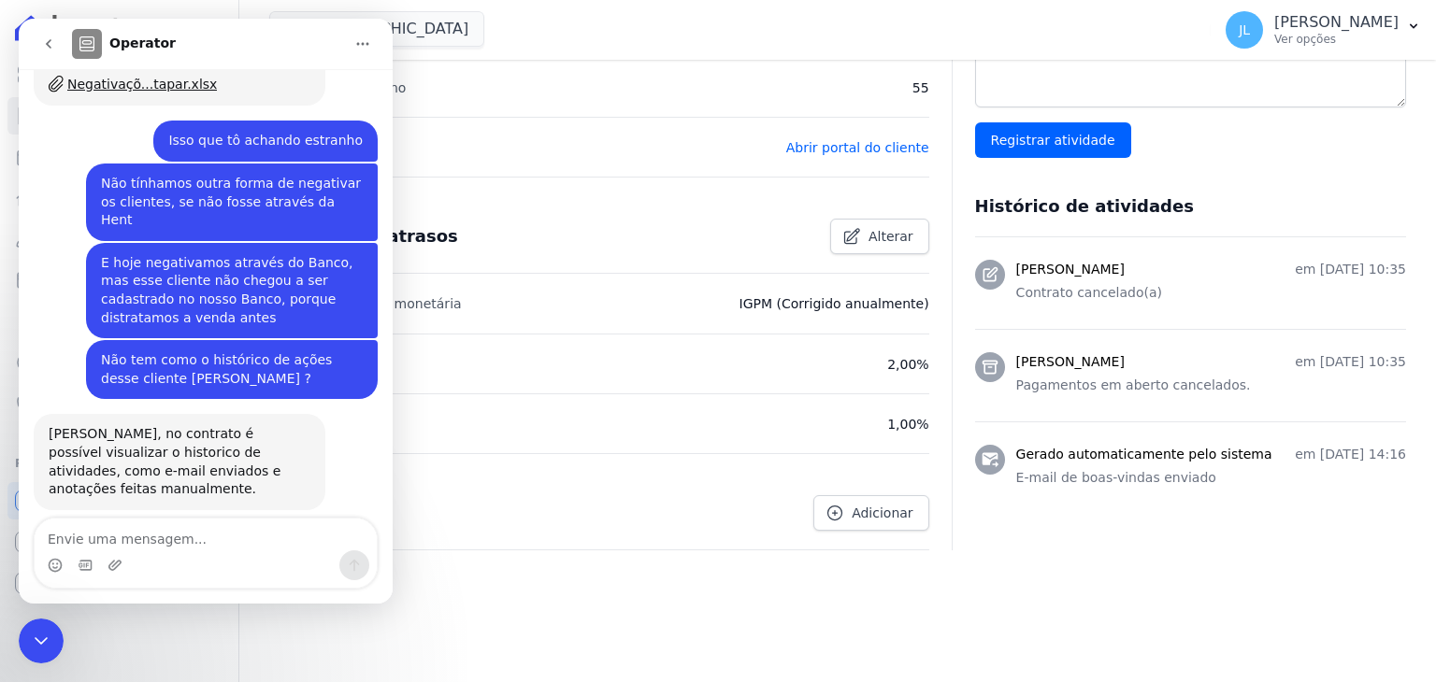
scroll to position [4621, 0]
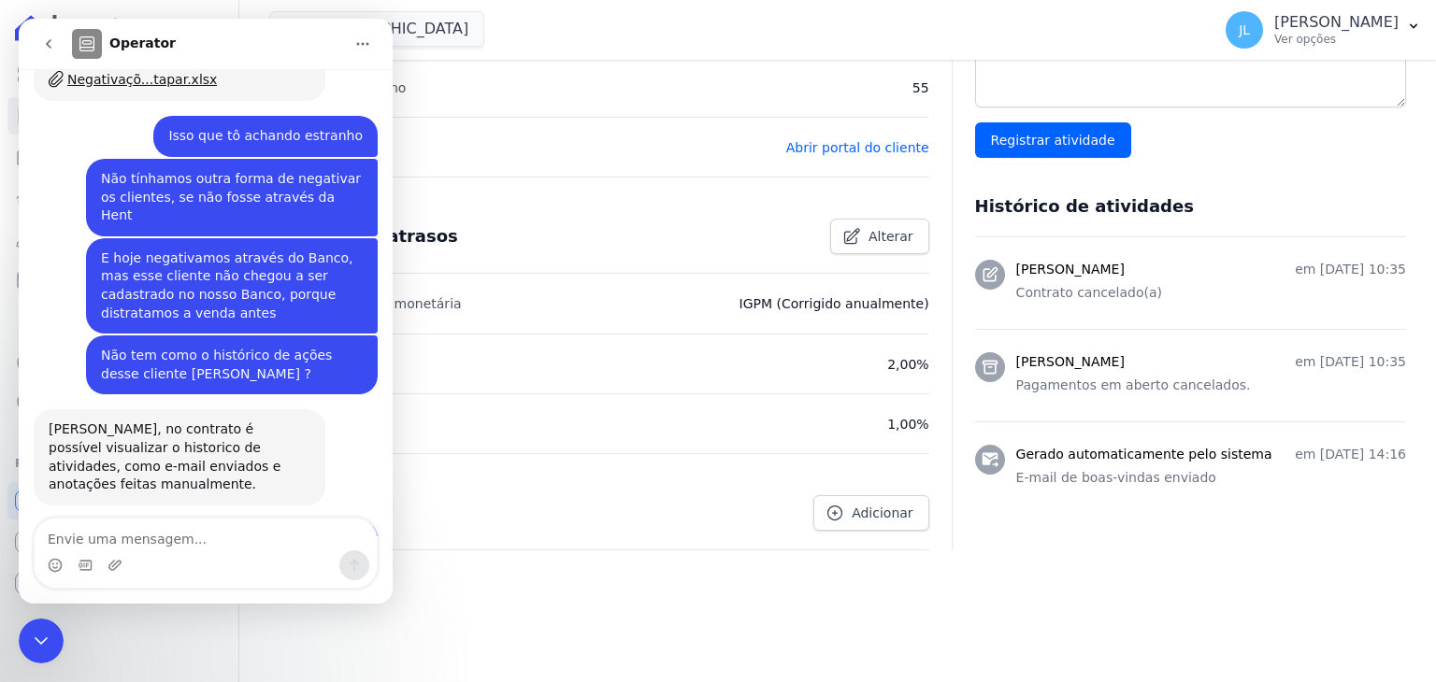
click at [125, 538] on textarea "Envie uma mensagem..." at bounding box center [206, 535] width 342 height 32
type textarea "Muito estranho isso"
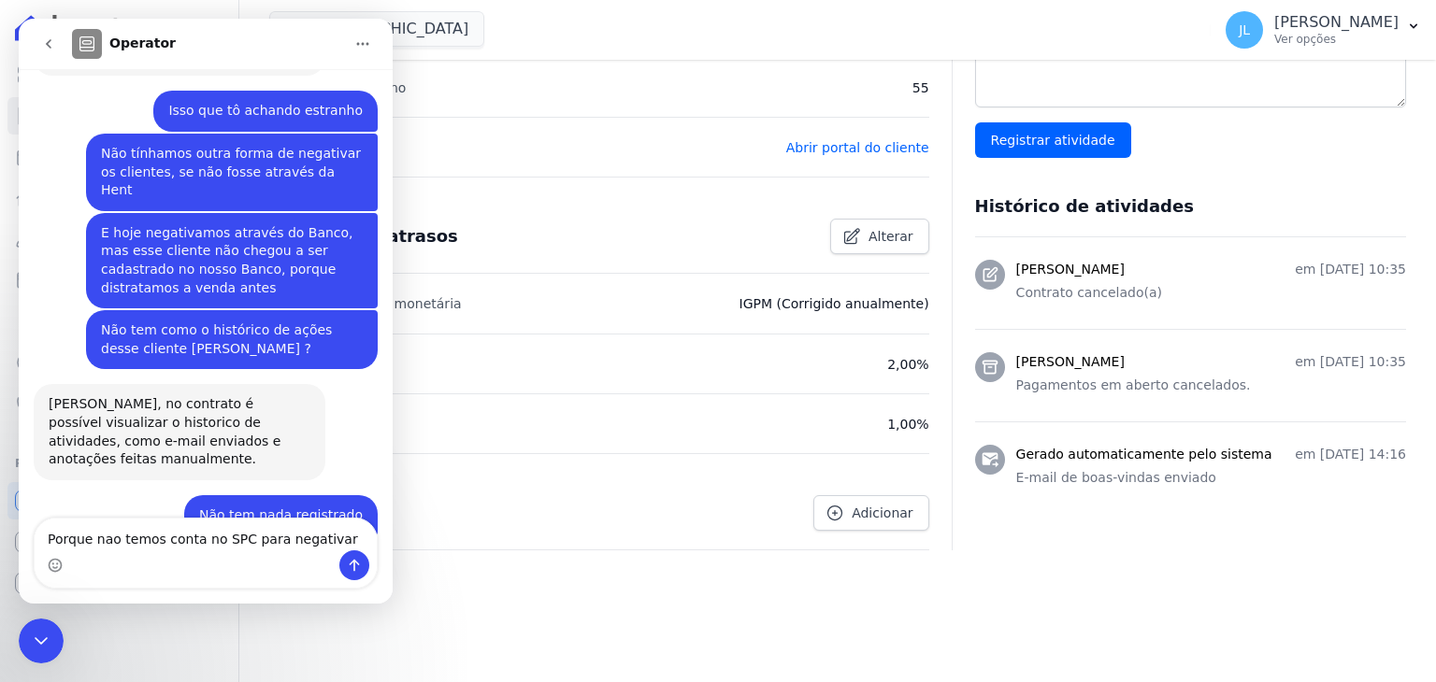
type textarea "Porque nao temos conta no SPC para negativar"
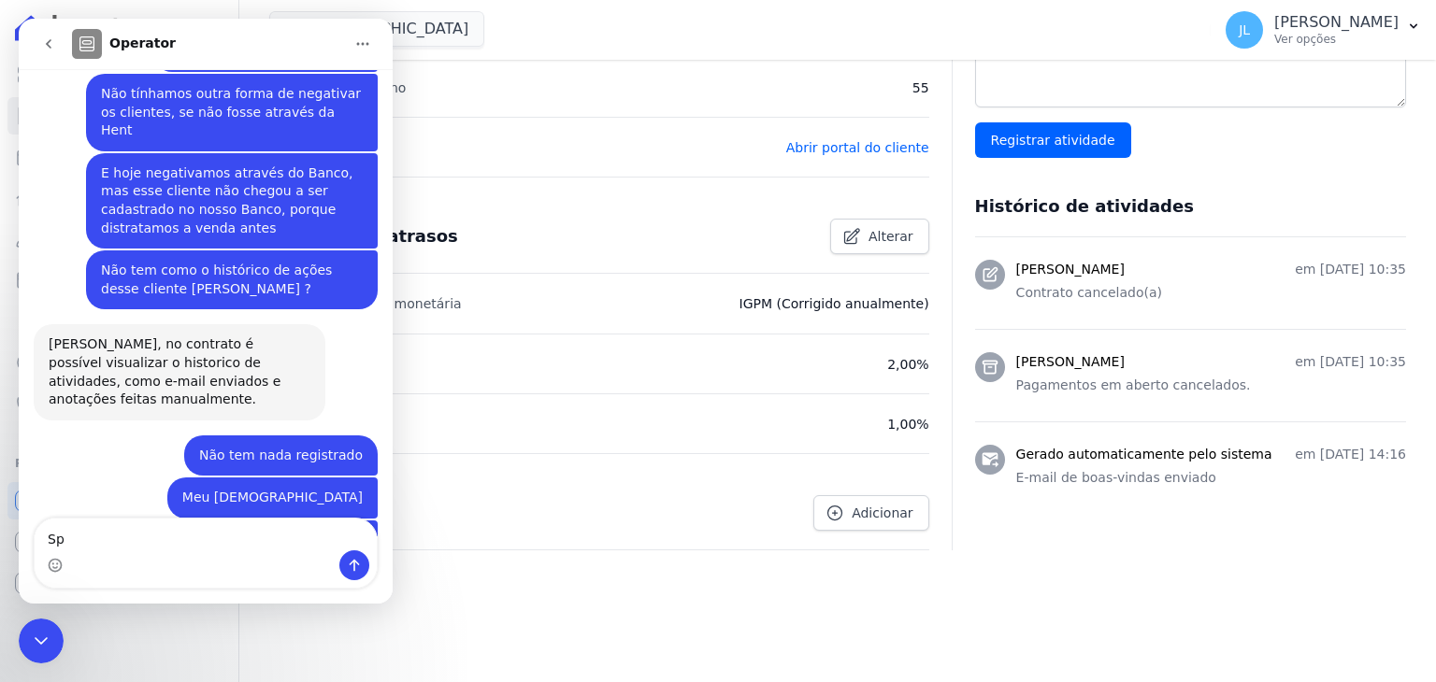
type textarea "S"
type textarea "a"
type textarea "A negativação era através da Hent"
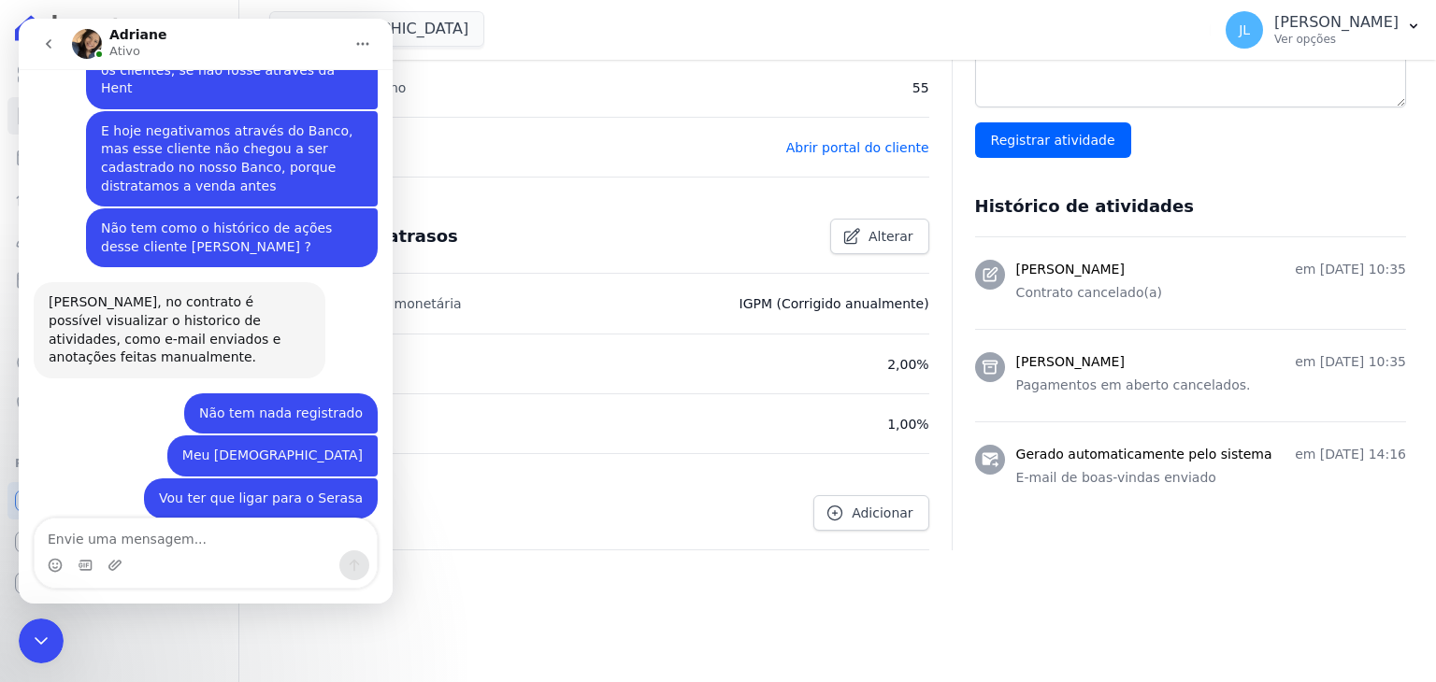
scroll to position [4750, 0]
type textarea "Mas vou verificar o que houve"
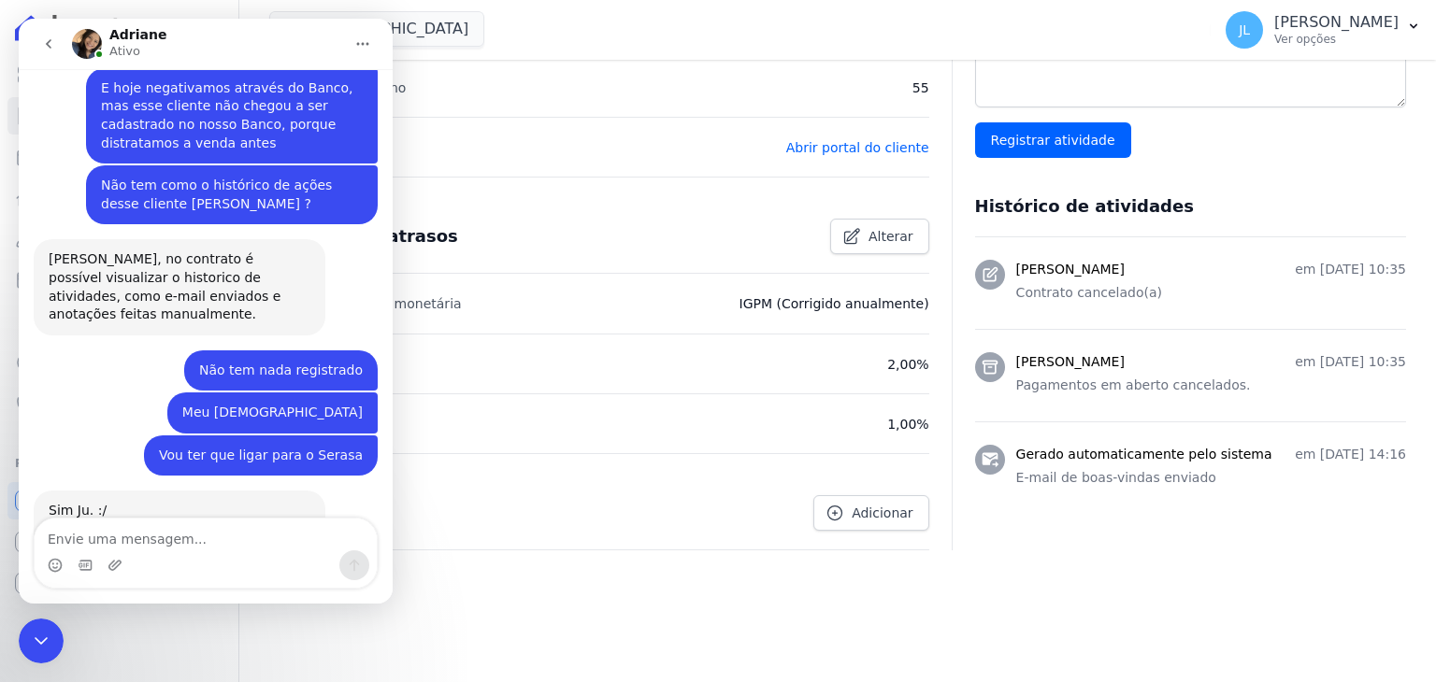
scroll to position [4793, 0]
type textarea "Obrigada Adri"
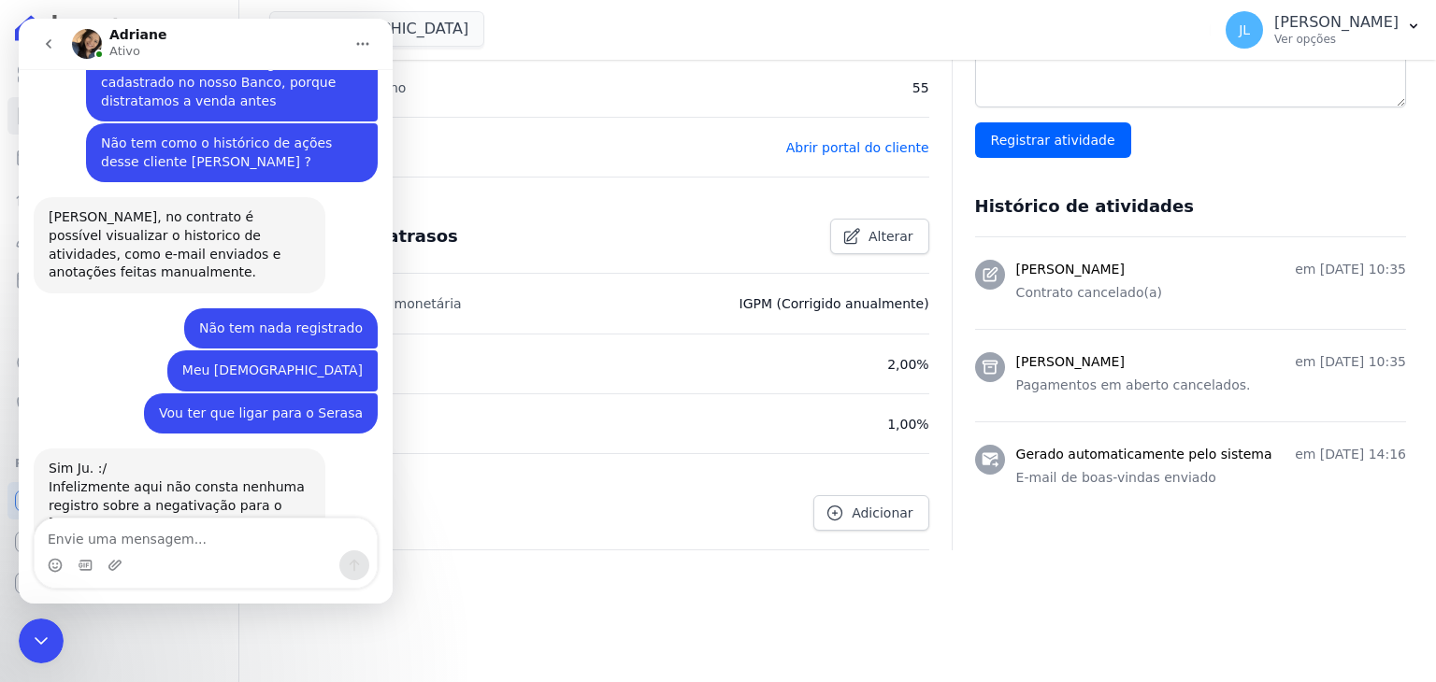
scroll to position [4835, 0]
